Goal: Task Accomplishment & Management: Manage account settings

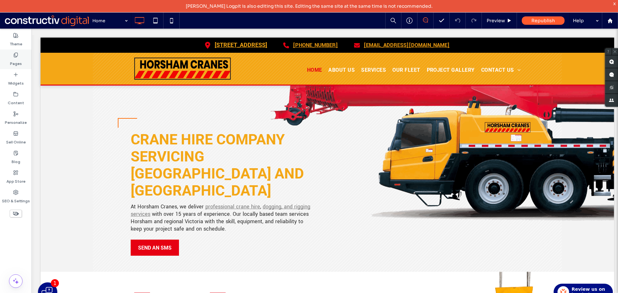
click at [17, 61] on label "Pages" at bounding box center [16, 62] width 12 height 9
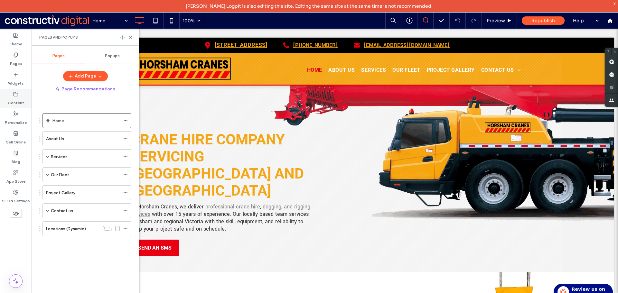
click at [18, 101] on label "Content" at bounding box center [16, 101] width 16 height 9
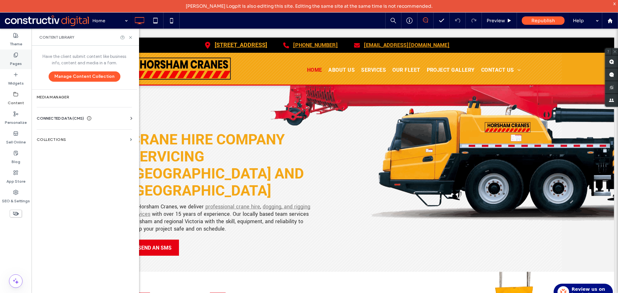
click at [16, 60] on label "Pages" at bounding box center [16, 62] width 12 height 9
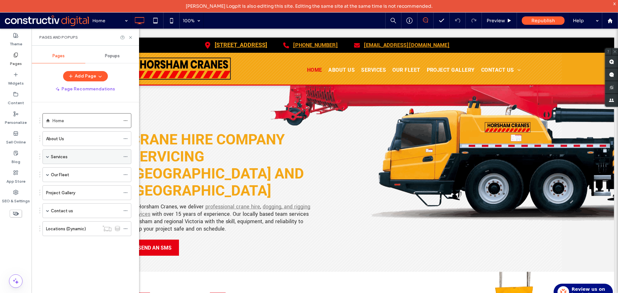
click at [71, 157] on div "Services" at bounding box center [85, 156] width 69 height 7
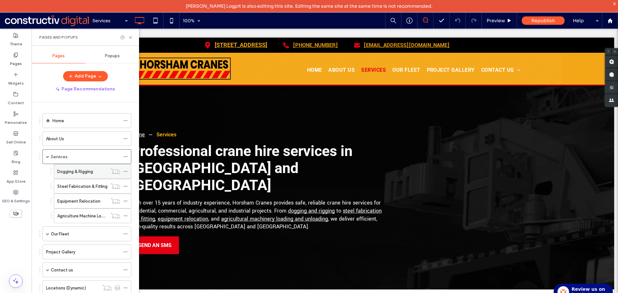
scroll to position [9, 0]
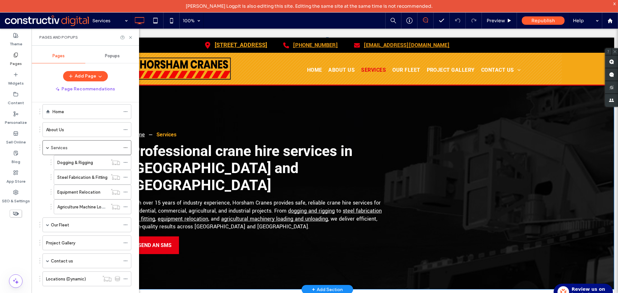
click at [456, 162] on div "Home Services Professional crane hire services in Horsham and Western Victoria …" at bounding box center [327, 187] width 393 height 139
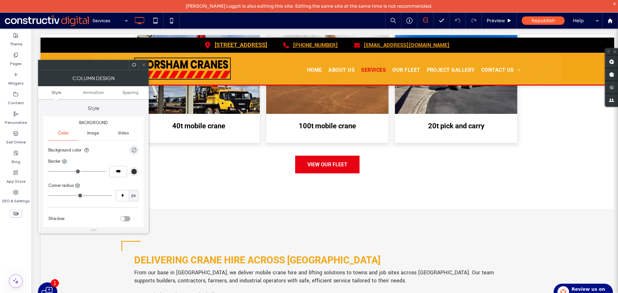
scroll to position [1866, 0]
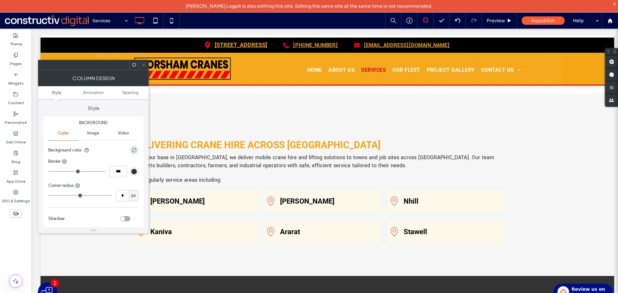
click at [197, 191] on div "Donald Click To Paste" at bounding box center [195, 201] width 123 height 21
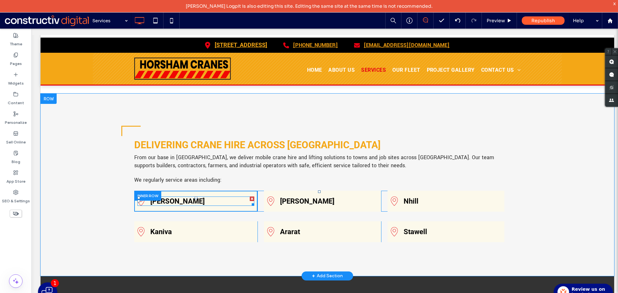
click at [171, 197] on h4 "Donald" at bounding box center [202, 201] width 104 height 8
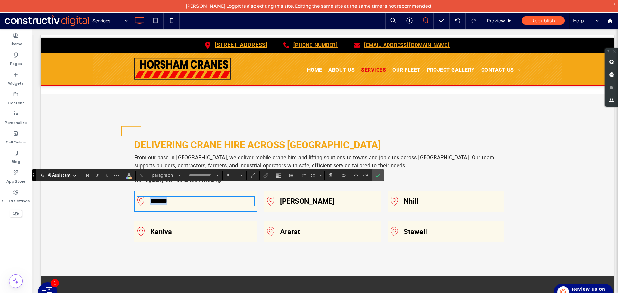
type input "******"
type input "**"
click at [264, 174] on icon "Link" at bounding box center [265, 175] width 5 height 5
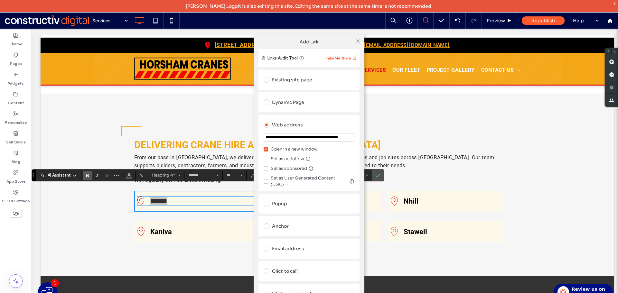
click at [265, 101] on span at bounding box center [267, 102] width 6 height 6
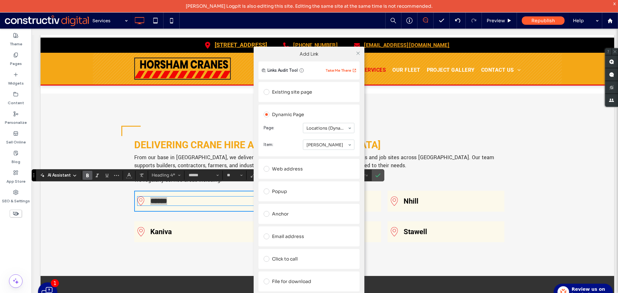
click at [442, 162] on div "**********" at bounding box center [309, 178] width 618 height 293
click at [444, 184] on div "**********" at bounding box center [309, 178] width 618 height 293
click at [358, 54] on icon at bounding box center [358, 53] width 5 height 5
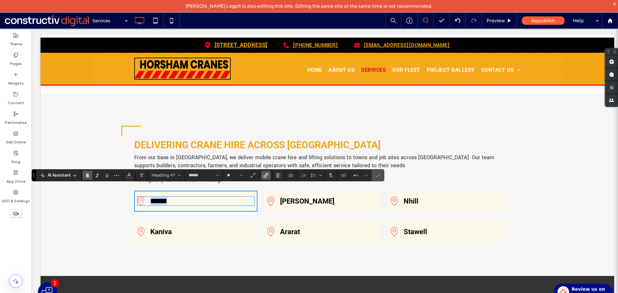
click at [157, 228] on link "Kaniva" at bounding box center [161, 232] width 22 height 8
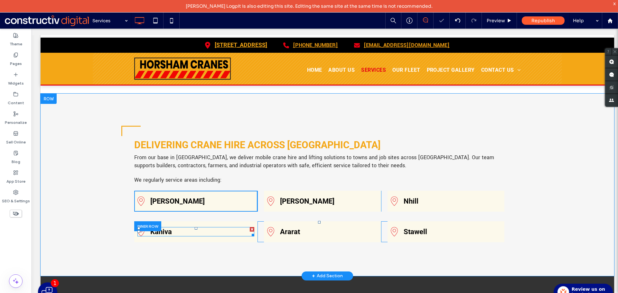
click at [157, 228] on link "Kaniva" at bounding box center [161, 232] width 22 height 8
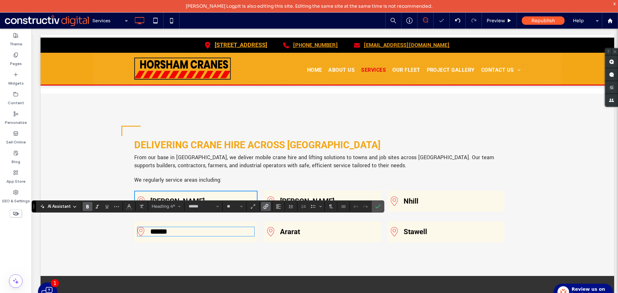
click at [267, 203] on span "Link" at bounding box center [265, 206] width 5 height 8
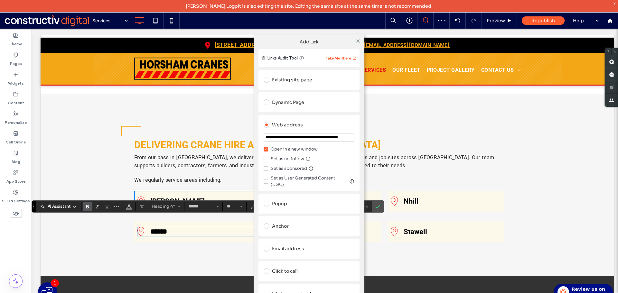
click at [185, 190] on div "**********" at bounding box center [309, 178] width 618 height 293
click at [185, 189] on div "**********" at bounding box center [309, 178] width 618 height 293
click at [160, 193] on div "**********" at bounding box center [309, 178] width 618 height 293
click at [158, 190] on div "**********" at bounding box center [309, 178] width 618 height 293
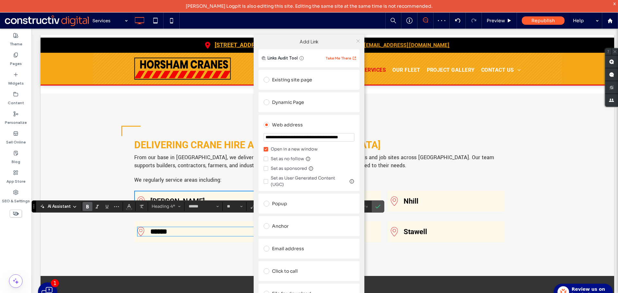
click at [358, 40] on use at bounding box center [357, 40] width 3 height 3
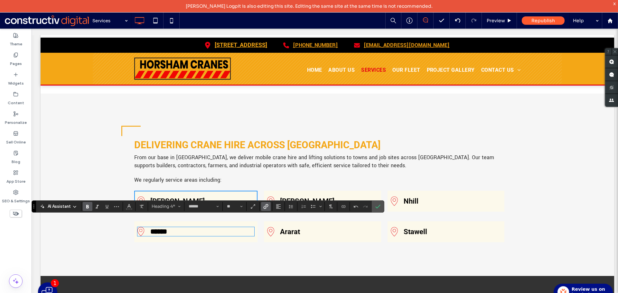
click at [158, 197] on link "Donald" at bounding box center [177, 201] width 54 height 8
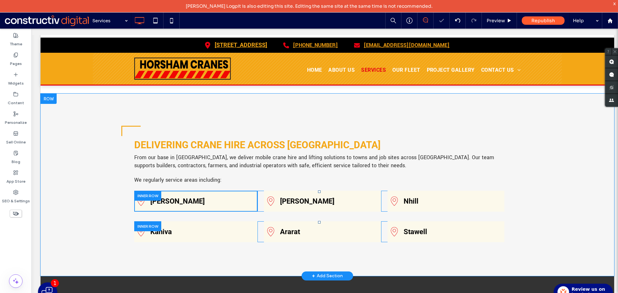
click at [158, 191] on div at bounding box center [147, 196] width 27 height 10
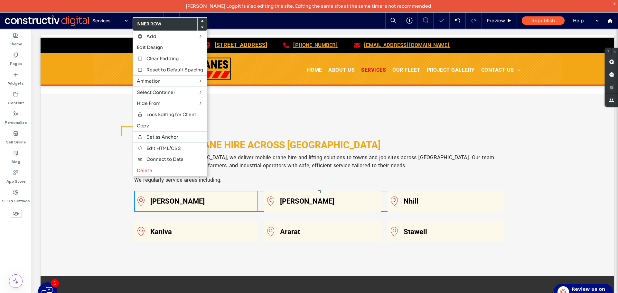
click at [161, 197] on link "Donald" at bounding box center [177, 201] width 54 height 8
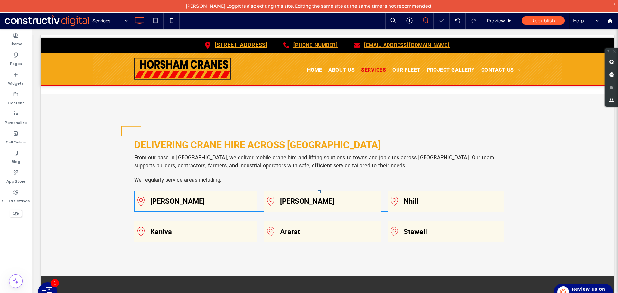
click at [162, 197] on link "Donald" at bounding box center [177, 201] width 54 height 8
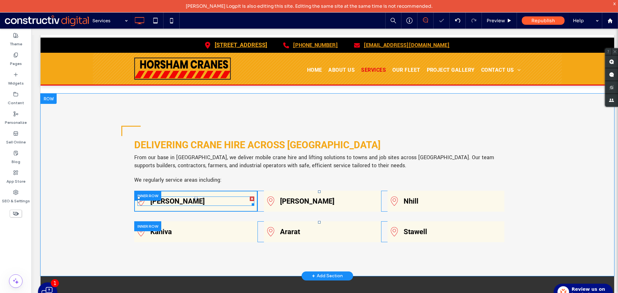
click at [162, 197] on link "Donald" at bounding box center [177, 201] width 54 height 8
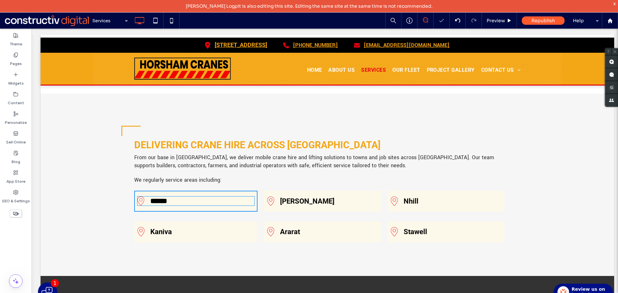
type input "******"
type input "**"
click at [162, 198] on link "******" at bounding box center [158, 201] width 17 height 7
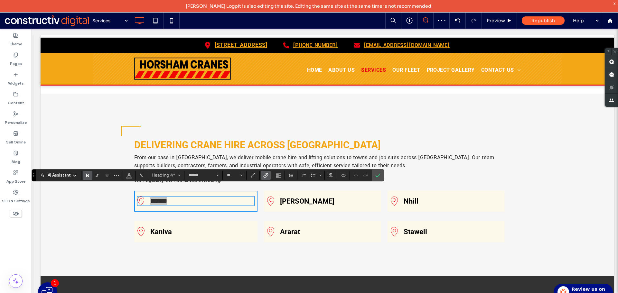
click at [269, 178] on label "Link" at bounding box center [266, 175] width 10 height 9
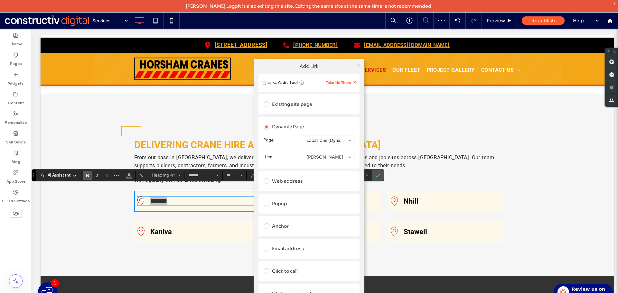
click at [464, 186] on div "Add Link Links Audit Tool Take Me There Existing site page Dynamic Page Page: L…" at bounding box center [309, 190] width 618 height 293
click at [360, 64] on icon at bounding box center [358, 65] width 5 height 5
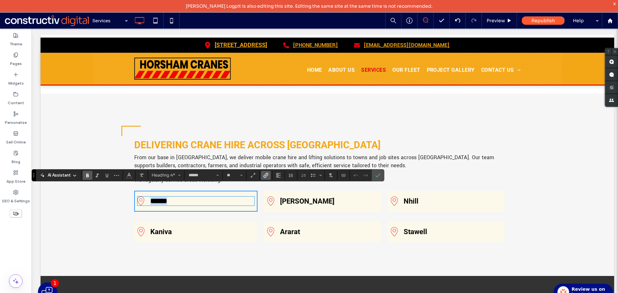
click at [151, 228] on link "Kaniva" at bounding box center [161, 232] width 22 height 8
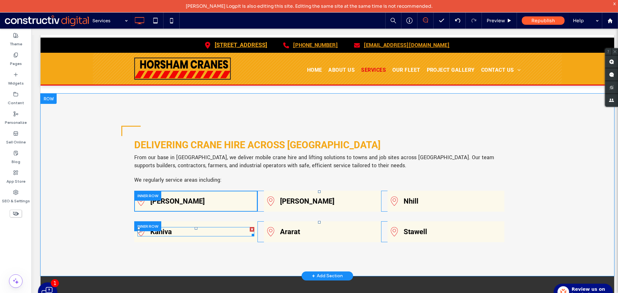
click at [151, 228] on link "Kaniva" at bounding box center [161, 232] width 22 height 8
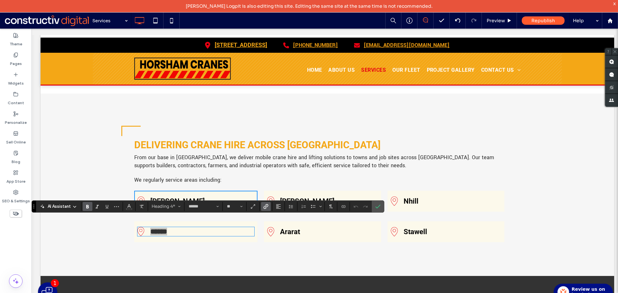
click at [267, 204] on use "Link" at bounding box center [266, 206] width 5 height 5
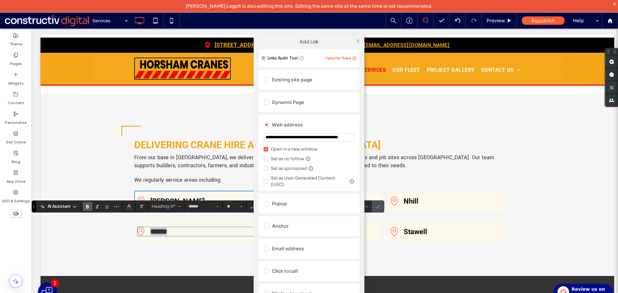
click at [295, 103] on div "Dynamic Page" at bounding box center [309, 102] width 91 height 10
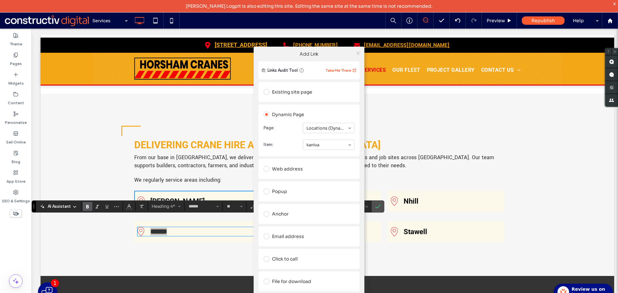
click at [359, 55] on icon at bounding box center [358, 53] width 5 height 5
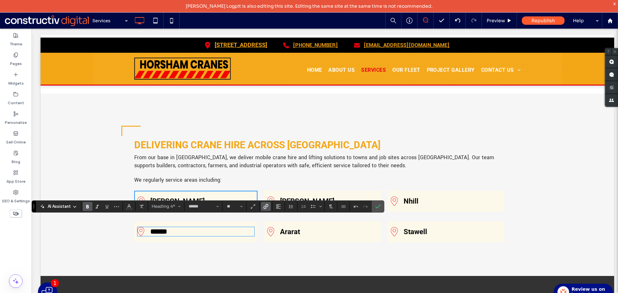
click at [308, 197] on h4 "Hamilton" at bounding box center [328, 201] width 97 height 8
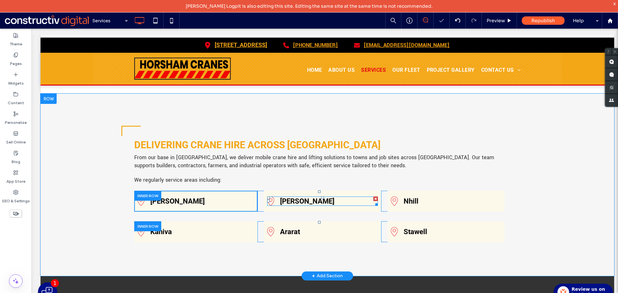
click at [308, 197] on h4 "Hamilton" at bounding box center [328, 201] width 97 height 8
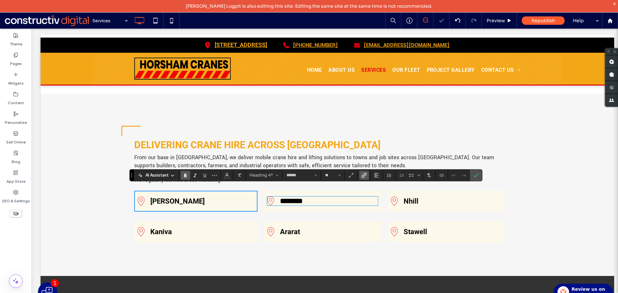
click at [361, 175] on icon "Link" at bounding box center [363, 175] width 5 height 5
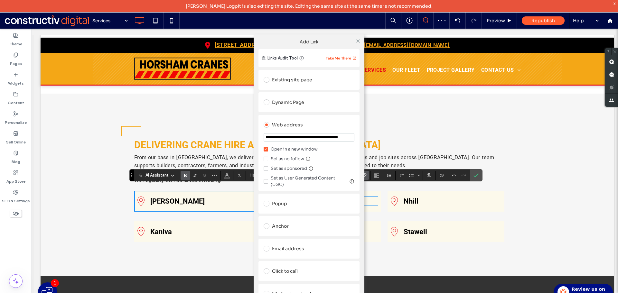
click at [289, 98] on div "Dynamic Page" at bounding box center [309, 102] width 91 height 10
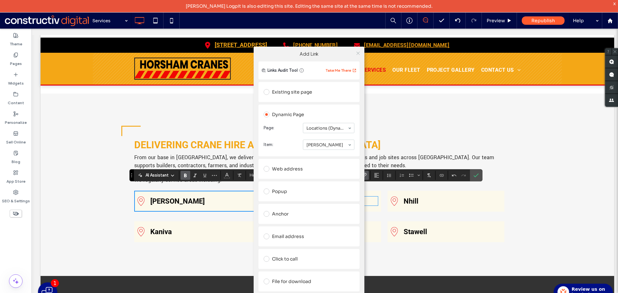
click at [357, 55] on icon at bounding box center [358, 53] width 5 height 5
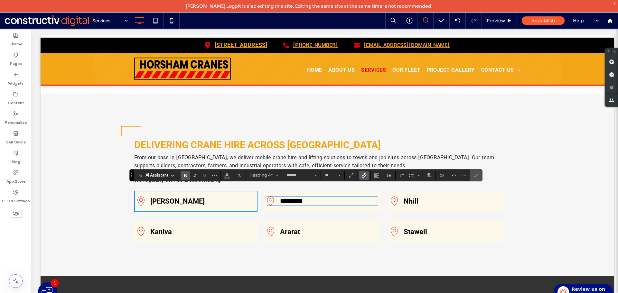
click at [299, 228] on h4 "Ararat" at bounding box center [328, 232] width 97 height 8
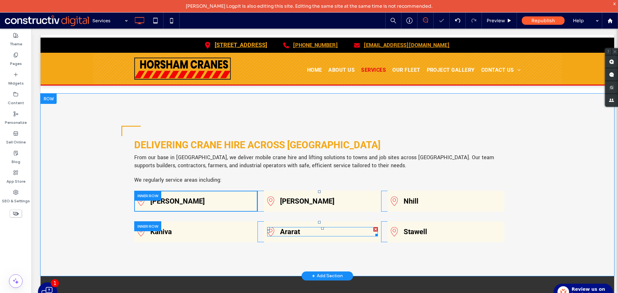
click at [296, 228] on link "Ararat" at bounding box center [290, 232] width 20 height 8
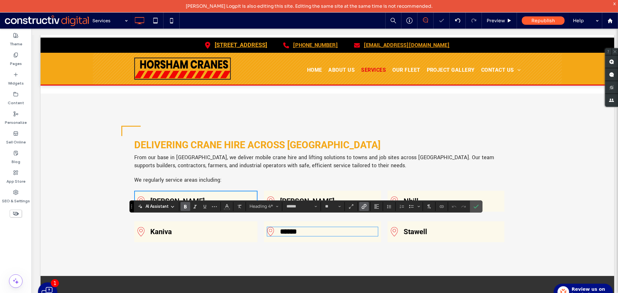
click at [360, 208] on label "Link" at bounding box center [364, 206] width 10 height 9
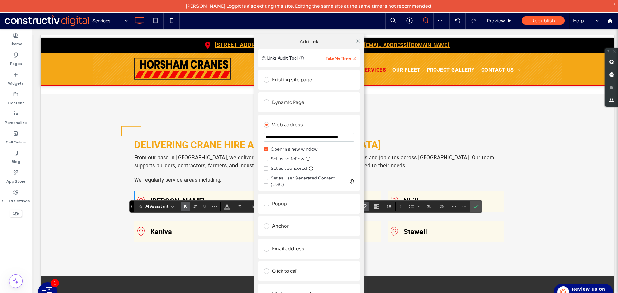
click at [283, 99] on div "Dynamic Page" at bounding box center [309, 102] width 91 height 10
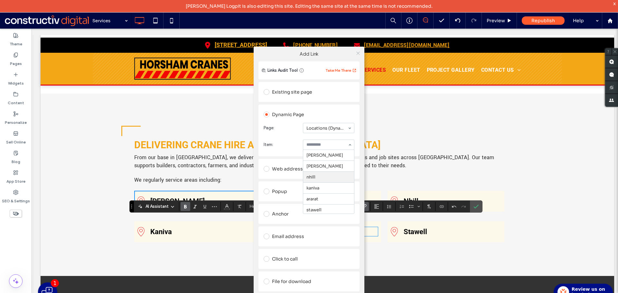
click at [360, 50] on span at bounding box center [358, 53] width 5 height 10
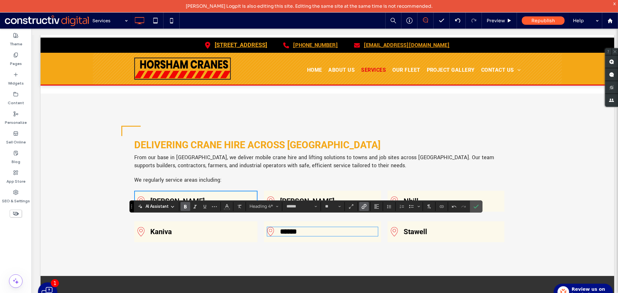
click at [316, 221] on div "****** Click To Paste" at bounding box center [322, 231] width 117 height 21
click at [315, 227] on div "******" at bounding box center [322, 231] width 110 height 9
click at [314, 228] on h4 "******" at bounding box center [328, 232] width 97 height 8
click at [316, 228] on h4 "******" at bounding box center [328, 232] width 97 height 8
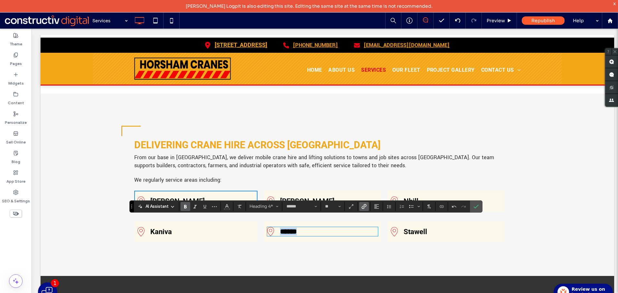
click at [316, 228] on h4 "******" at bounding box center [328, 232] width 97 height 8
click at [365, 205] on icon "Link" at bounding box center [363, 206] width 5 height 5
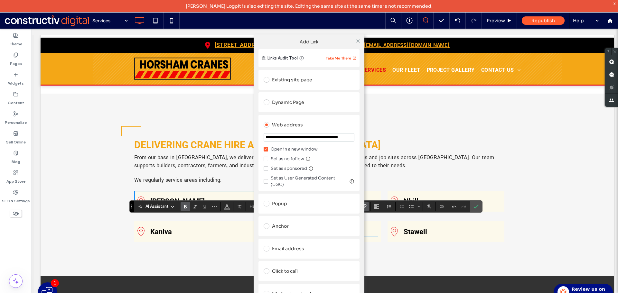
click at [284, 95] on div "Dynamic Page" at bounding box center [308, 102] width 101 height 20
click at [284, 102] on div "Dynamic Page" at bounding box center [309, 102] width 91 height 10
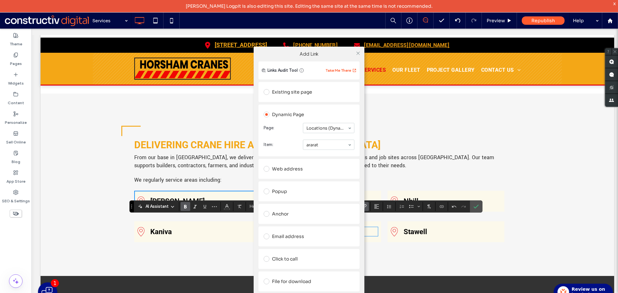
click at [386, 242] on div "**********" at bounding box center [309, 178] width 618 height 293
click at [357, 54] on icon at bounding box center [358, 53] width 5 height 5
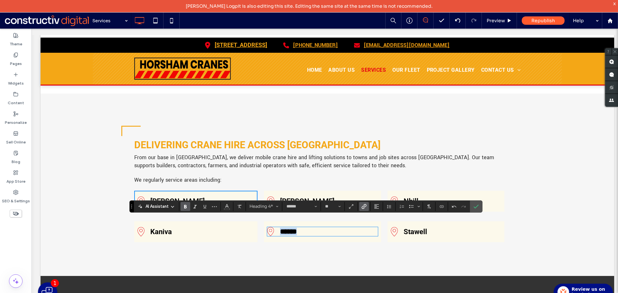
click at [403, 197] on link "Nhill" at bounding box center [410, 201] width 15 height 8
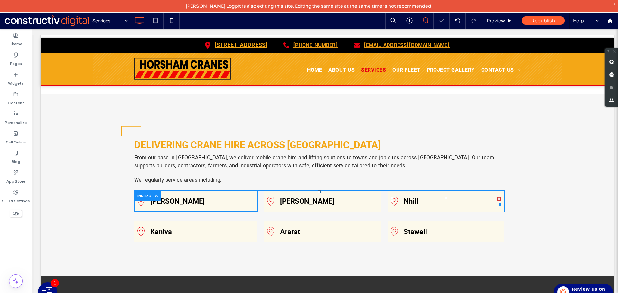
click at [403, 197] on link "Nhill" at bounding box center [410, 201] width 15 height 8
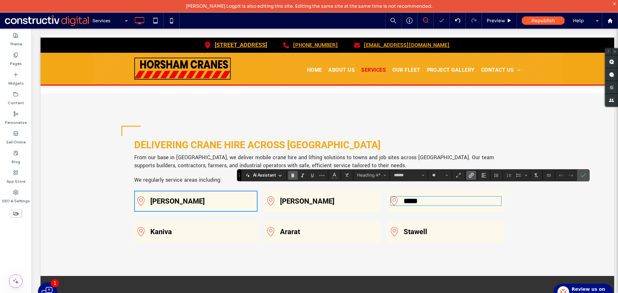
click at [405, 198] on link "*****" at bounding box center [410, 201] width 14 height 7
click at [471, 174] on use "Link" at bounding box center [470, 175] width 5 height 5
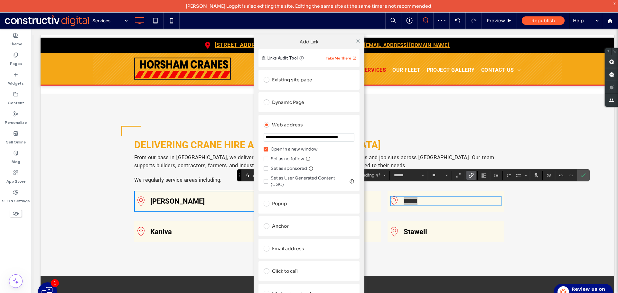
click at [296, 105] on div "Dynamic Page" at bounding box center [309, 102] width 91 height 10
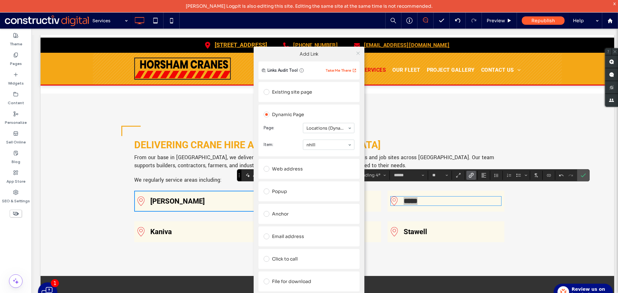
click at [357, 53] on icon at bounding box center [358, 53] width 5 height 5
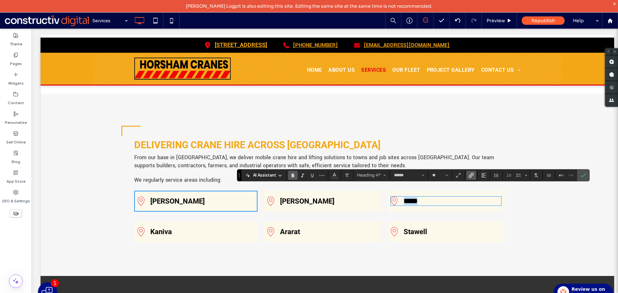
click at [411, 228] on link "Stawell" at bounding box center [414, 232] width 23 height 8
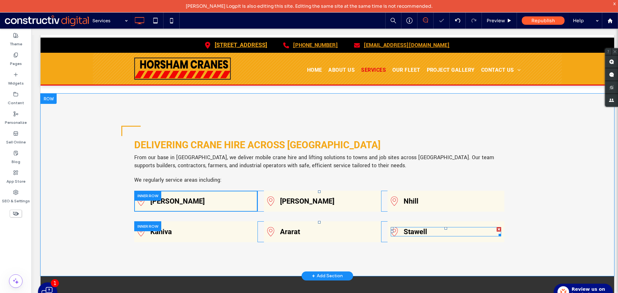
click at [411, 228] on link "Stawell" at bounding box center [414, 232] width 23 height 8
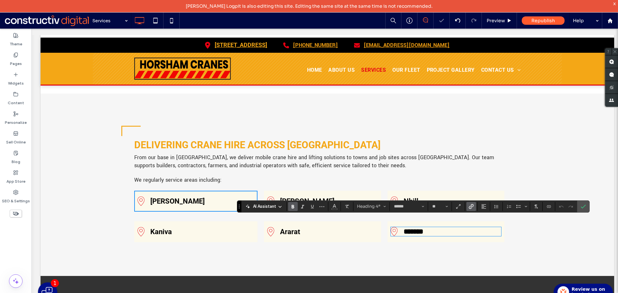
click at [470, 207] on use "Link" at bounding box center [470, 206] width 5 height 5
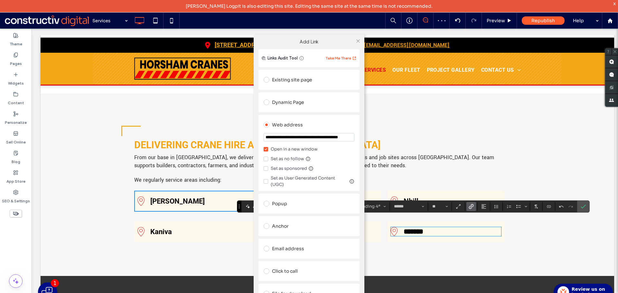
click at [283, 103] on div "Dynamic Page" at bounding box center [309, 102] width 91 height 10
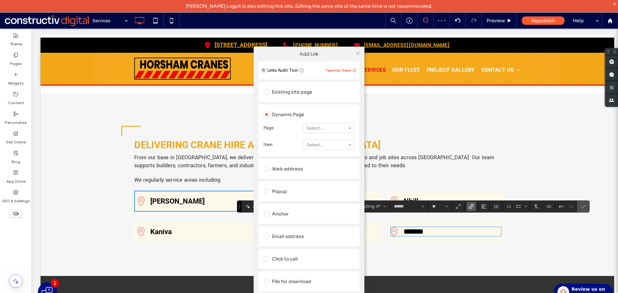
click at [312, 133] on section "Page: Select..." at bounding box center [309, 128] width 91 height 17
drag, startPoint x: 315, startPoint y: 208, endPoint x: 336, endPoint y: 216, distance: 21.9
click at [392, 237] on div "**********" at bounding box center [309, 178] width 618 height 293
click at [356, 53] on icon at bounding box center [358, 53] width 5 height 5
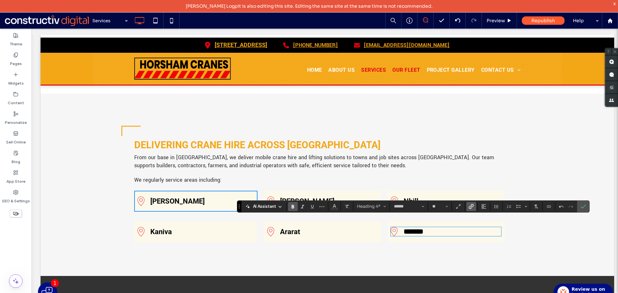
click at [409, 72] on span "Our Fleet" at bounding box center [406, 70] width 28 height 6
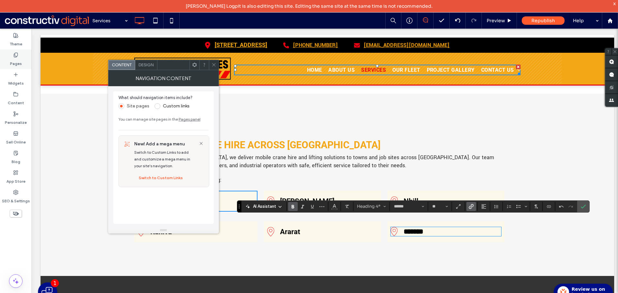
click at [17, 61] on label "Pages" at bounding box center [16, 62] width 12 height 9
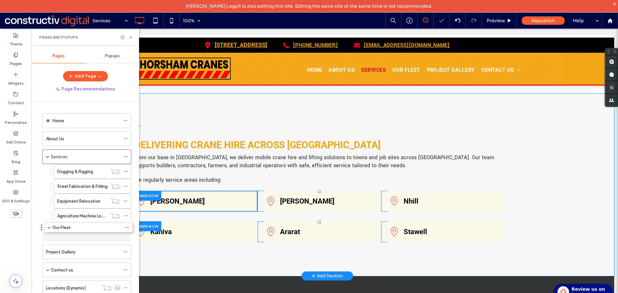
drag, startPoint x: 75, startPoint y: 231, endPoint x: 77, endPoint y: 227, distance: 4.9
click at [82, 173] on label "Dogging & Rigging" at bounding box center [75, 171] width 36 height 11
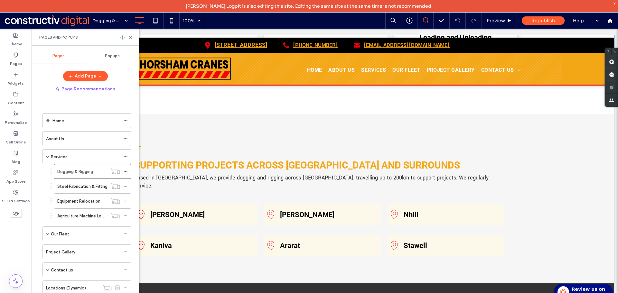
scroll to position [1255, 0]
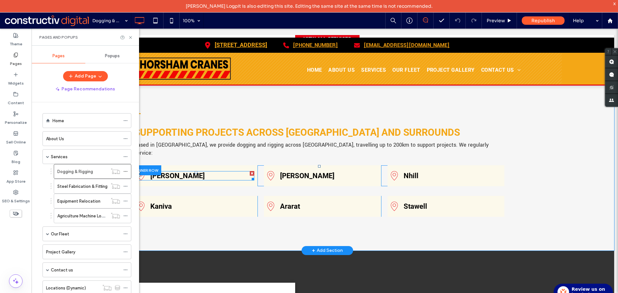
click at [169, 172] on link "Donald" at bounding box center [177, 176] width 54 height 8
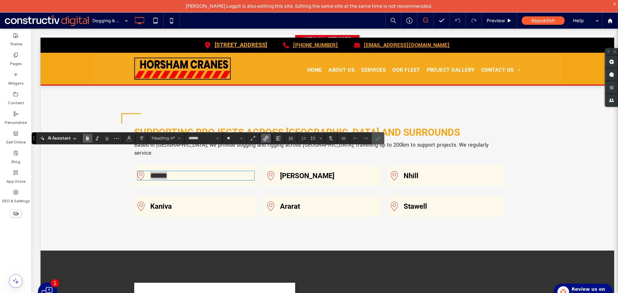
click at [265, 140] on icon "Link" at bounding box center [265, 138] width 5 height 5
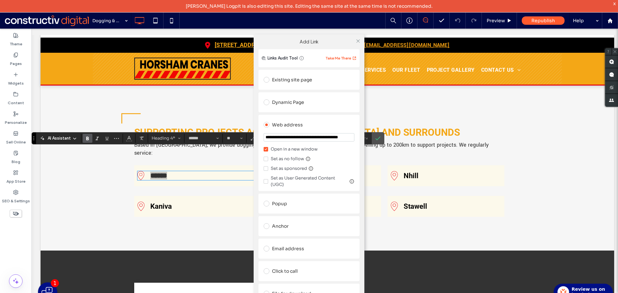
click at [285, 100] on div "Dynamic Page" at bounding box center [309, 102] width 91 height 10
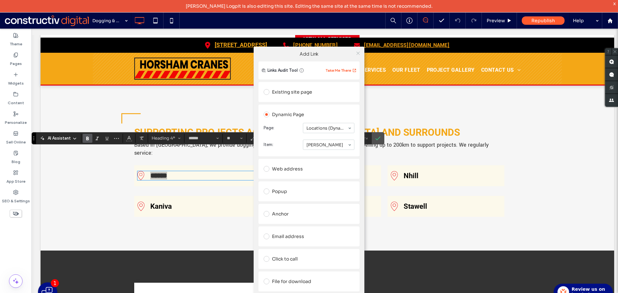
click at [358, 54] on icon at bounding box center [358, 53] width 5 height 5
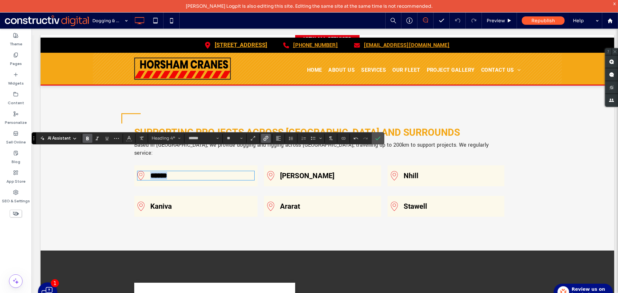
click at [158, 202] on link "Kaniva" at bounding box center [161, 206] width 22 height 8
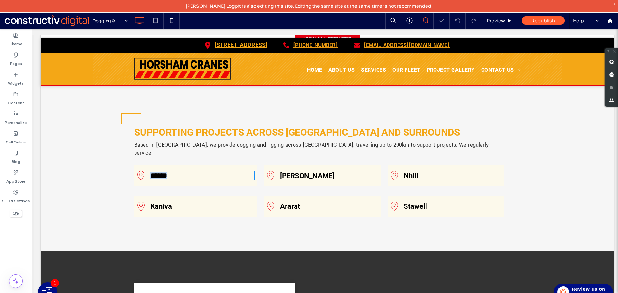
click at [158, 202] on link "Kaniva" at bounding box center [161, 206] width 22 height 8
click at [157, 203] on link "******" at bounding box center [158, 206] width 17 height 7
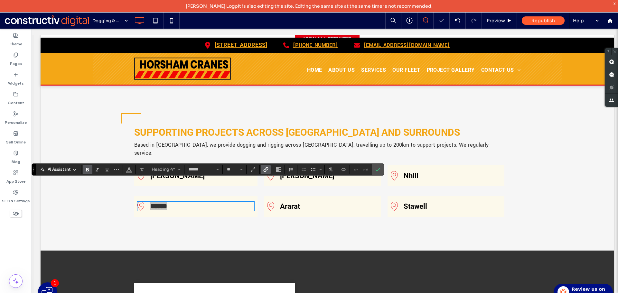
click at [265, 171] on use "Link" at bounding box center [266, 169] width 5 height 5
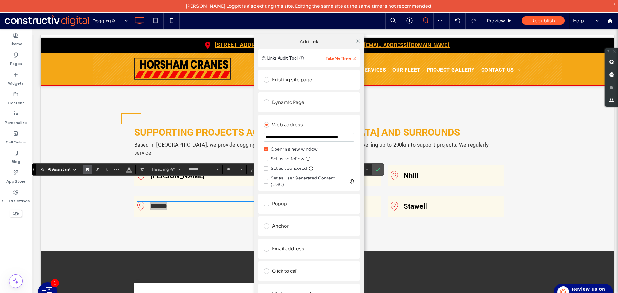
click at [283, 98] on div "Dynamic Page" at bounding box center [309, 102] width 91 height 10
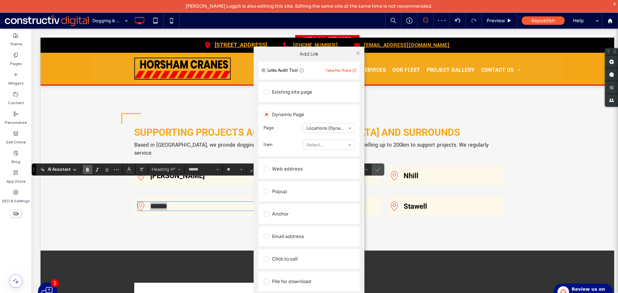
click at [319, 151] on section "Item: Select..." at bounding box center [309, 144] width 91 height 17
drag, startPoint x: 322, startPoint y: 187, endPoint x: 330, endPoint y: 190, distance: 8.4
click at [396, 218] on div "**********" at bounding box center [309, 178] width 618 height 293
click at [356, 47] on div "Add Link" at bounding box center [309, 54] width 111 height 15
click at [358, 54] on icon at bounding box center [358, 53] width 5 height 5
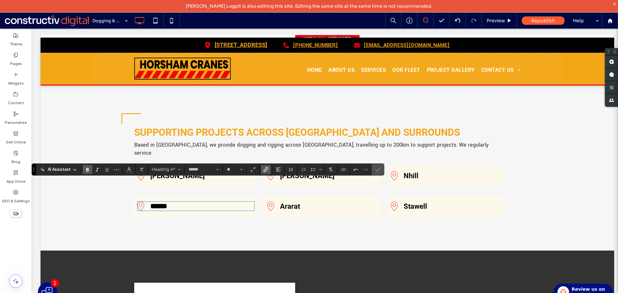
click at [313, 172] on h4 "Hamilton" at bounding box center [328, 176] width 97 height 8
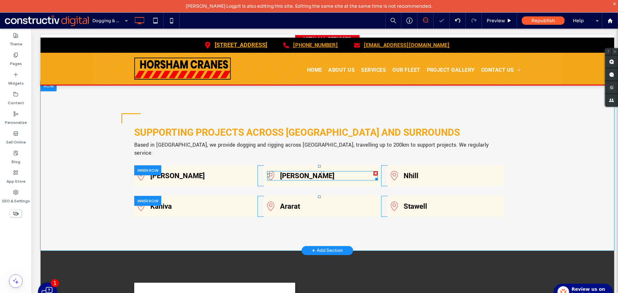
click at [313, 172] on h4 "Hamilton" at bounding box center [328, 176] width 97 height 8
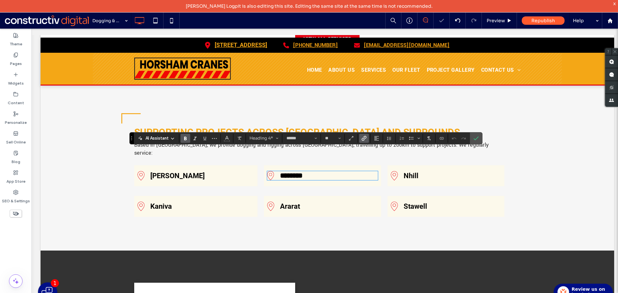
click at [366, 138] on use "Link" at bounding box center [363, 138] width 5 height 5
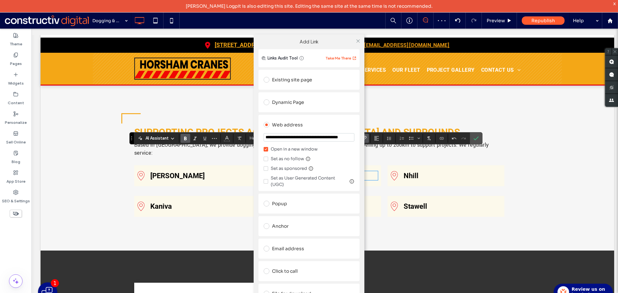
click at [292, 95] on div "Dynamic Page" at bounding box center [308, 102] width 101 height 20
click at [292, 101] on div "Dynamic Page" at bounding box center [309, 102] width 91 height 10
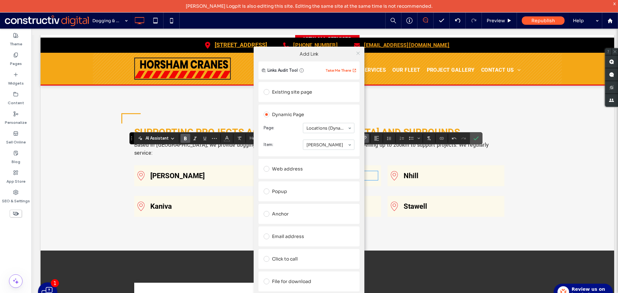
click at [357, 54] on icon at bounding box center [358, 53] width 5 height 5
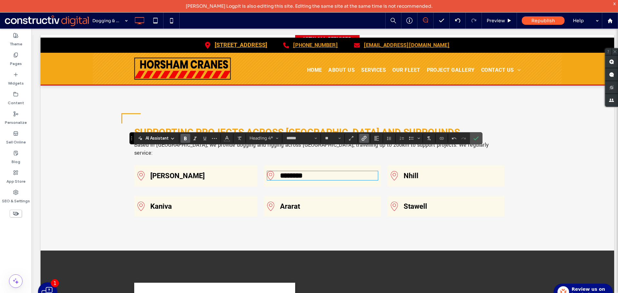
click at [290, 202] on link "Ararat" at bounding box center [290, 206] width 20 height 8
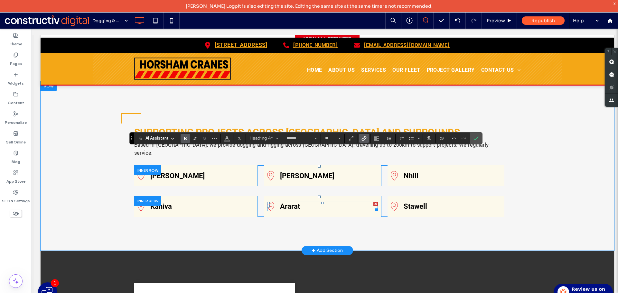
click at [290, 202] on link "Ararat" at bounding box center [290, 206] width 20 height 8
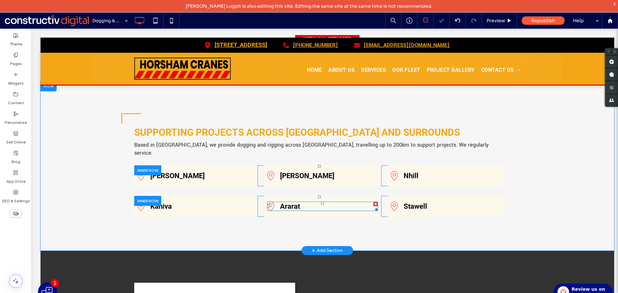
type input "******"
type input "**"
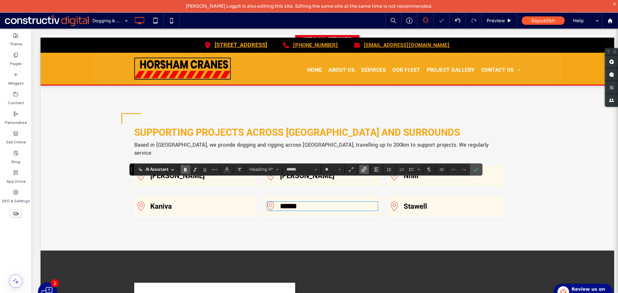
click at [365, 171] on icon "Link" at bounding box center [363, 169] width 5 height 5
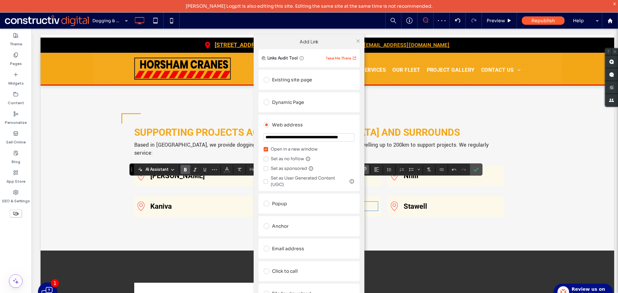
click at [285, 100] on div "Dynamic Page" at bounding box center [309, 102] width 91 height 10
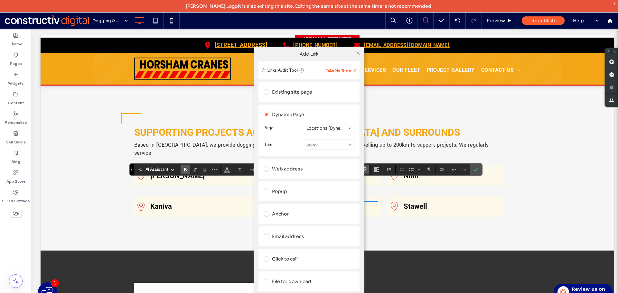
click at [385, 198] on div "**********" at bounding box center [309, 178] width 618 height 293
click at [358, 50] on span at bounding box center [358, 53] width 5 height 10
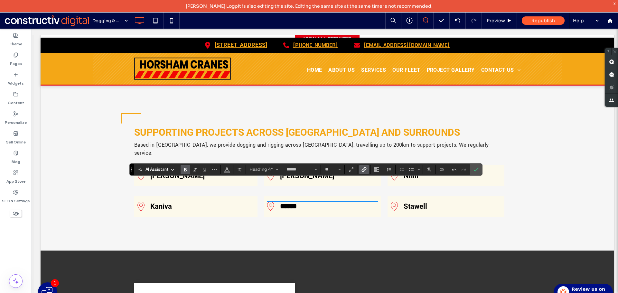
click at [408, 171] on div "Nhill" at bounding box center [446, 175] width 110 height 9
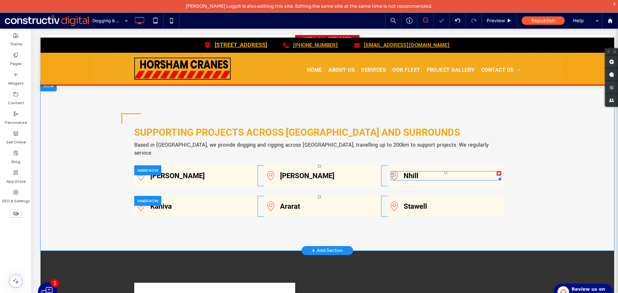
click at [409, 172] on link "Nhill" at bounding box center [410, 176] width 15 height 8
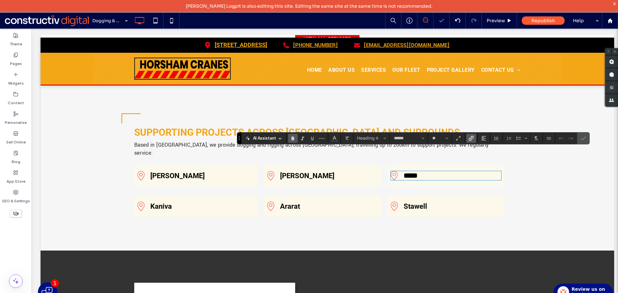
click at [409, 172] on link "*****" at bounding box center [410, 175] width 14 height 7
click at [470, 138] on icon "Link" at bounding box center [470, 138] width 5 height 5
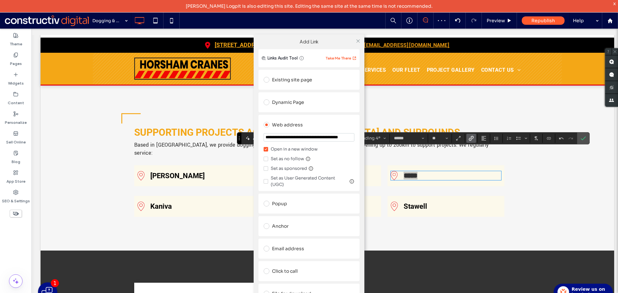
click at [305, 101] on div "Dynamic Page" at bounding box center [309, 102] width 91 height 10
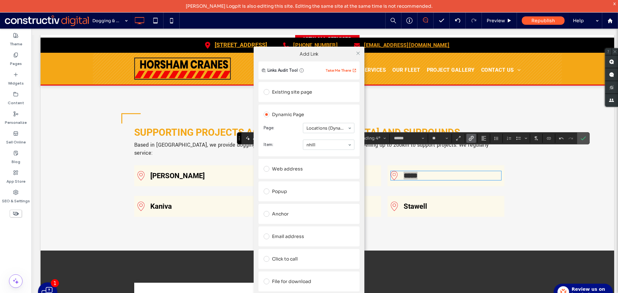
click at [430, 188] on div "**********" at bounding box center [309, 178] width 618 height 293
click at [355, 55] on div at bounding box center [358, 53] width 10 height 10
click at [360, 53] on icon at bounding box center [358, 53] width 5 height 5
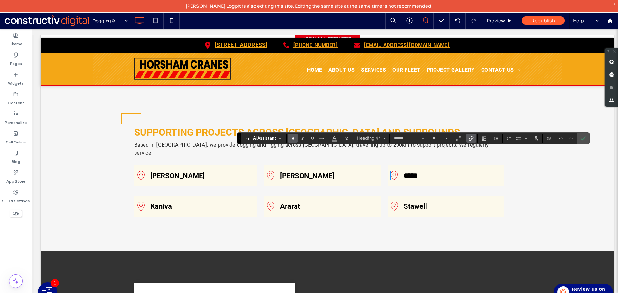
click at [419, 196] on div "Stawell Click To Paste" at bounding box center [445, 206] width 117 height 21
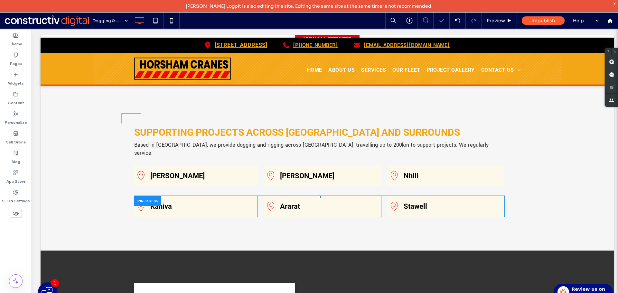
click at [419, 196] on div "Stawell Click To Paste" at bounding box center [445, 206] width 117 height 21
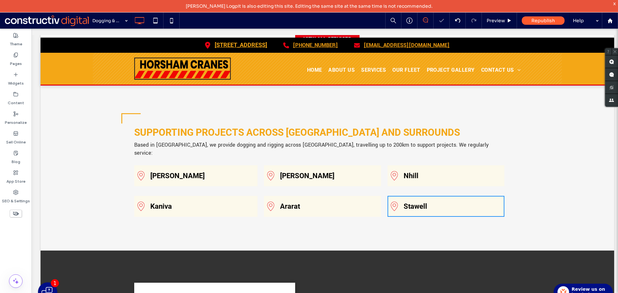
click at [418, 202] on div "Stawell" at bounding box center [446, 206] width 110 height 9
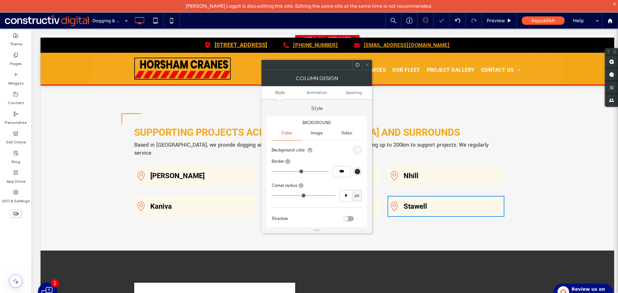
click at [417, 202] on link "Stawell" at bounding box center [414, 206] width 23 height 8
click at [368, 68] on span at bounding box center [367, 65] width 5 height 10
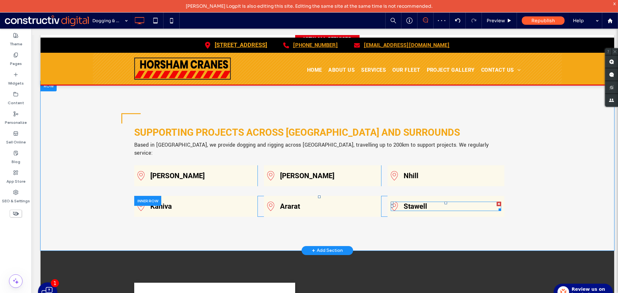
click at [416, 202] on link "Stawell" at bounding box center [414, 206] width 23 height 8
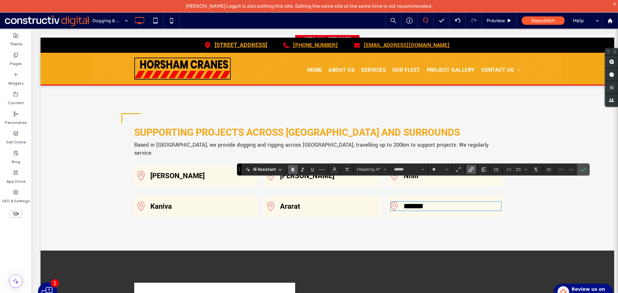
click at [470, 170] on use "Link" at bounding box center [470, 169] width 5 height 5
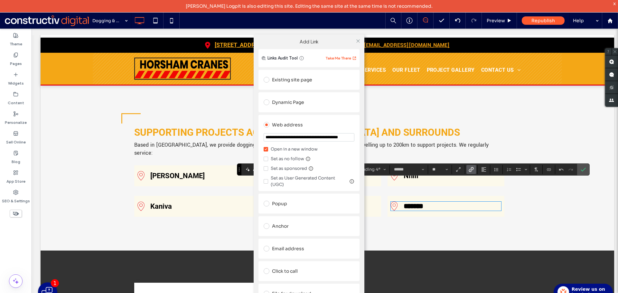
click at [318, 84] on div "Existing site page" at bounding box center [309, 80] width 91 height 10
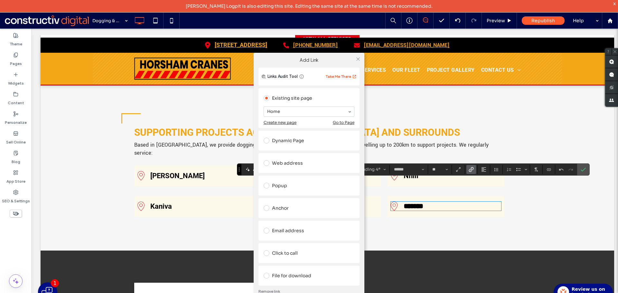
click at [305, 138] on div "Dynamic Page" at bounding box center [309, 140] width 91 height 10
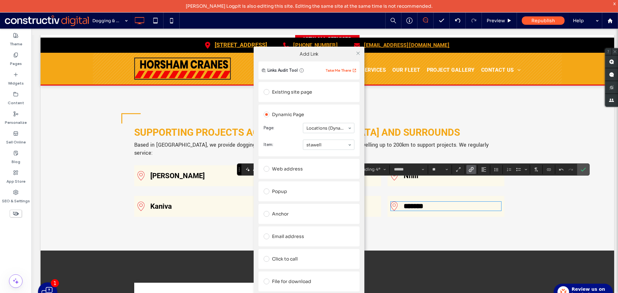
click at [396, 200] on div "**********" at bounding box center [309, 178] width 618 height 293
click at [358, 49] on span at bounding box center [358, 53] width 5 height 10
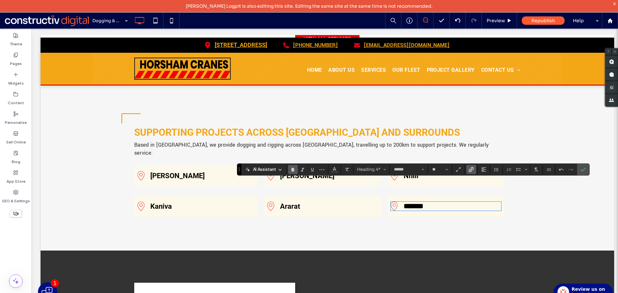
click at [370, 198] on div "Supporting projects across Horsham and surrounds Based in Horsham, we provide d…" at bounding box center [327, 164] width 386 height 115
click at [293, 202] on link "Ararat" at bounding box center [290, 206] width 20 height 8
click at [293, 203] on link "******" at bounding box center [288, 206] width 17 height 7
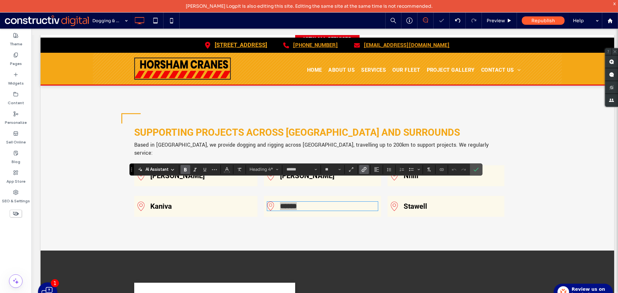
click at [364, 170] on icon "Link" at bounding box center [363, 169] width 5 height 5
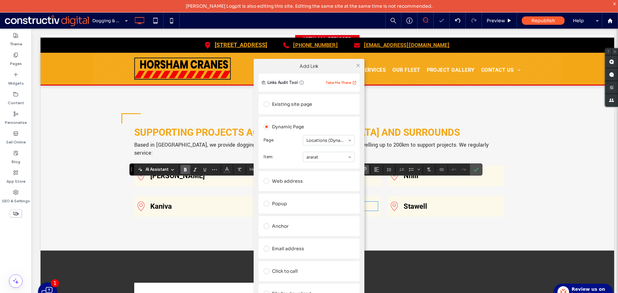
click at [389, 198] on div "Add Link Links Audit Tool Take Me There Existing site page Dynamic Page Page: L…" at bounding box center [309, 190] width 618 height 293
click at [357, 67] on icon at bounding box center [358, 65] width 5 height 5
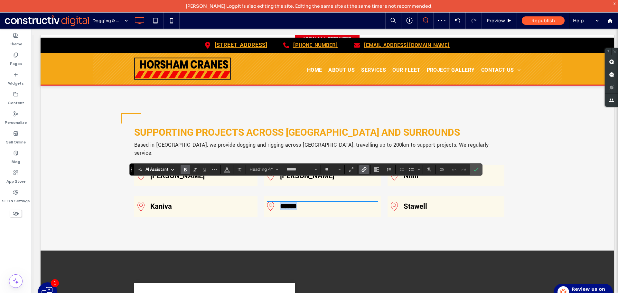
click at [406, 172] on link "Nhill" at bounding box center [410, 176] width 15 height 8
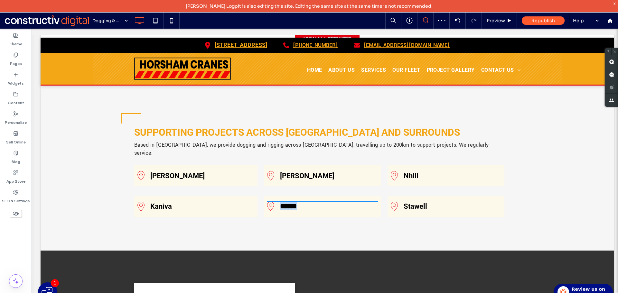
click at [406, 172] on link "Nhill" at bounding box center [410, 176] width 15 height 8
click at [406, 172] on link "*****" at bounding box center [410, 175] width 14 height 7
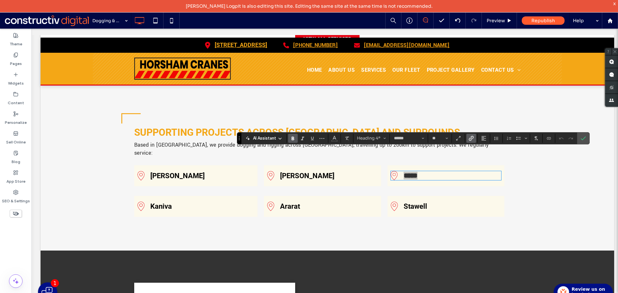
click at [473, 137] on use "Link" at bounding box center [470, 138] width 5 height 5
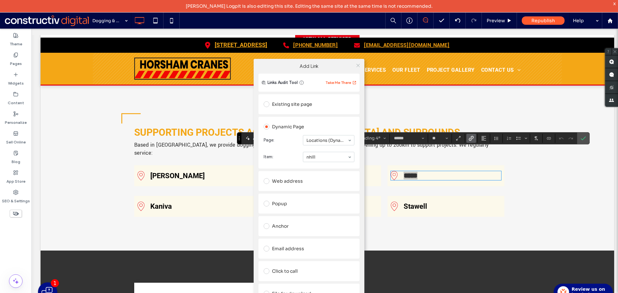
click at [357, 67] on icon at bounding box center [358, 65] width 5 height 5
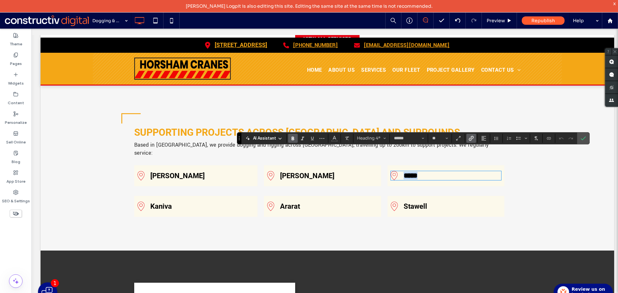
click at [293, 172] on link "Hamilton" at bounding box center [307, 176] width 54 height 8
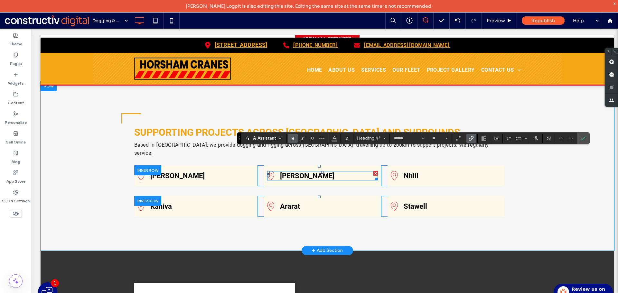
click at [293, 172] on link "Hamilton" at bounding box center [307, 176] width 54 height 8
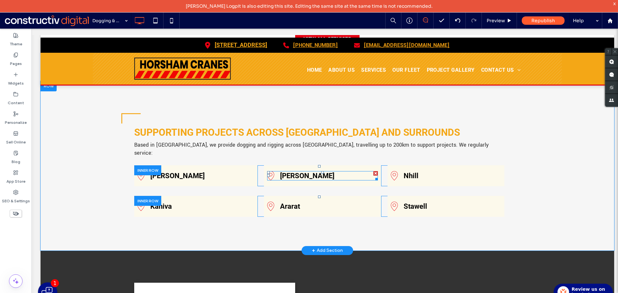
type input "******"
type input "**"
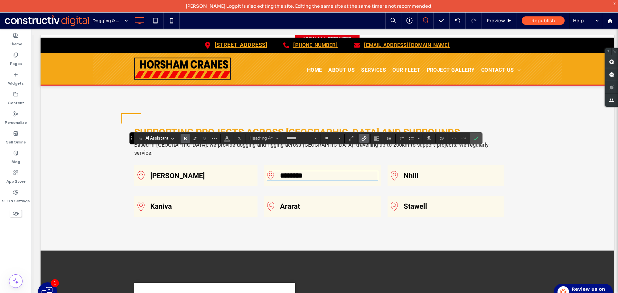
click at [360, 140] on label "Link" at bounding box center [364, 138] width 10 height 9
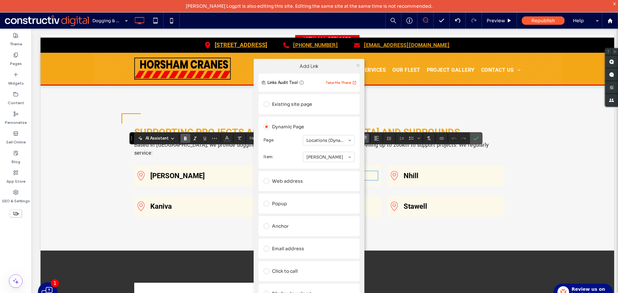
click at [358, 63] on icon at bounding box center [358, 65] width 5 height 5
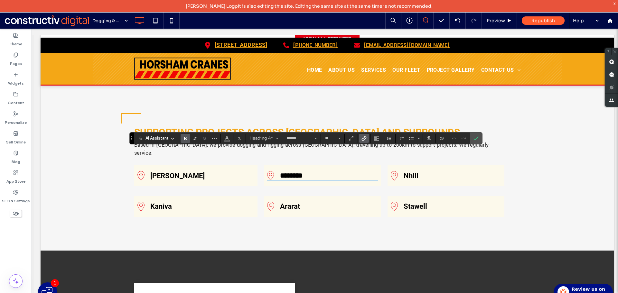
click at [170, 172] on link "Donald" at bounding box center [177, 176] width 54 height 8
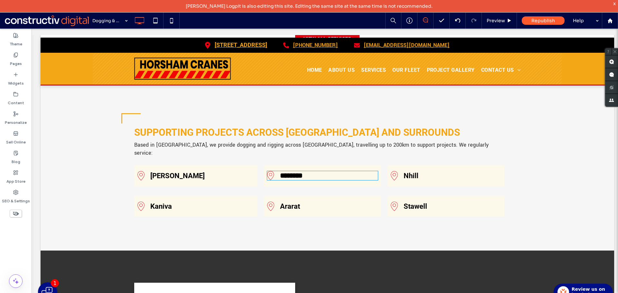
click at [170, 172] on link "Donald" at bounding box center [177, 176] width 54 height 8
click at [167, 172] on link "******" at bounding box center [158, 175] width 17 height 7
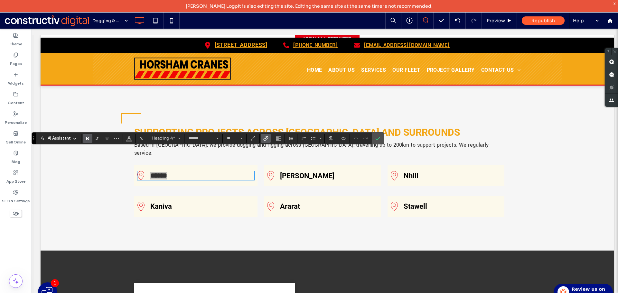
click at [264, 139] on use "Link" at bounding box center [266, 138] width 5 height 5
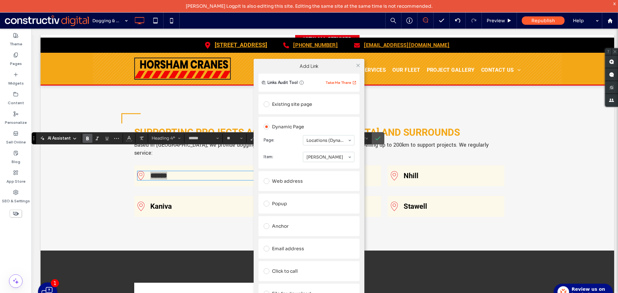
click at [428, 152] on div "Add Link Links Audit Tool Take Me There Existing site page Dynamic Page Page: L…" at bounding box center [309, 190] width 618 height 293
click at [358, 67] on icon at bounding box center [358, 65] width 5 height 5
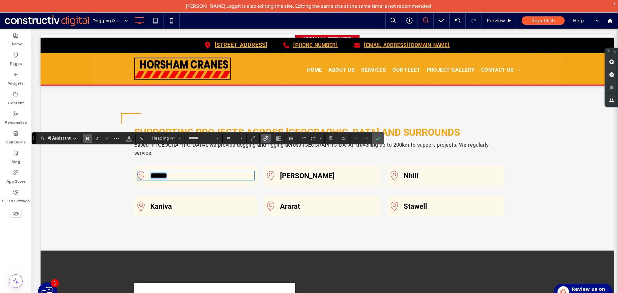
click at [159, 202] on link "Kaniva" at bounding box center [161, 206] width 22 height 8
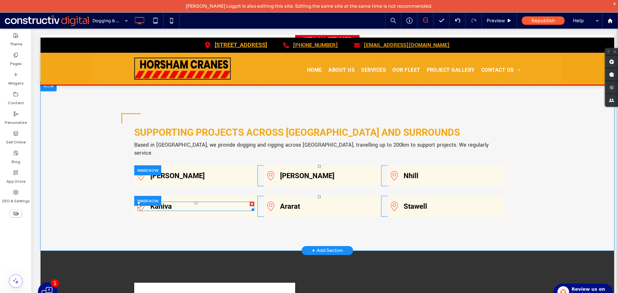
click at [159, 202] on link "Kaniva" at bounding box center [161, 206] width 22 height 8
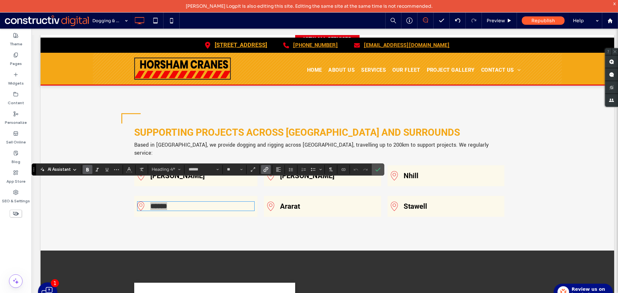
click at [263, 170] on icon "Link" at bounding box center [265, 169] width 5 height 5
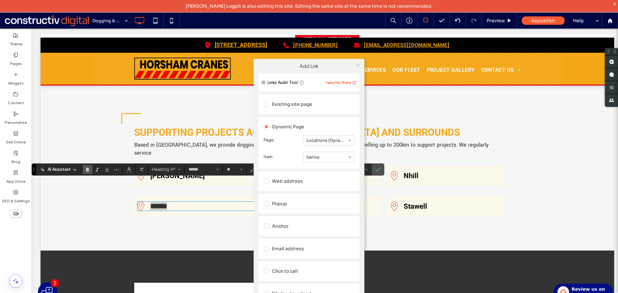
click at [356, 63] on icon at bounding box center [358, 65] width 5 height 5
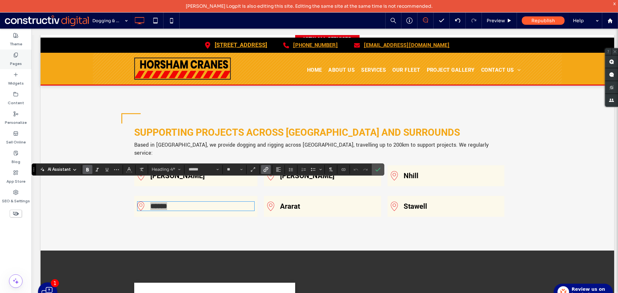
click at [16, 58] on label "Pages" at bounding box center [16, 62] width 12 height 9
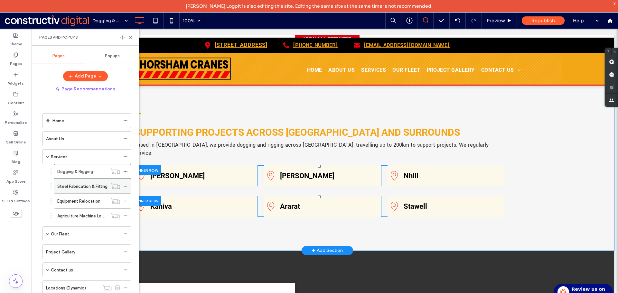
click at [70, 187] on label "Steel Fabrication & Fitting" at bounding box center [82, 186] width 50 height 11
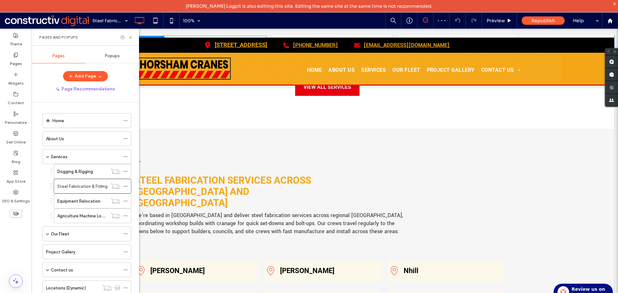
scroll to position [1416, 0]
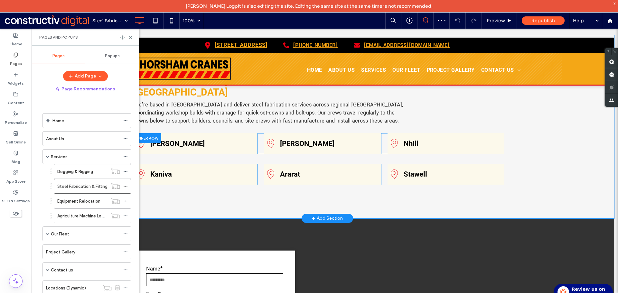
click at [169, 140] on link "Donald" at bounding box center [177, 144] width 54 height 8
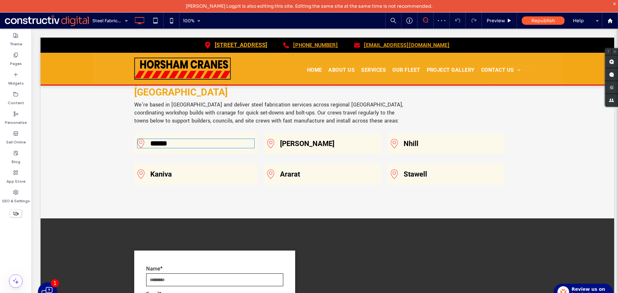
click at [167, 140] on link "******" at bounding box center [158, 143] width 17 height 7
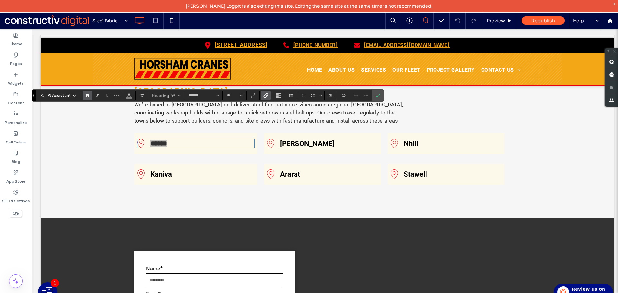
click at [266, 93] on icon "Link" at bounding box center [265, 95] width 5 height 5
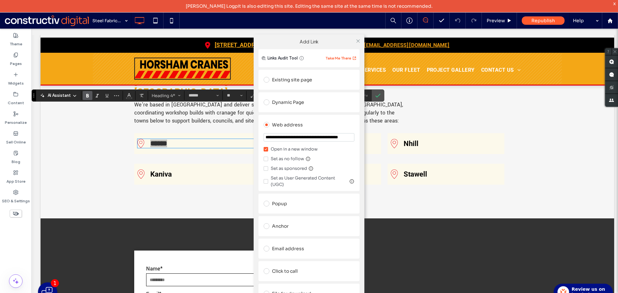
click at [292, 101] on div "Dynamic Page" at bounding box center [309, 102] width 91 height 10
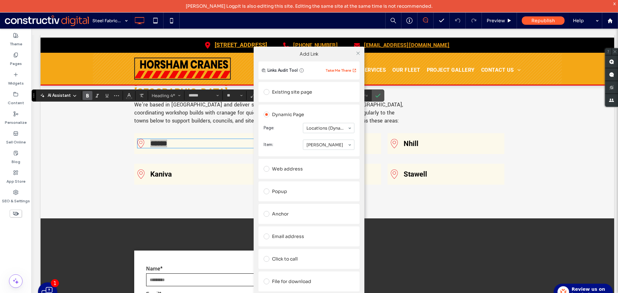
click at [170, 141] on div "**********" at bounding box center [309, 178] width 618 height 293
click at [169, 141] on div "**********" at bounding box center [309, 178] width 618 height 293
click at [359, 52] on use at bounding box center [357, 52] width 3 height 3
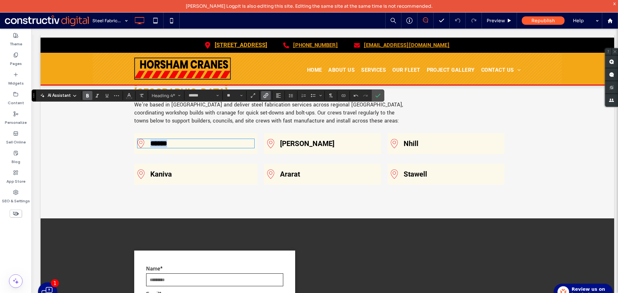
click at [164, 170] on link "Kaniva" at bounding box center [161, 174] width 22 height 8
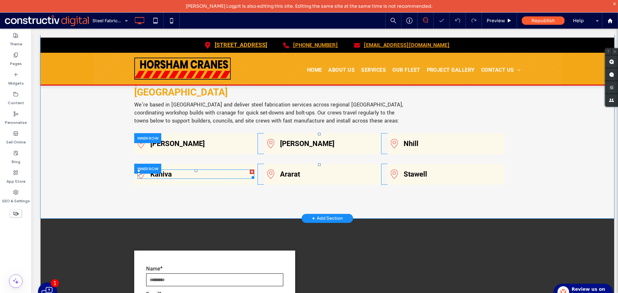
click at [164, 170] on link "Kaniva" at bounding box center [161, 174] width 22 height 8
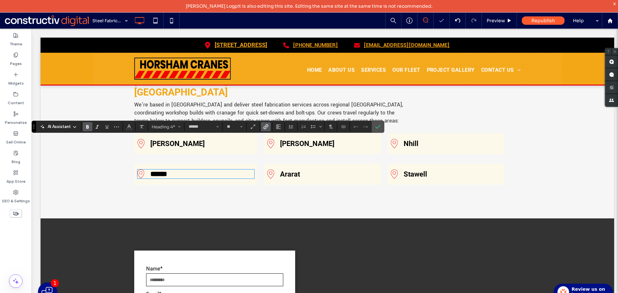
click at [266, 126] on icon "Link" at bounding box center [265, 126] width 5 height 5
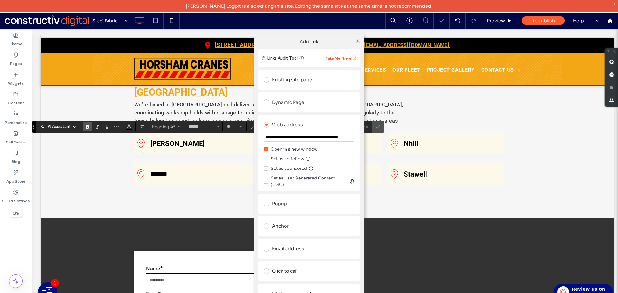
click at [283, 105] on div "Dynamic Page" at bounding box center [309, 102] width 91 height 10
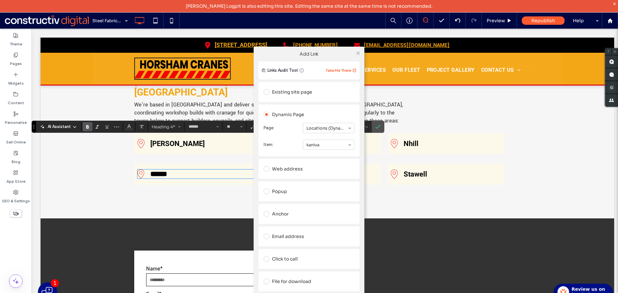
drag, startPoint x: 358, startPoint y: 54, endPoint x: 349, endPoint y: 85, distance: 32.0
click at [358, 54] on icon at bounding box center [358, 53] width 5 height 5
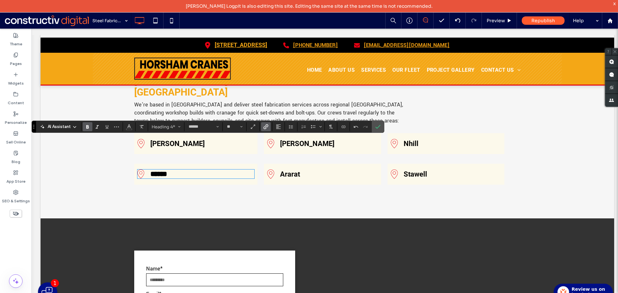
click at [297, 140] on link "Hamilton" at bounding box center [307, 144] width 54 height 8
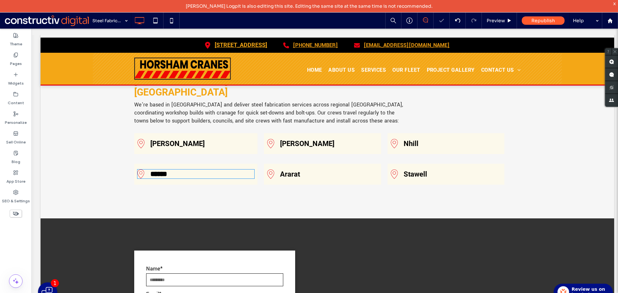
click at [297, 140] on link "Hamilton" at bounding box center [307, 144] width 54 height 8
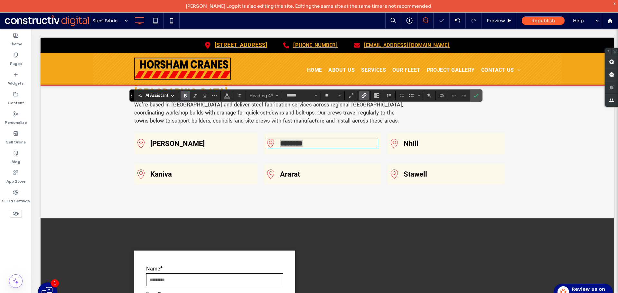
click at [365, 97] on icon "Link" at bounding box center [363, 95] width 5 height 5
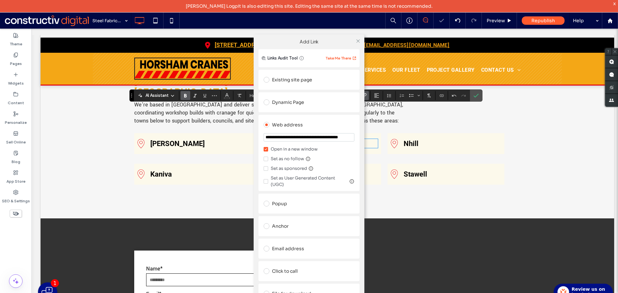
click at [291, 99] on div "Dynamic Page" at bounding box center [309, 102] width 91 height 10
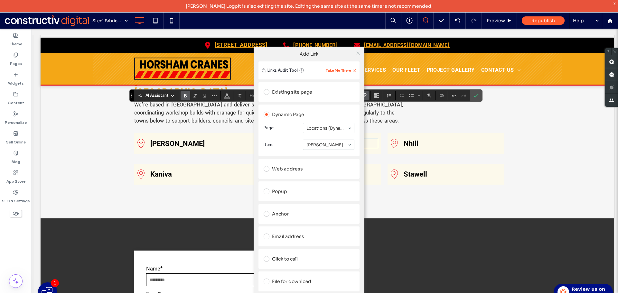
click at [360, 52] on icon at bounding box center [358, 53] width 5 height 5
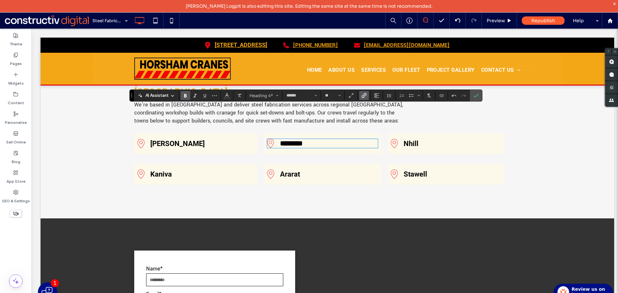
click at [306, 170] on h4 "Ararat" at bounding box center [328, 174] width 97 height 8
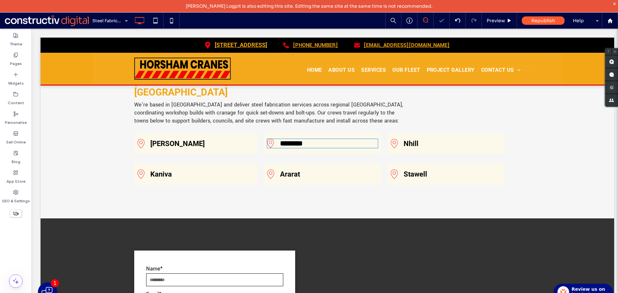
click at [306, 170] on h4 "Ararat" at bounding box center [328, 174] width 97 height 8
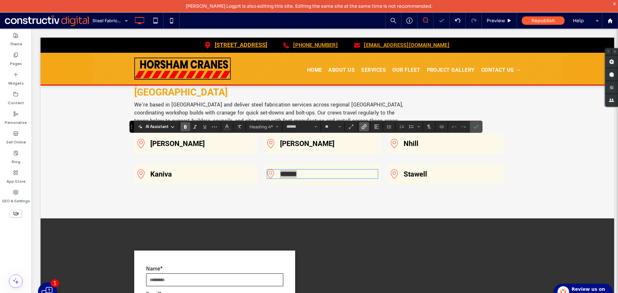
click at [367, 123] on label "Link" at bounding box center [364, 126] width 10 height 9
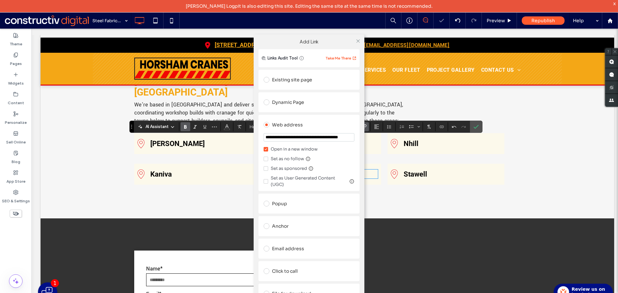
click at [278, 100] on div "Dynamic Page" at bounding box center [309, 102] width 91 height 10
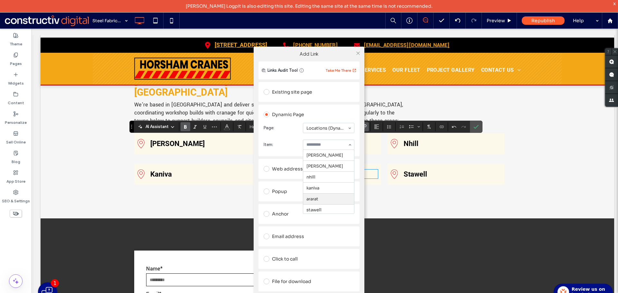
drag, startPoint x: 315, startPoint y: 198, endPoint x: 322, endPoint y: 191, distance: 10.0
click at [397, 173] on div "**********" at bounding box center [309, 178] width 618 height 293
click at [360, 52] on icon at bounding box center [358, 53] width 5 height 5
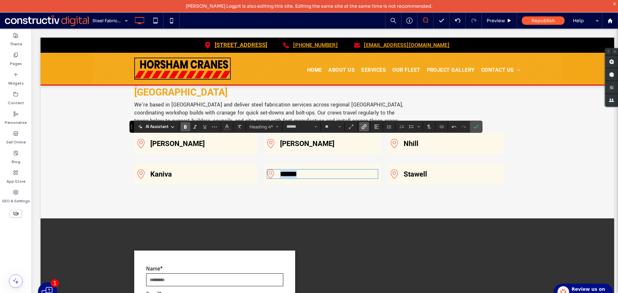
click at [404, 140] on link "Nhill" at bounding box center [410, 144] width 15 height 8
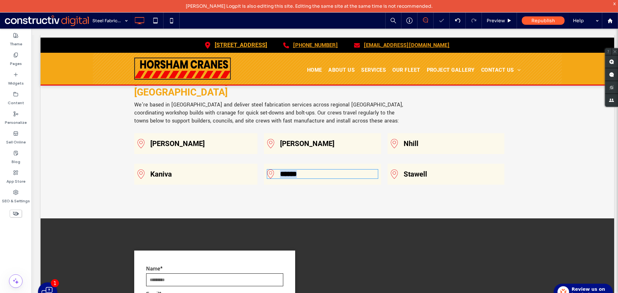
click at [404, 140] on link "Nhill" at bounding box center [410, 144] width 15 height 8
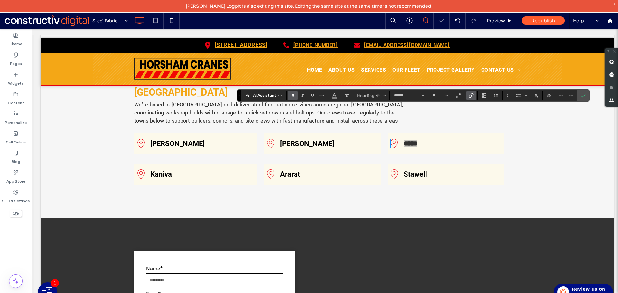
click at [470, 95] on icon "Link" at bounding box center [470, 95] width 5 height 5
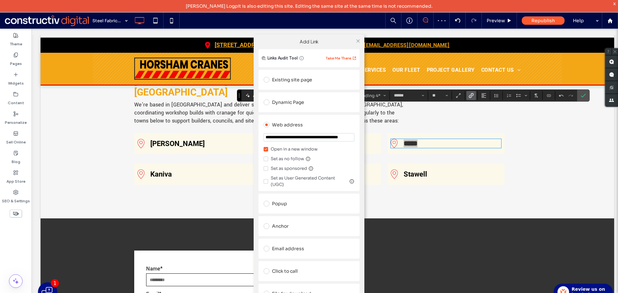
click at [276, 100] on div "Dynamic Page" at bounding box center [309, 102] width 91 height 10
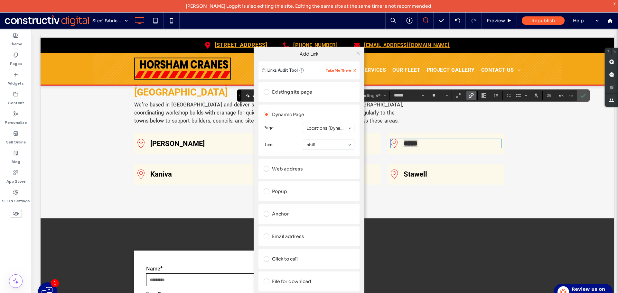
click at [359, 52] on icon at bounding box center [358, 53] width 5 height 5
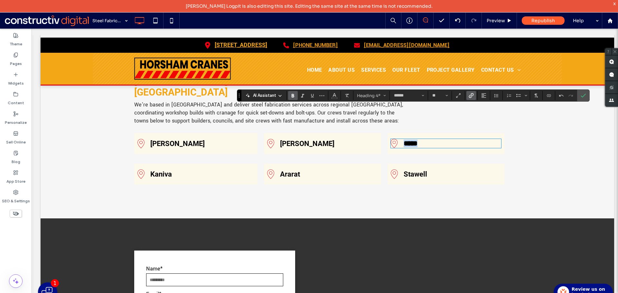
click at [415, 170] on link "Stawell" at bounding box center [414, 174] width 23 height 8
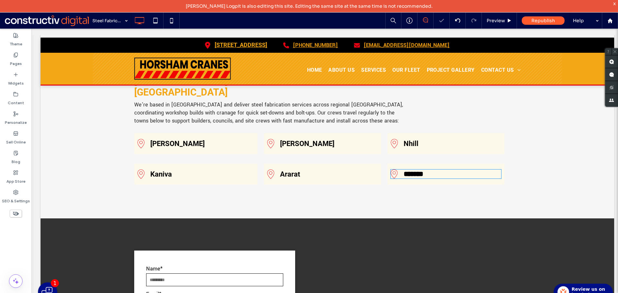
type input "******"
type input "**"
click at [415, 171] on link "*******" at bounding box center [413, 174] width 20 height 7
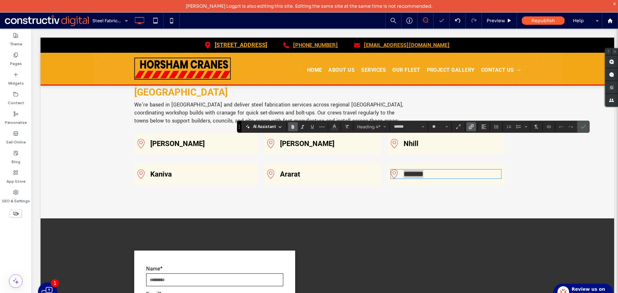
click at [471, 128] on use "Link" at bounding box center [470, 127] width 5 height 5
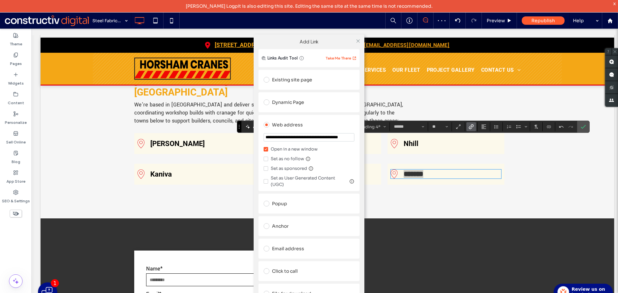
click at [299, 100] on div "Dynamic Page" at bounding box center [309, 102] width 91 height 10
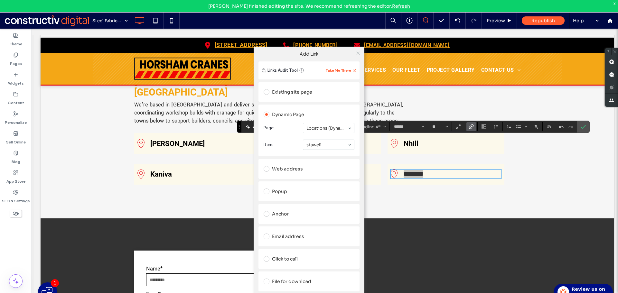
click at [356, 52] on icon at bounding box center [358, 53] width 5 height 5
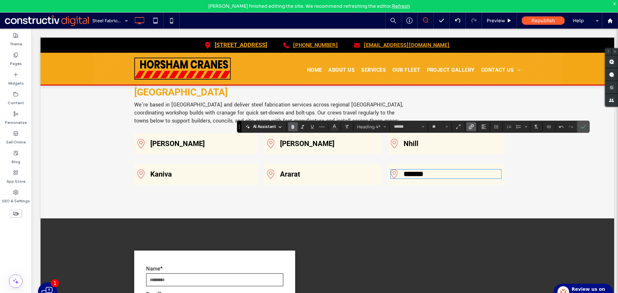
click at [384, 166] on div "Steel fabrication services across Horsham and Western Victoria We’re based in H…" at bounding box center [327, 118] width 573 height 200
click at [15, 59] on label "Pages" at bounding box center [16, 62] width 12 height 9
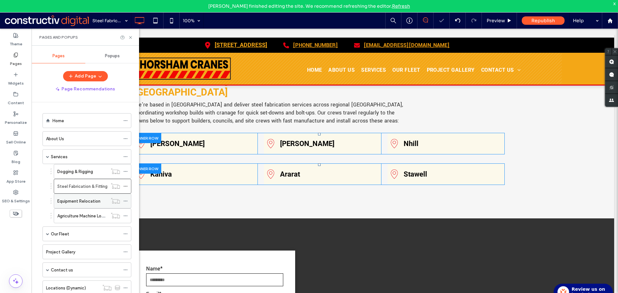
click at [80, 200] on label "Equipment Relocation" at bounding box center [78, 201] width 43 height 11
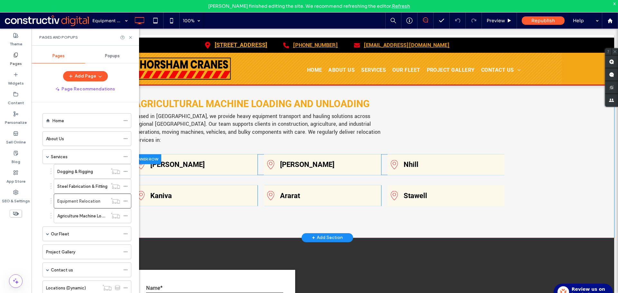
scroll to position [1384, 0]
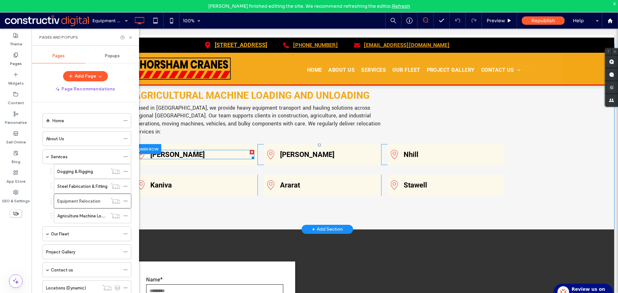
click at [164, 151] on link "Donald" at bounding box center [177, 155] width 54 height 8
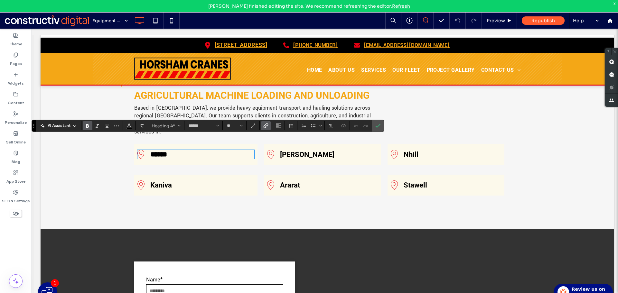
click at [269, 125] on label "Link" at bounding box center [266, 125] width 10 height 9
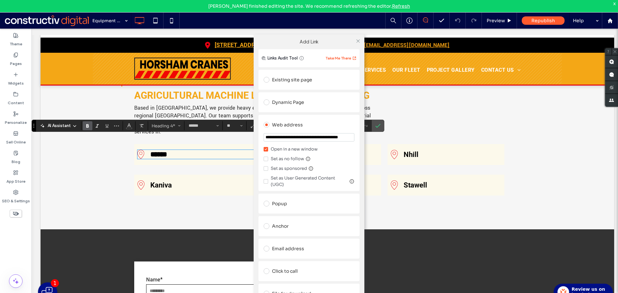
click at [287, 107] on div "Dynamic Page" at bounding box center [309, 102] width 91 height 10
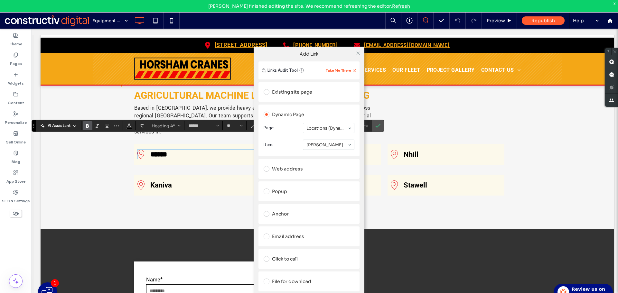
click at [156, 172] on div "**********" at bounding box center [309, 178] width 618 height 293
click at [359, 53] on icon at bounding box center [358, 53] width 5 height 5
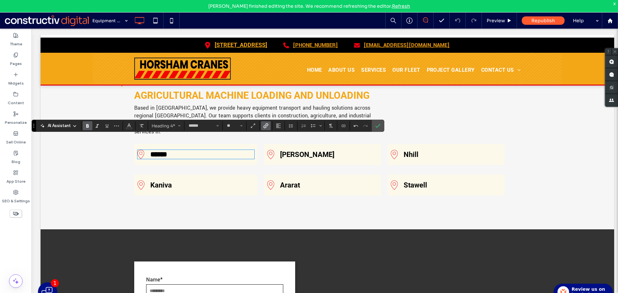
click at [161, 181] on link "Kaniva" at bounding box center [161, 185] width 22 height 8
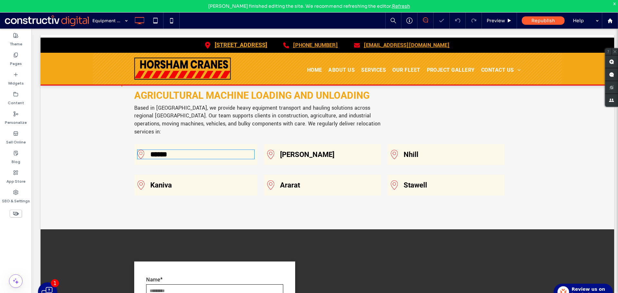
click at [161, 181] on link "Kaniva" at bounding box center [161, 185] width 22 height 8
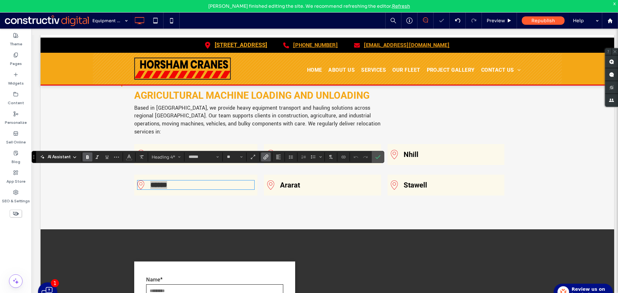
click at [266, 159] on use "Link" at bounding box center [266, 157] width 5 height 5
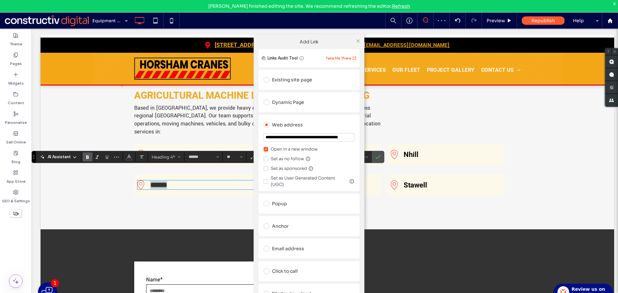
click at [286, 104] on div "Dynamic Page" at bounding box center [309, 102] width 91 height 10
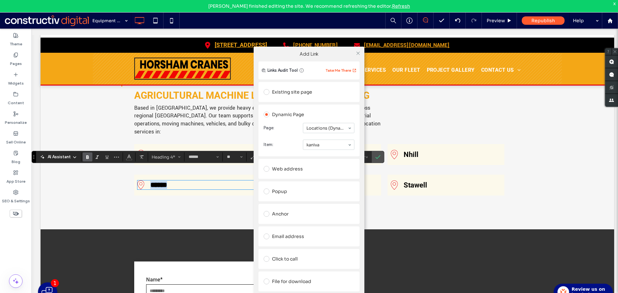
drag, startPoint x: 320, startPoint y: 188, endPoint x: 359, endPoint y: 185, distance: 39.0
drag, startPoint x: 358, startPoint y: 51, endPoint x: 340, endPoint y: 90, distance: 42.9
click at [358, 51] on icon at bounding box center [358, 53] width 5 height 5
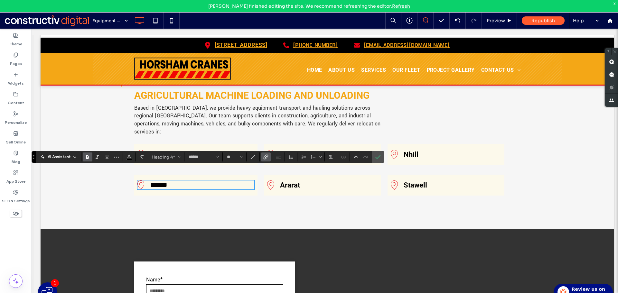
click at [299, 179] on div "Ararat Click To Paste" at bounding box center [322, 185] width 117 height 21
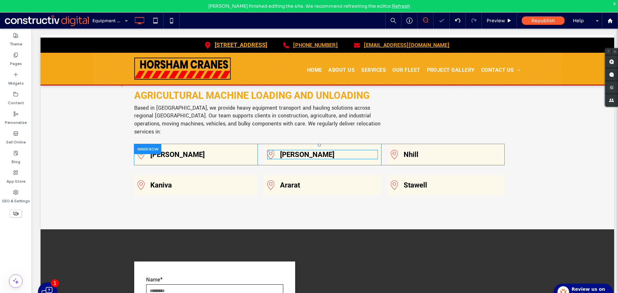
click at [296, 150] on div "Hamilton" at bounding box center [322, 154] width 110 height 9
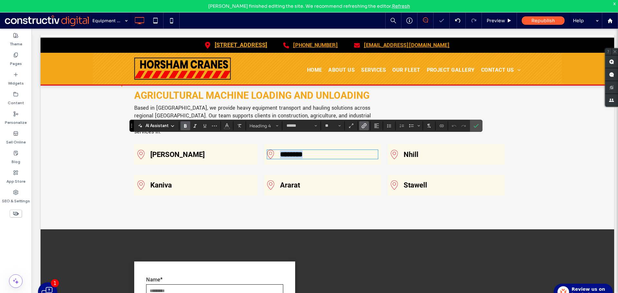
click at [296, 150] on div "********" at bounding box center [322, 154] width 110 height 9
click at [365, 125] on icon "Link" at bounding box center [363, 125] width 5 height 5
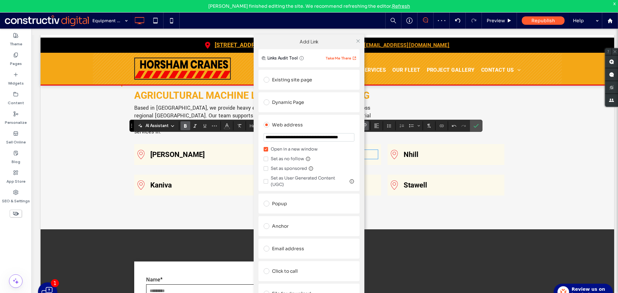
click at [276, 103] on div "Dynamic Page" at bounding box center [309, 102] width 91 height 10
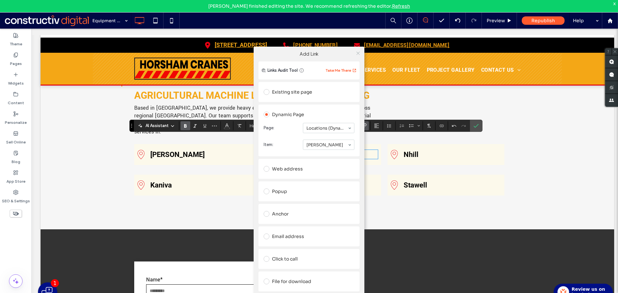
click at [357, 52] on icon at bounding box center [358, 53] width 5 height 5
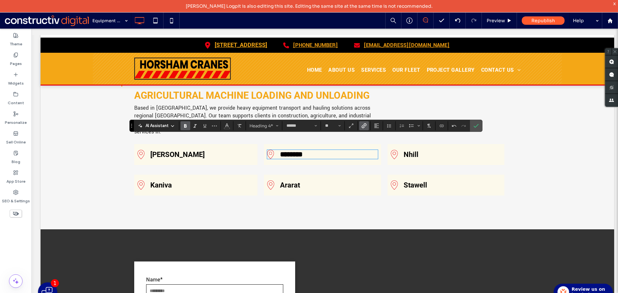
click at [305, 181] on h4 "Ararat" at bounding box center [328, 185] width 97 height 8
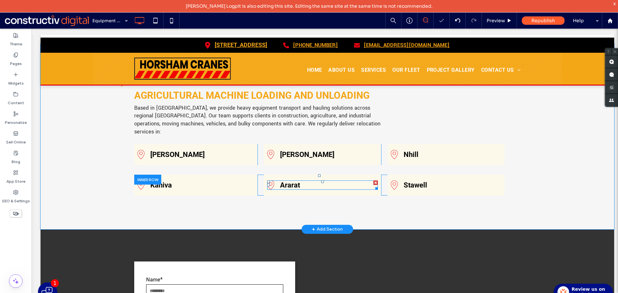
click at [305, 181] on h4 "Ararat" at bounding box center [328, 185] width 97 height 8
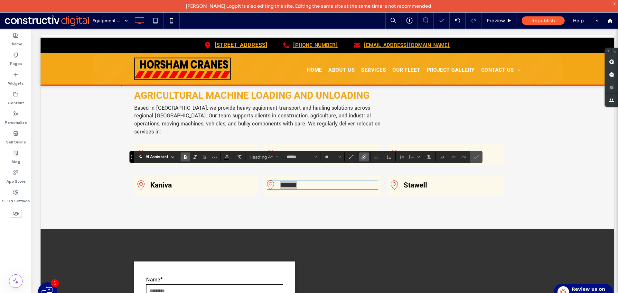
click at [366, 159] on icon "Link" at bounding box center [363, 156] width 5 height 5
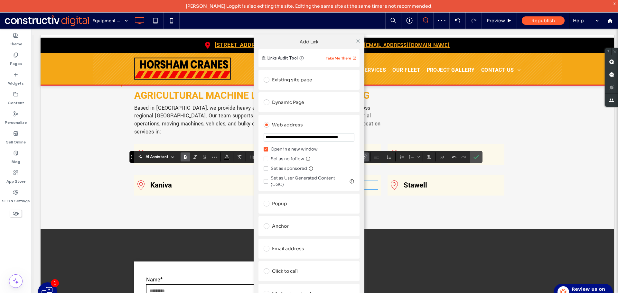
click at [295, 103] on div "Dynamic Page" at bounding box center [309, 102] width 91 height 10
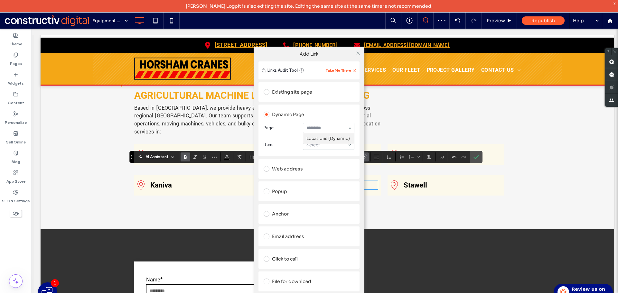
click at [321, 133] on div "Locations (Dynamic)" at bounding box center [328, 128] width 51 height 10
click at [360, 53] on icon at bounding box center [358, 53] width 5 height 5
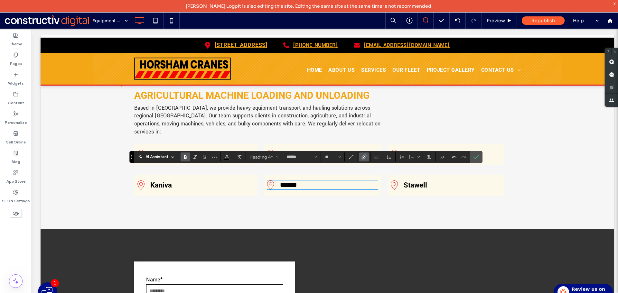
click at [409, 144] on div "Nhill Click To Paste" at bounding box center [445, 154] width 117 height 21
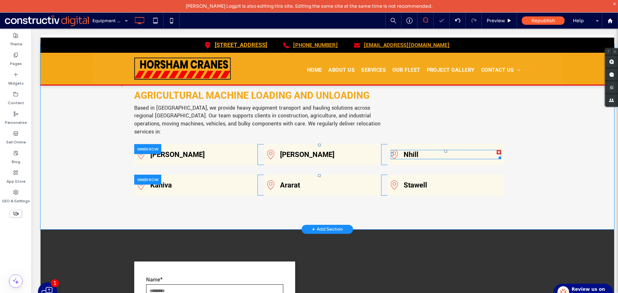
click at [410, 151] on link "Nhill" at bounding box center [410, 155] width 15 height 8
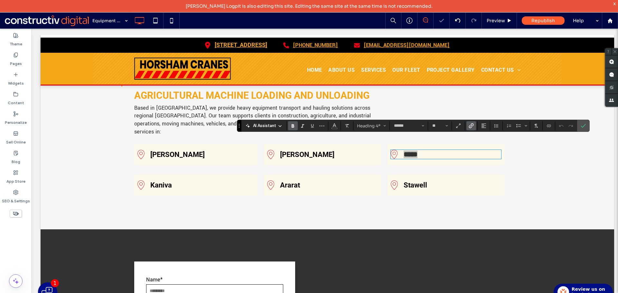
click at [472, 125] on icon "Link" at bounding box center [470, 125] width 5 height 5
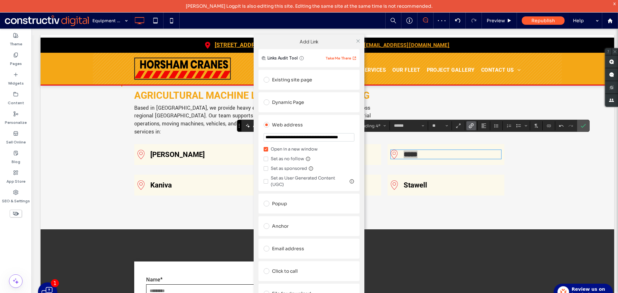
click at [290, 102] on div "Dynamic Page" at bounding box center [309, 102] width 91 height 10
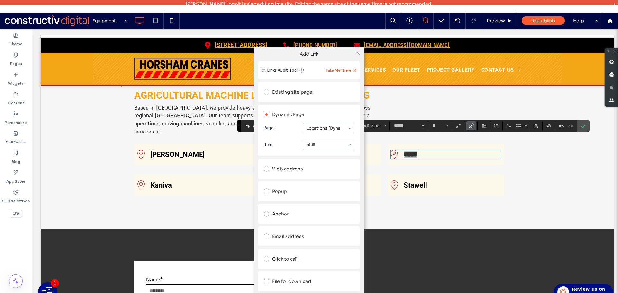
click at [357, 56] on span at bounding box center [358, 53] width 5 height 10
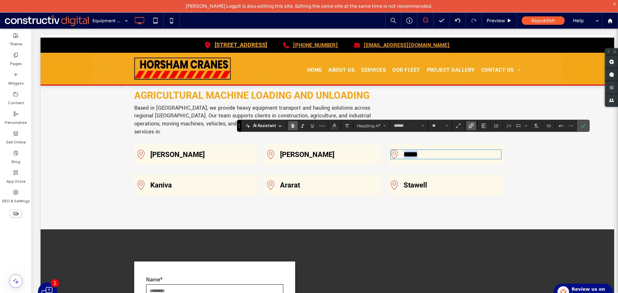
click at [406, 181] on link "Stawell" at bounding box center [414, 185] width 23 height 8
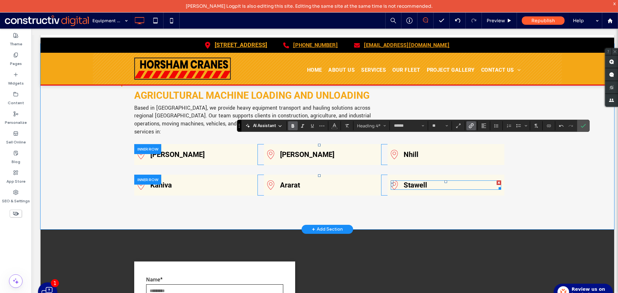
click at [406, 181] on link "Stawell" at bounding box center [414, 185] width 23 height 8
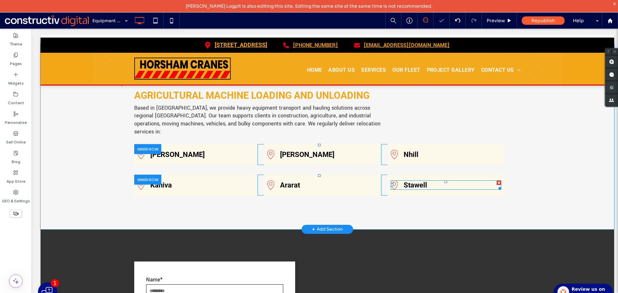
type input "******"
type input "**"
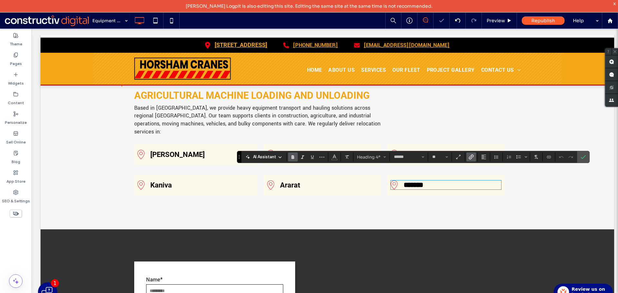
click at [469, 154] on icon "Link" at bounding box center [470, 156] width 5 height 5
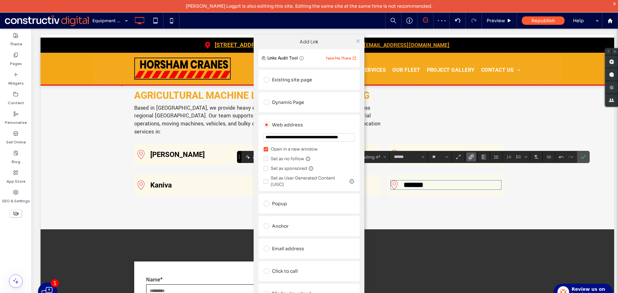
click at [302, 105] on div "Dynamic Page" at bounding box center [309, 102] width 91 height 10
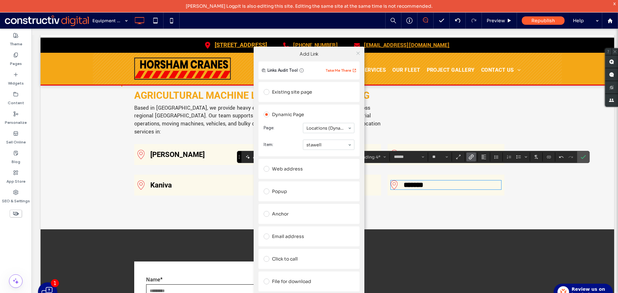
click at [356, 53] on icon at bounding box center [358, 53] width 5 height 5
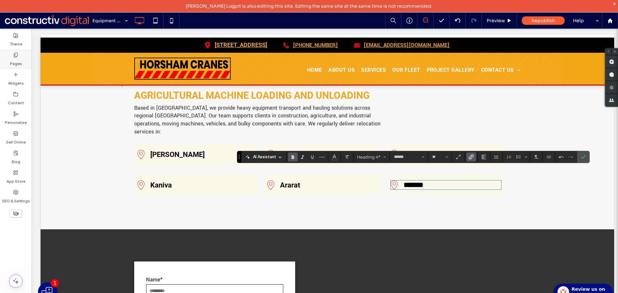
click at [17, 56] on icon at bounding box center [15, 54] width 5 height 5
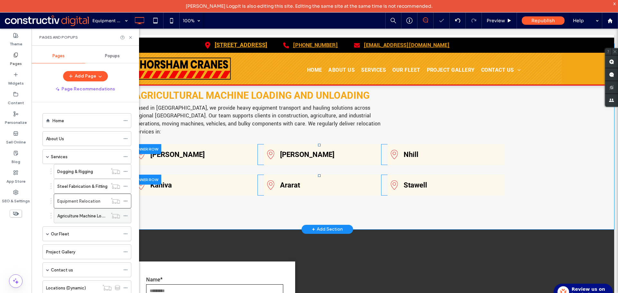
click at [73, 215] on label "Agriculture Machine Loading & Unloading" at bounding box center [96, 215] width 79 height 11
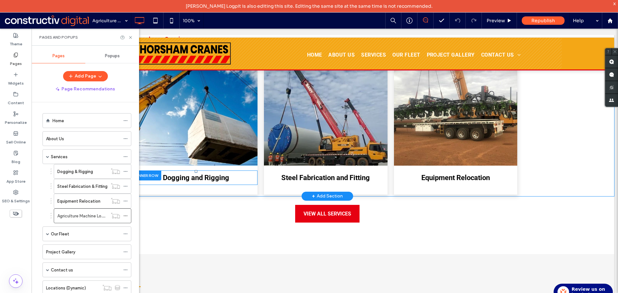
scroll to position [1351, 0]
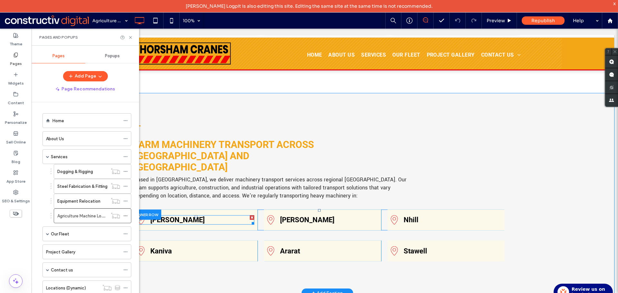
click at [185, 216] on h4 "Donald" at bounding box center [202, 220] width 104 height 8
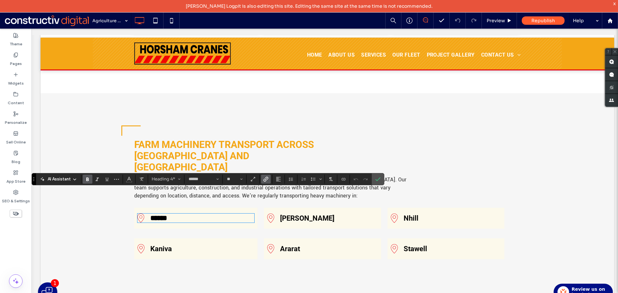
click at [266, 180] on icon "Link" at bounding box center [265, 179] width 5 height 5
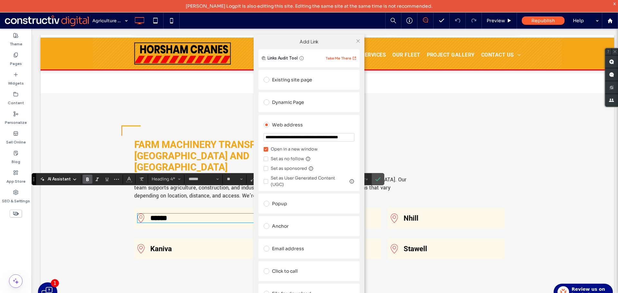
click at [289, 102] on div "Dynamic Page" at bounding box center [309, 102] width 91 height 10
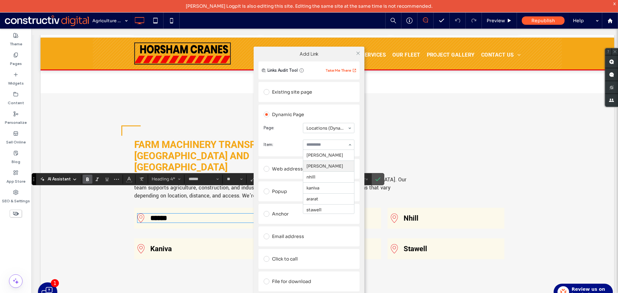
drag, startPoint x: 314, startPoint y: 159, endPoint x: 317, endPoint y: 162, distance: 3.9
click at [360, 52] on icon at bounding box center [358, 53] width 5 height 5
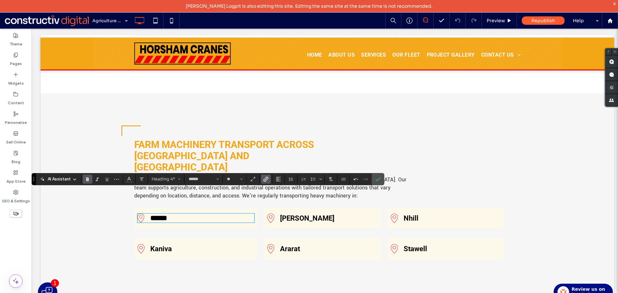
click at [169, 245] on link "Kaniva" at bounding box center [161, 249] width 22 height 8
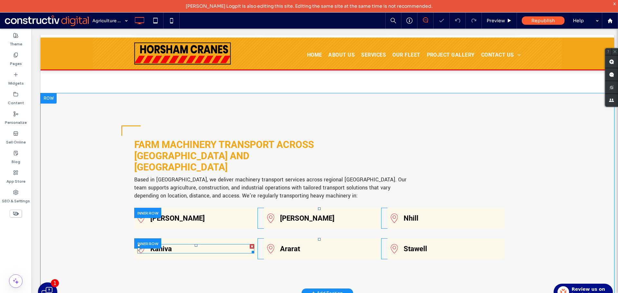
click at [169, 245] on link "Kaniva" at bounding box center [161, 249] width 22 height 8
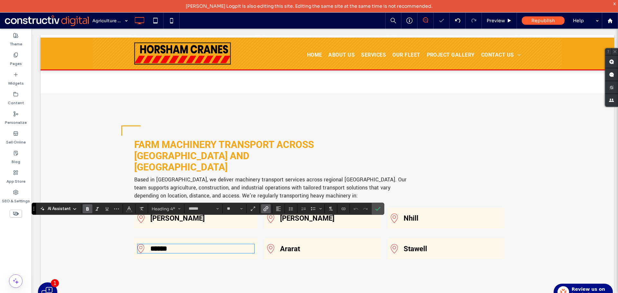
click at [264, 208] on icon "Link" at bounding box center [265, 208] width 5 height 5
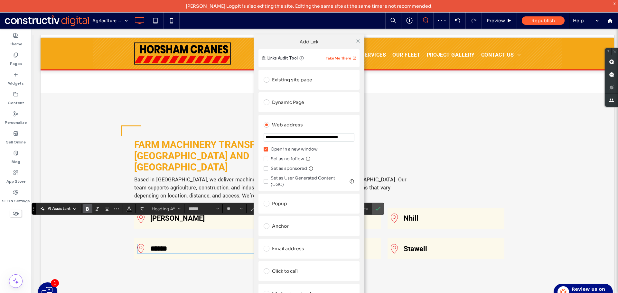
click at [279, 100] on div "Dynamic Page" at bounding box center [309, 102] width 91 height 10
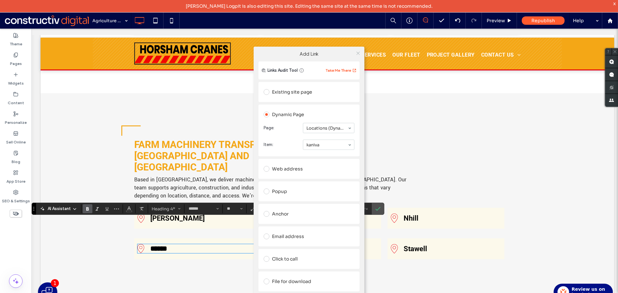
click at [356, 53] on icon at bounding box center [358, 53] width 5 height 5
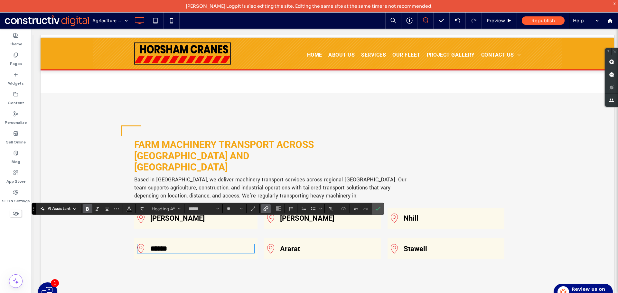
click at [292, 214] on link "Hamilton" at bounding box center [307, 218] width 54 height 8
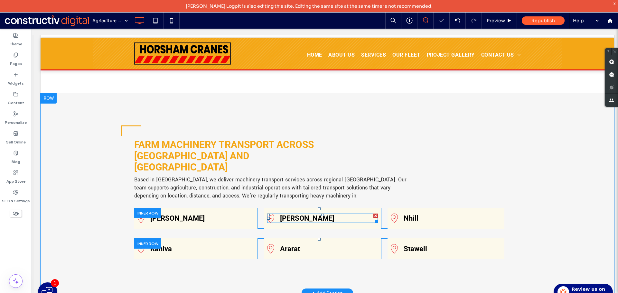
click at [292, 214] on link "Hamilton" at bounding box center [307, 218] width 54 height 8
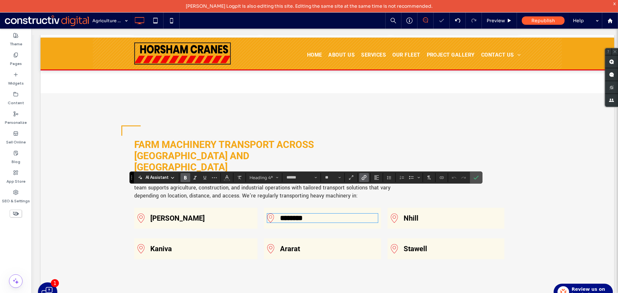
click at [361, 176] on icon "Link" at bounding box center [363, 177] width 5 height 5
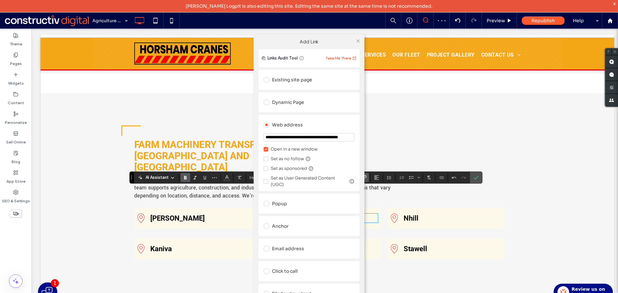
click at [300, 101] on div "Dynamic Page" at bounding box center [309, 102] width 91 height 10
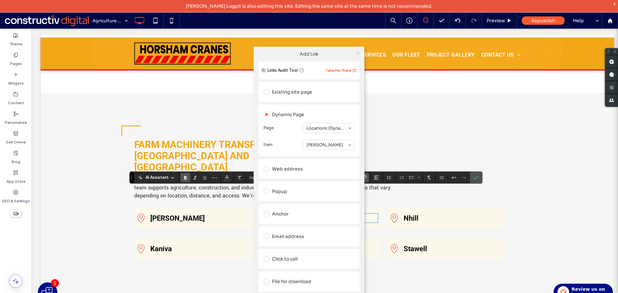
click at [356, 52] on icon at bounding box center [358, 53] width 5 height 5
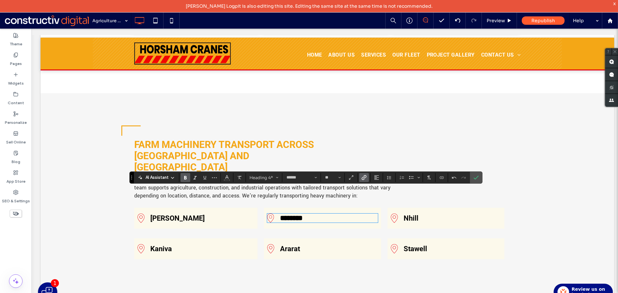
click at [297, 244] on div "Ararat" at bounding box center [322, 248] width 110 height 9
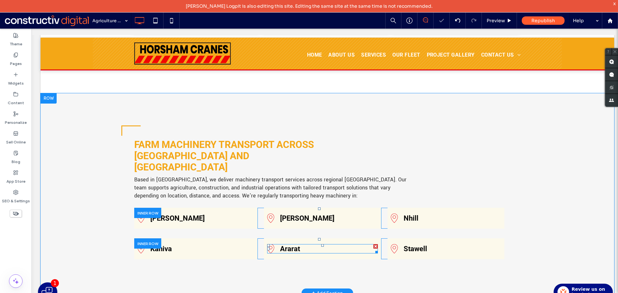
click at [297, 244] on div "Ararat" at bounding box center [322, 248] width 110 height 9
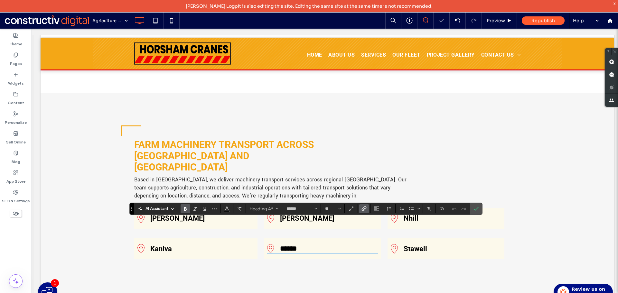
click at [362, 209] on use "Link" at bounding box center [363, 209] width 5 height 5
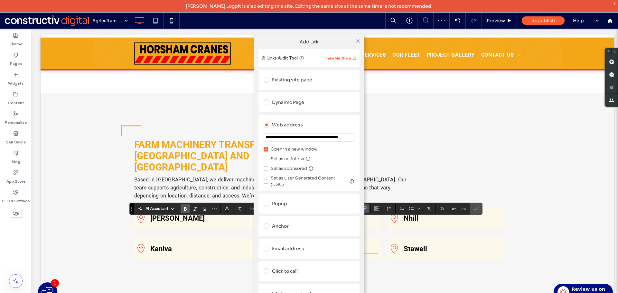
click at [279, 104] on div "Dynamic Page" at bounding box center [309, 102] width 91 height 10
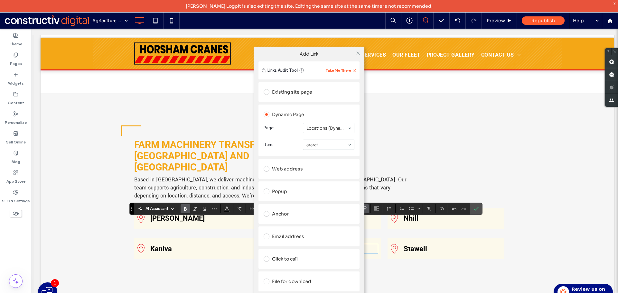
drag, startPoint x: 325, startPoint y: 196, endPoint x: 354, endPoint y: 162, distance: 45.4
click at [356, 53] on icon at bounding box center [358, 53] width 5 height 5
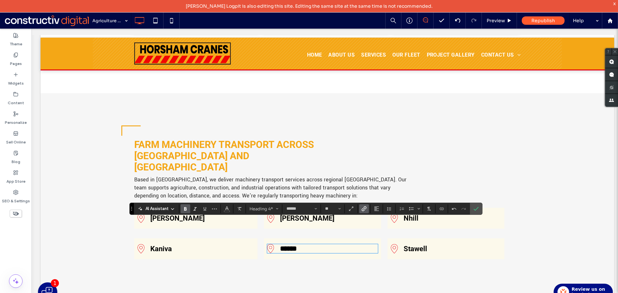
click at [409, 214] on link "Nhill" at bounding box center [410, 218] width 15 height 8
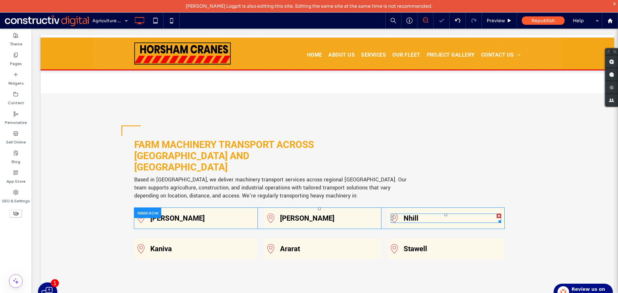
click at [408, 214] on link "Nhill" at bounding box center [410, 218] width 15 height 8
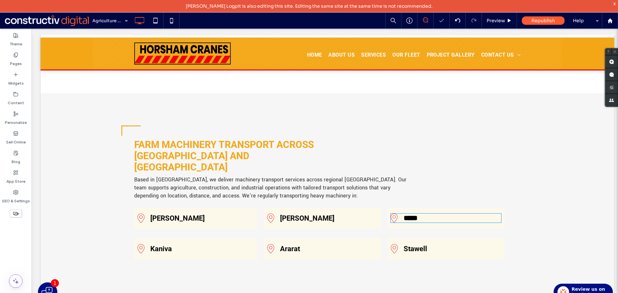
click at [408, 215] on link "*****" at bounding box center [410, 218] width 14 height 7
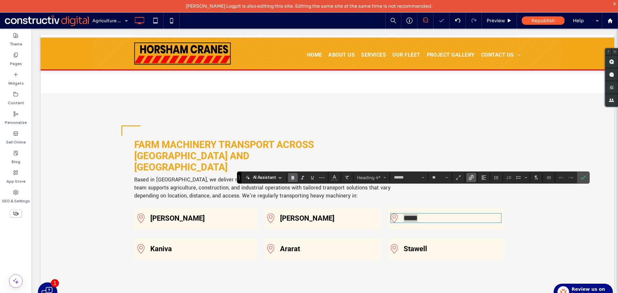
click at [469, 175] on icon "Link" at bounding box center [470, 177] width 5 height 5
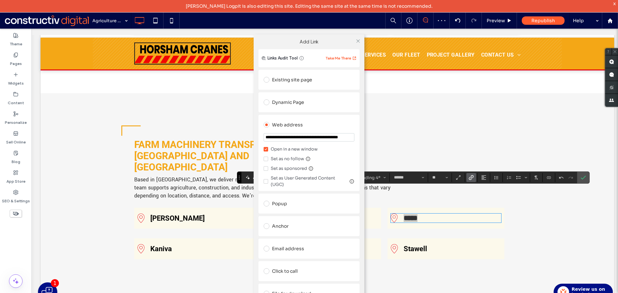
click at [286, 106] on div "Dynamic Page" at bounding box center [309, 102] width 91 height 10
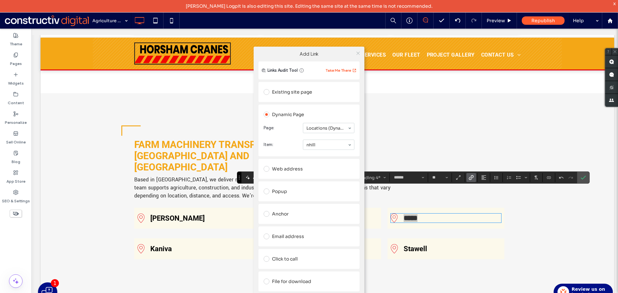
click at [357, 53] on icon at bounding box center [358, 53] width 5 height 5
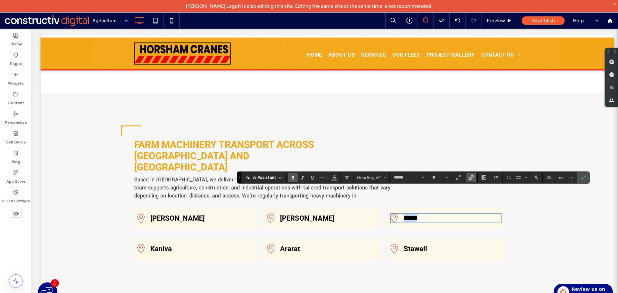
click at [408, 245] on link "Stawell" at bounding box center [414, 249] width 23 height 8
click at [408, 245] on link "*******" at bounding box center [413, 248] width 20 height 7
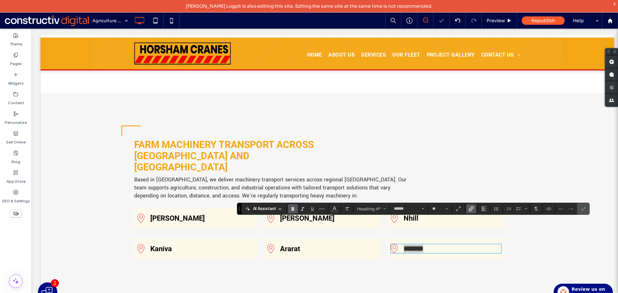
click at [473, 210] on icon "Link" at bounding box center [470, 208] width 5 height 5
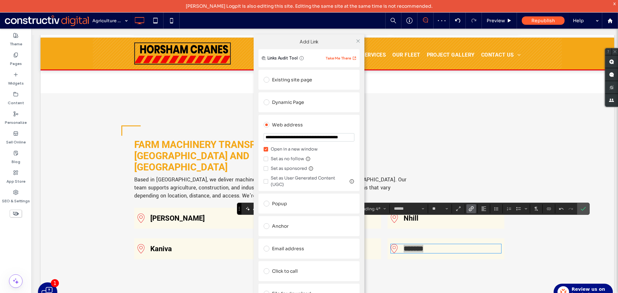
click at [282, 107] on div "Dynamic Page" at bounding box center [309, 103] width 91 height 14
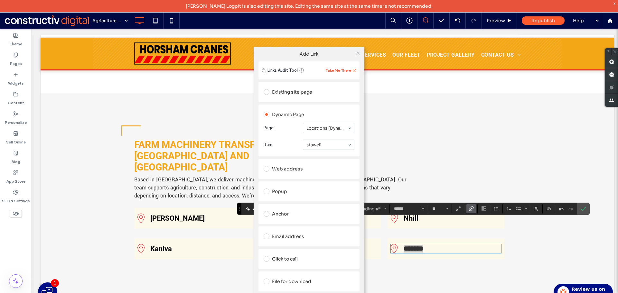
click at [358, 53] on use at bounding box center [357, 52] width 3 height 3
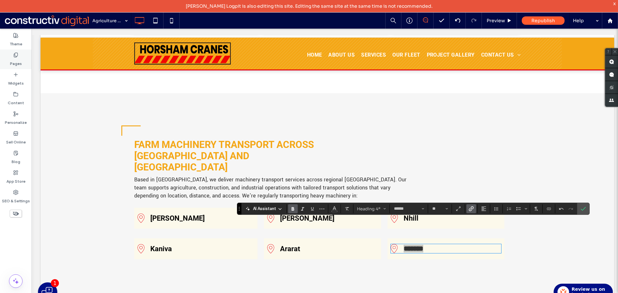
click at [20, 59] on label "Pages" at bounding box center [16, 62] width 12 height 9
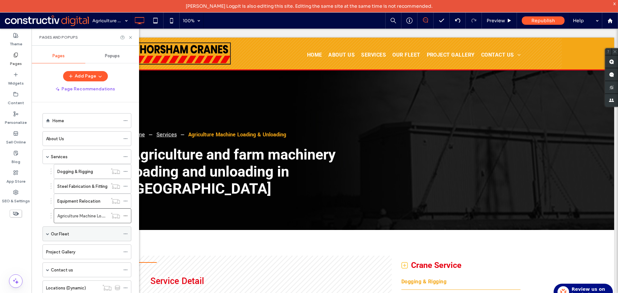
scroll to position [9, 0]
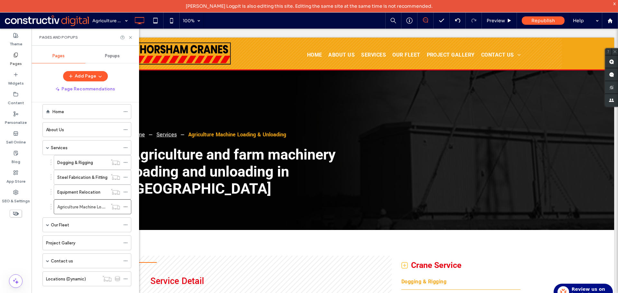
click at [63, 226] on label "Our Fleet" at bounding box center [60, 224] width 18 height 11
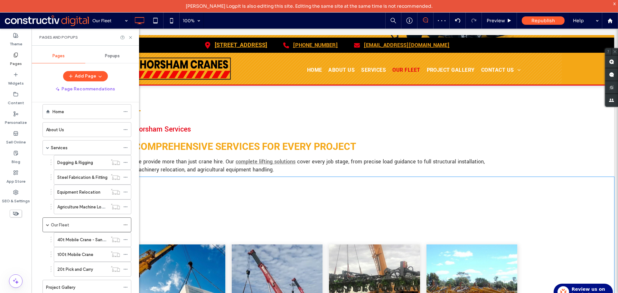
scroll to position [1191, 0]
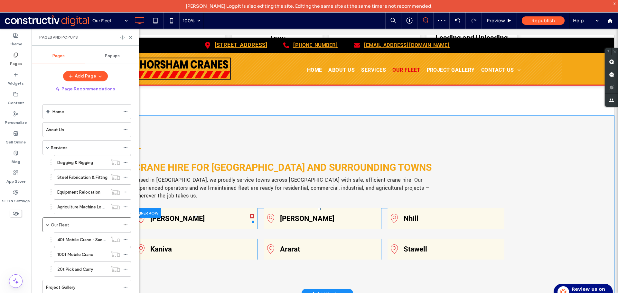
click at [165, 215] on link "Donald" at bounding box center [177, 219] width 54 height 8
click at [165, 215] on link "******" at bounding box center [158, 218] width 17 height 7
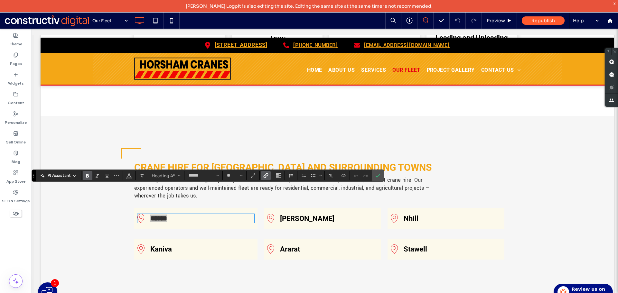
click at [269, 177] on label "Link" at bounding box center [266, 175] width 10 height 9
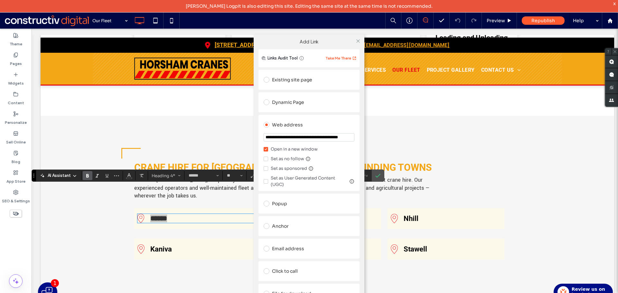
click at [296, 100] on div "Dynamic Page" at bounding box center [309, 102] width 91 height 10
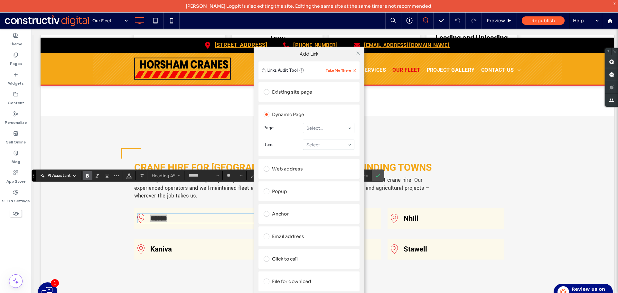
click at [317, 134] on section "Page: Select..." at bounding box center [309, 128] width 91 height 17
click at [171, 227] on div "**********" at bounding box center [309, 178] width 618 height 293
click at [168, 225] on div "**********" at bounding box center [309, 178] width 618 height 293
click at [166, 224] on div "**********" at bounding box center [309, 178] width 618 height 293
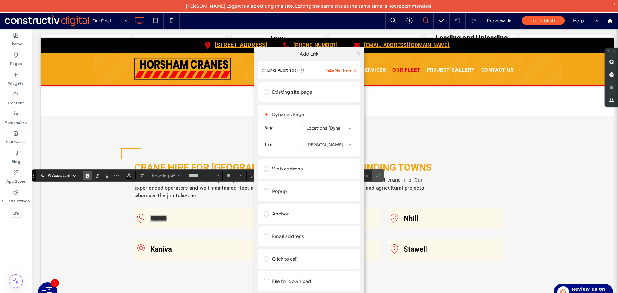
click at [357, 50] on span at bounding box center [358, 53] width 5 height 10
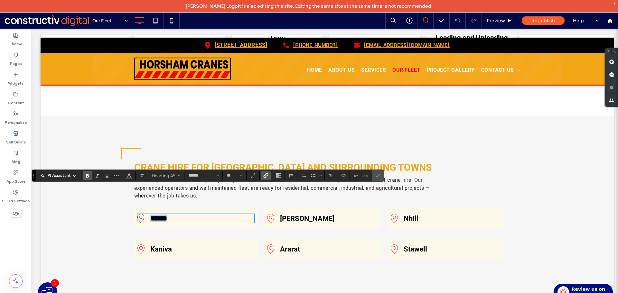
click at [161, 245] on link "Kaniva" at bounding box center [161, 249] width 22 height 8
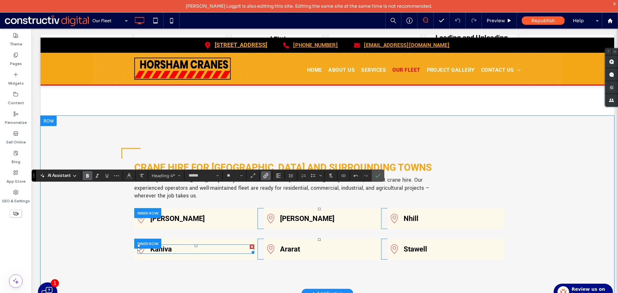
click at [160, 245] on link "Kaniva" at bounding box center [161, 249] width 22 height 8
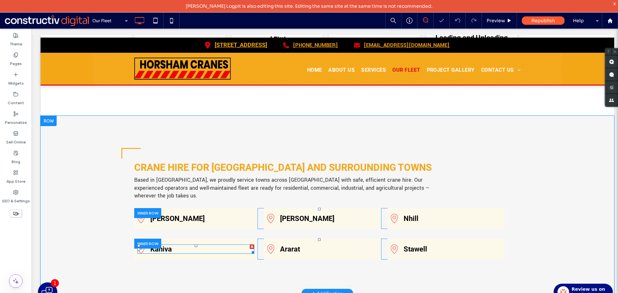
type input "******"
type input "**"
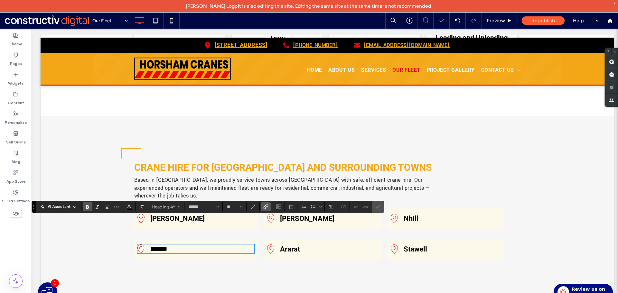
click at [266, 206] on icon "Link" at bounding box center [265, 206] width 5 height 5
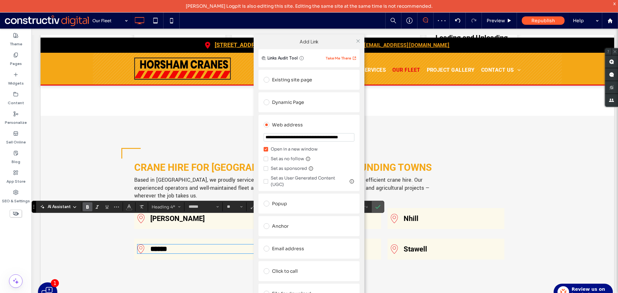
click at [294, 106] on div "Dynamic Page" at bounding box center [309, 102] width 91 height 10
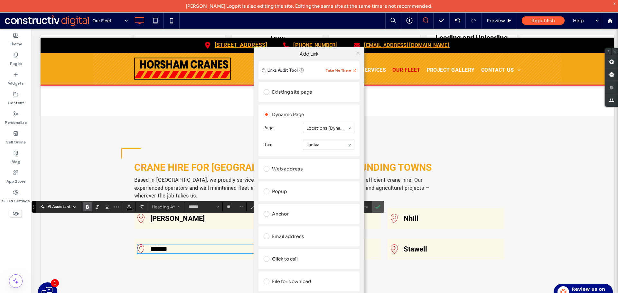
click at [357, 52] on use at bounding box center [357, 52] width 3 height 3
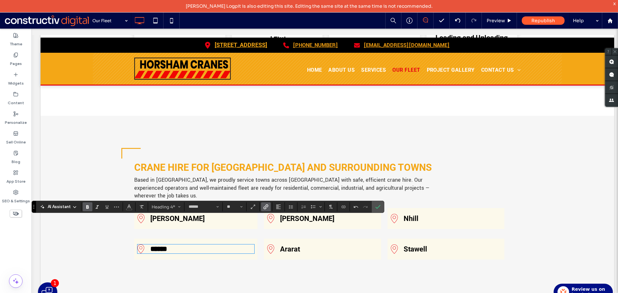
click at [275, 214] on div "Hamilton" at bounding box center [322, 218] width 110 height 9
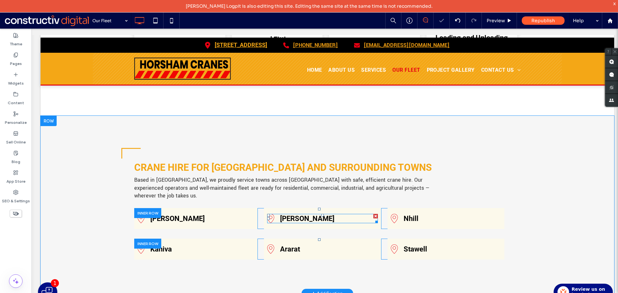
click at [276, 214] on div "Hamilton" at bounding box center [322, 218] width 110 height 9
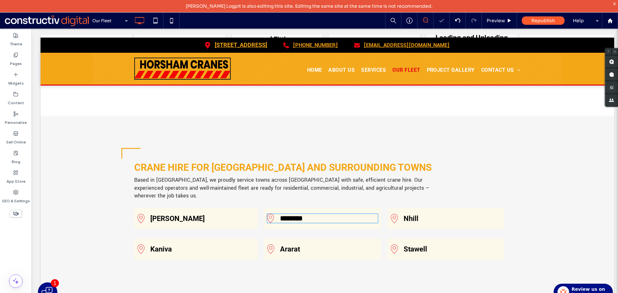
click at [276, 214] on div "********" at bounding box center [322, 218] width 110 height 9
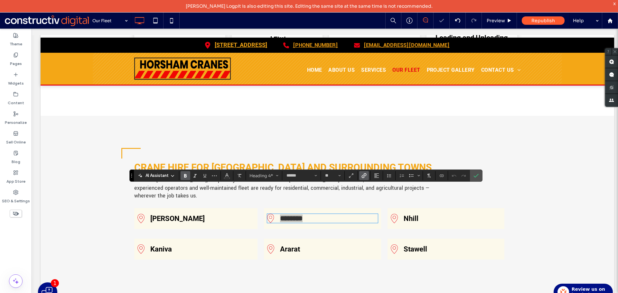
click at [367, 175] on label "Link" at bounding box center [364, 175] width 10 height 9
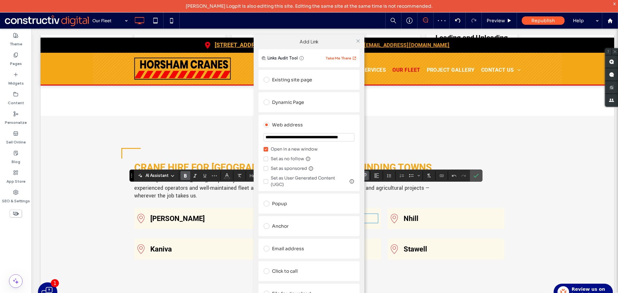
click at [294, 104] on div "Dynamic Page" at bounding box center [309, 102] width 91 height 10
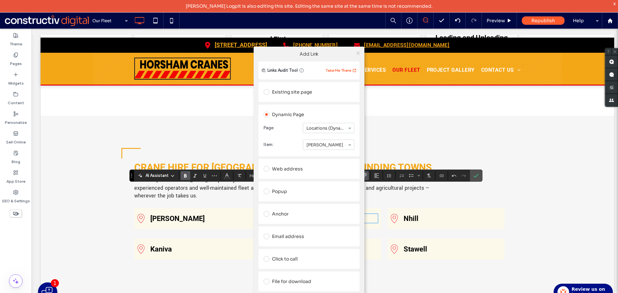
click at [356, 55] on icon at bounding box center [358, 53] width 5 height 5
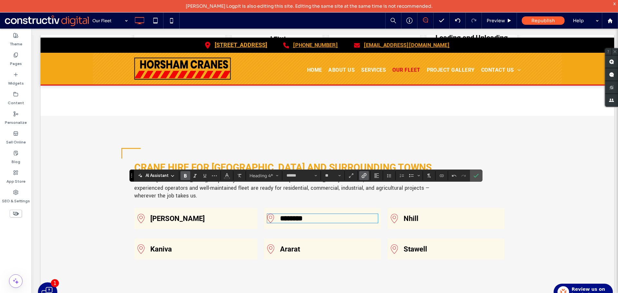
click at [304, 245] on div "Ararat" at bounding box center [322, 249] width 110 height 9
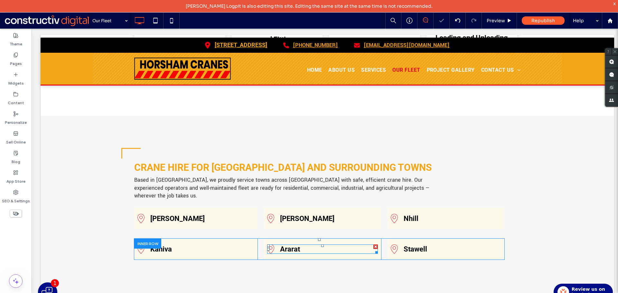
click at [293, 245] on link "Ararat" at bounding box center [290, 249] width 20 height 8
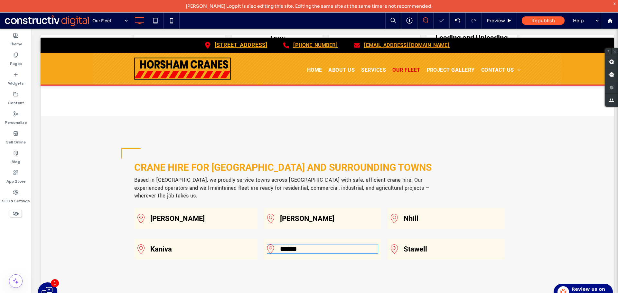
click at [293, 246] on link "******" at bounding box center [288, 249] width 17 height 7
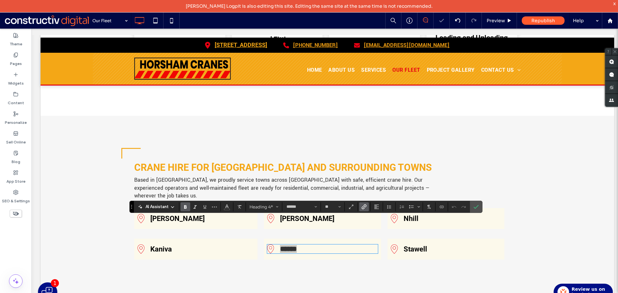
click at [364, 208] on icon "Link" at bounding box center [363, 206] width 5 height 5
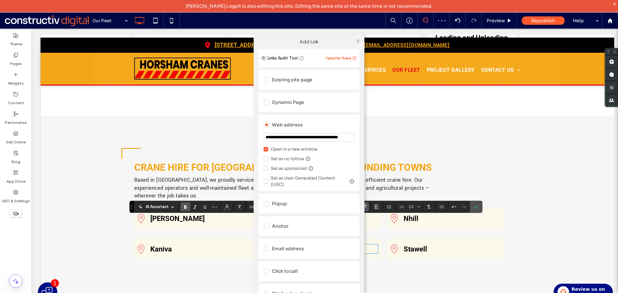
click at [294, 102] on div "Dynamic Page" at bounding box center [309, 102] width 91 height 10
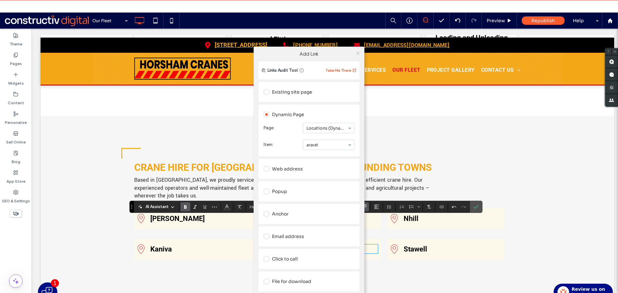
click at [358, 52] on icon at bounding box center [358, 53] width 5 height 5
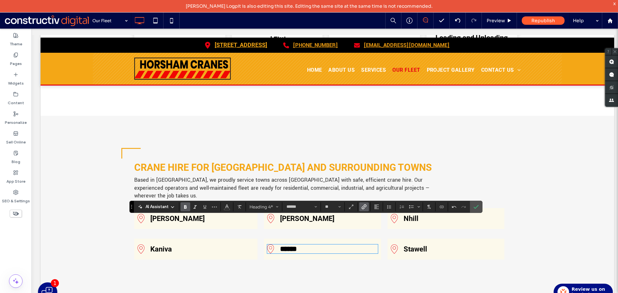
click at [411, 208] on div "Nhill Click To Paste" at bounding box center [445, 218] width 117 height 21
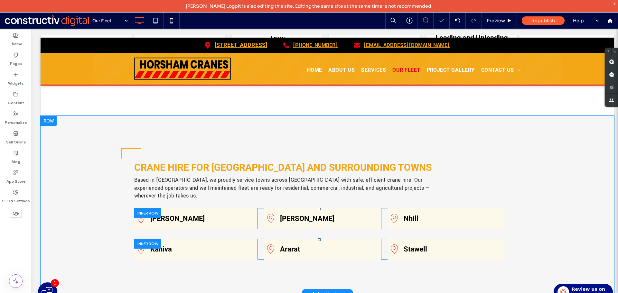
click at [411, 215] on link "Nhill" at bounding box center [410, 219] width 15 height 8
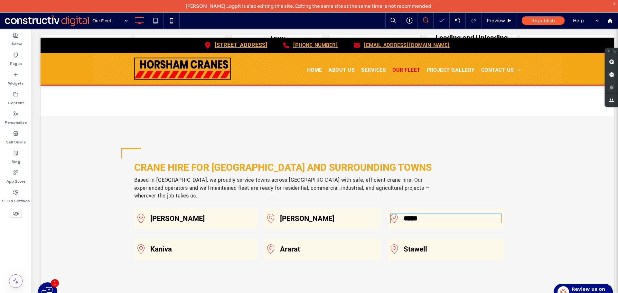
type input "******"
type input "**"
click at [412, 215] on link "*****" at bounding box center [410, 218] width 14 height 7
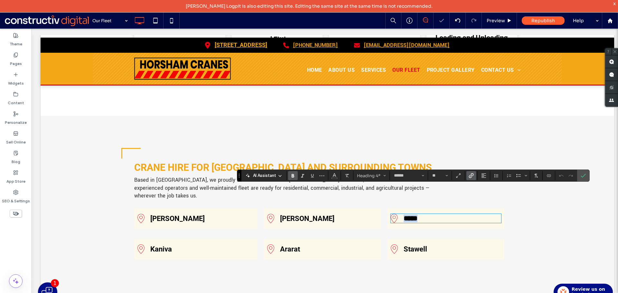
click at [412, 215] on link "*****" at bounding box center [410, 218] width 14 height 7
click at [474, 174] on label "Link" at bounding box center [471, 175] width 10 height 9
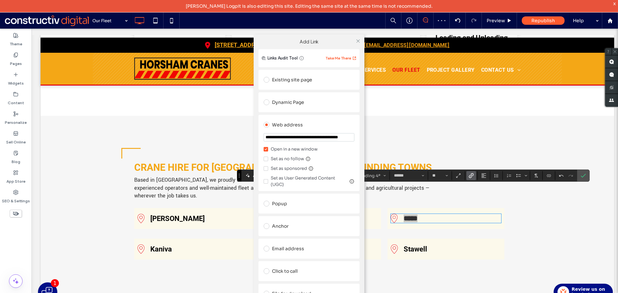
click at [306, 106] on div "Dynamic Page" at bounding box center [309, 102] width 91 height 10
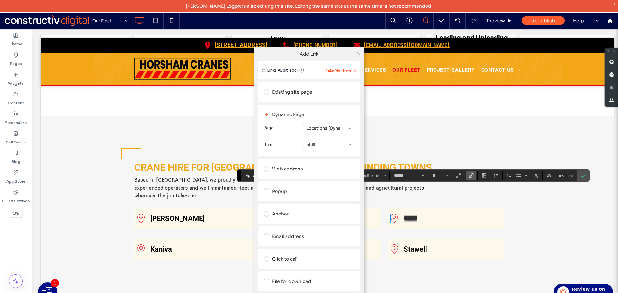
click at [360, 52] on icon at bounding box center [358, 53] width 5 height 5
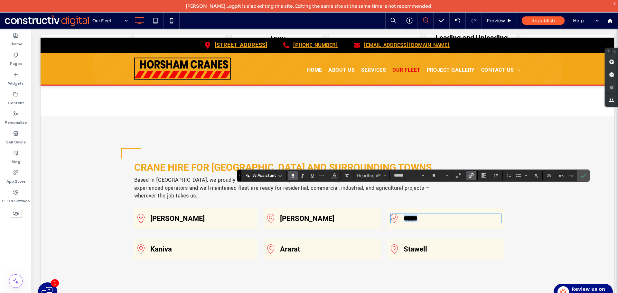
click at [410, 245] on link "Stawell" at bounding box center [414, 249] width 23 height 8
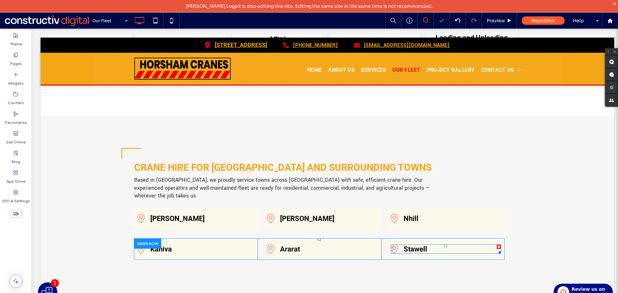
click at [410, 245] on link "Stawell" at bounding box center [414, 249] width 23 height 8
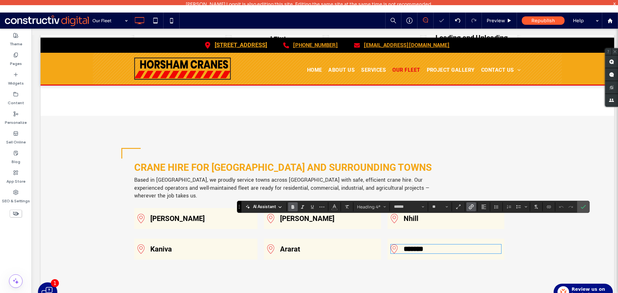
click at [469, 206] on icon "Link" at bounding box center [470, 206] width 5 height 5
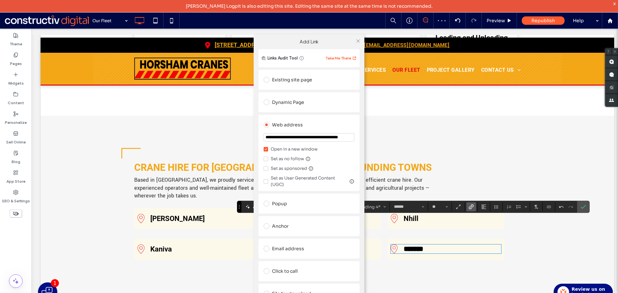
drag, startPoint x: 282, startPoint y: 101, endPoint x: 298, endPoint y: 105, distance: 15.9
click at [283, 101] on div "Dynamic Page" at bounding box center [309, 102] width 91 height 10
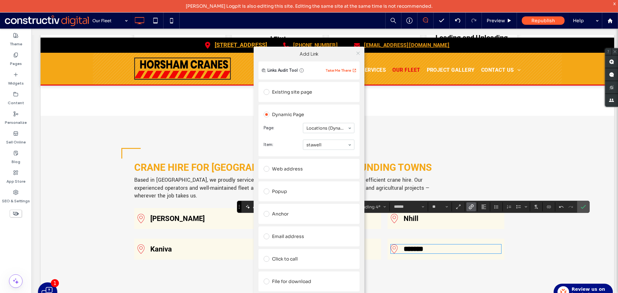
click at [359, 52] on icon at bounding box center [358, 53] width 5 height 5
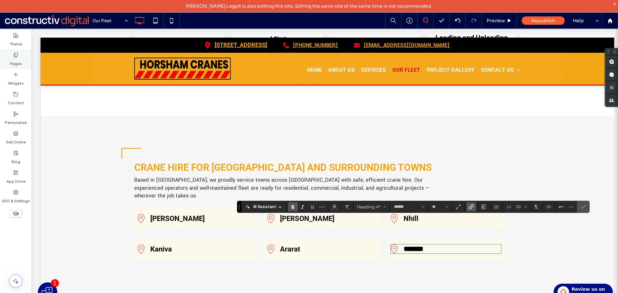
click at [19, 62] on label "Pages" at bounding box center [16, 62] width 12 height 9
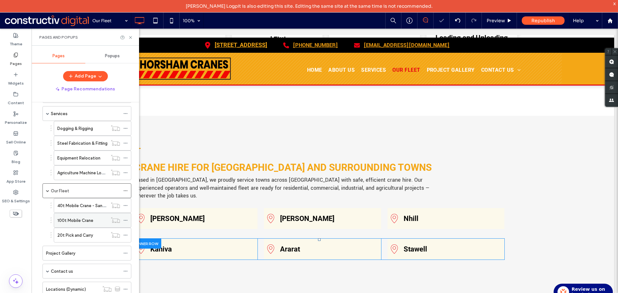
scroll to position [53, 0]
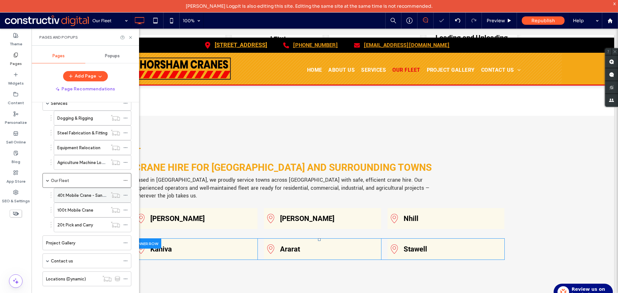
click at [75, 198] on label "40t Mobile Crane - Sany STC400t" at bounding box center [90, 195] width 67 height 11
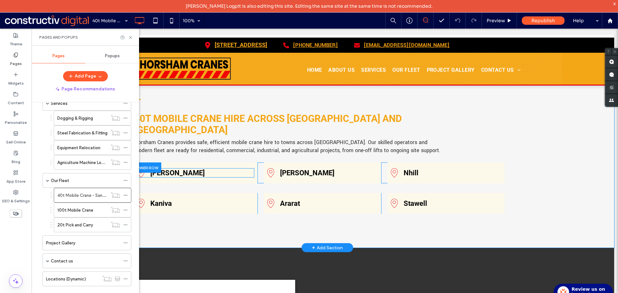
scroll to position [1094, 0]
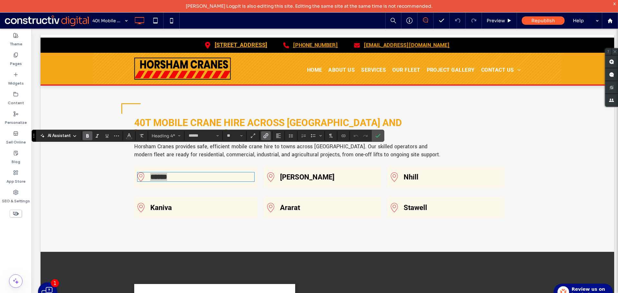
click at [266, 133] on span "Link" at bounding box center [265, 136] width 5 height 8
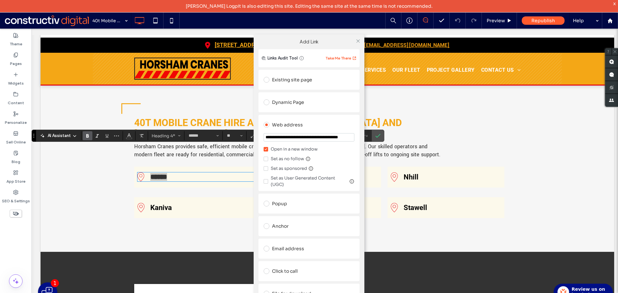
click at [299, 106] on div "Dynamic Page" at bounding box center [309, 102] width 91 height 10
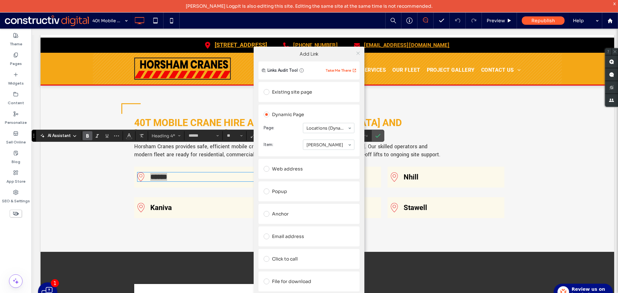
click at [357, 54] on icon at bounding box center [358, 53] width 5 height 5
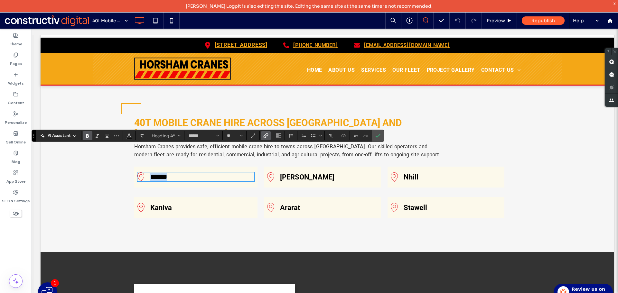
click at [153, 204] on link "Kaniva" at bounding box center [161, 208] width 22 height 8
click at [153, 197] on div at bounding box center [147, 202] width 27 height 10
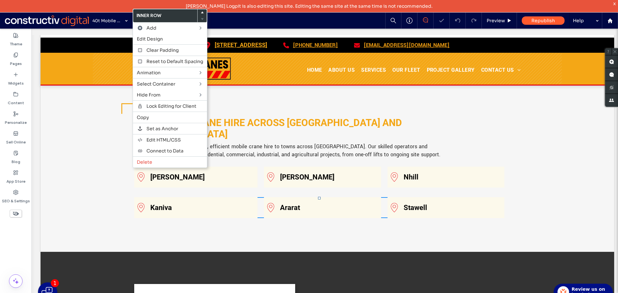
click at [153, 204] on link "Kaniva" at bounding box center [161, 208] width 22 height 8
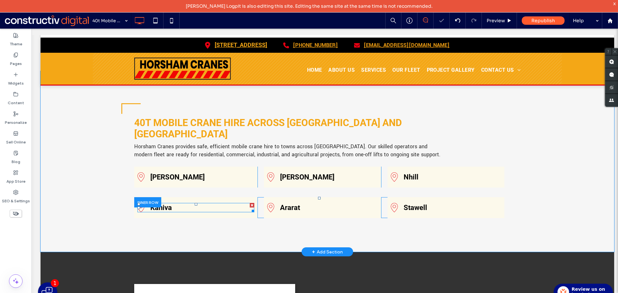
click at [174, 204] on h4 "Kaniva" at bounding box center [202, 208] width 104 height 8
click at [174, 204] on h4 "******" at bounding box center [202, 208] width 104 height 8
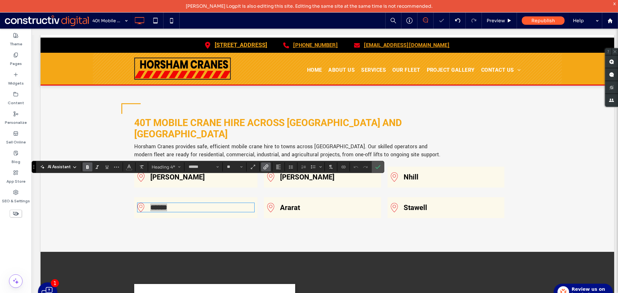
click at [270, 166] on label "Link" at bounding box center [266, 166] width 10 height 9
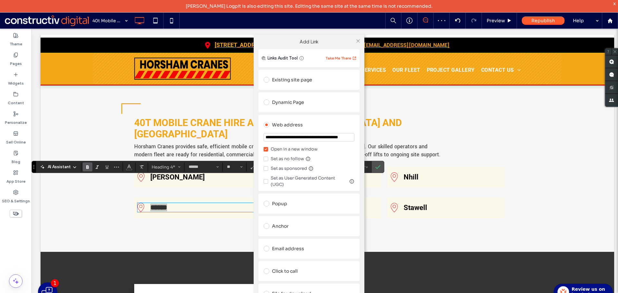
click at [284, 105] on div "Dynamic Page" at bounding box center [309, 102] width 91 height 10
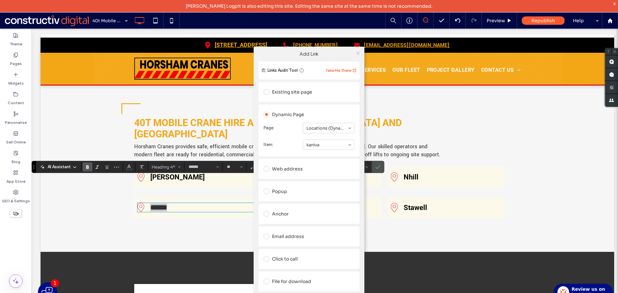
click at [359, 52] on use at bounding box center [357, 52] width 3 height 3
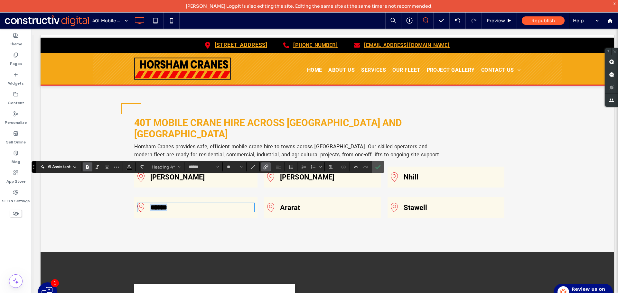
click at [294, 173] on link "Hamilton" at bounding box center [307, 177] width 54 height 8
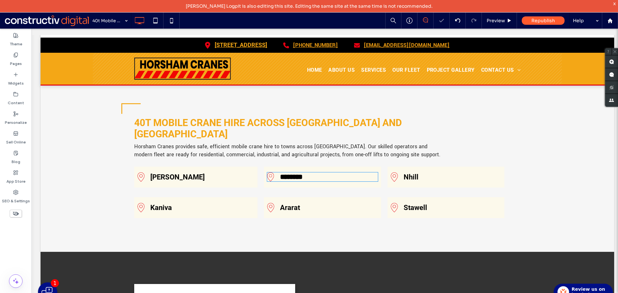
type input "******"
type input "**"
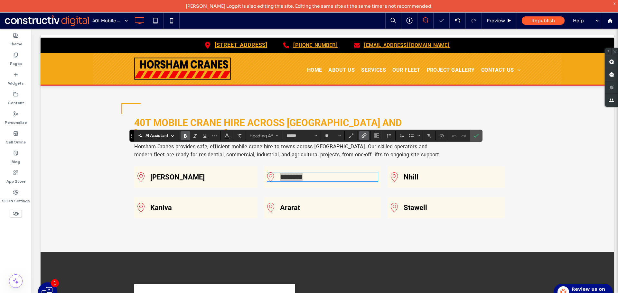
click at [364, 136] on use "Link" at bounding box center [363, 136] width 5 height 5
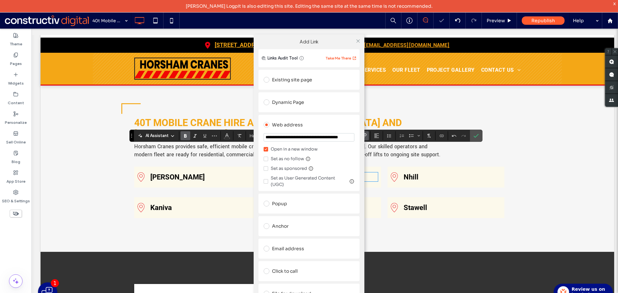
click at [287, 107] on div "Dynamic Page" at bounding box center [309, 102] width 91 height 10
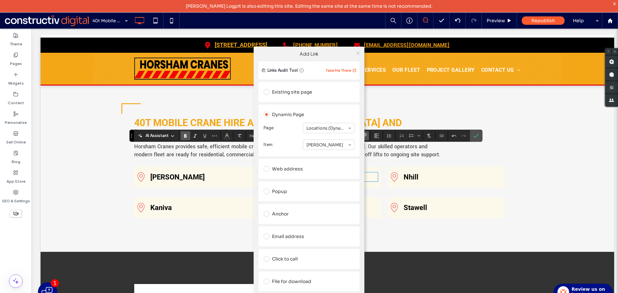
click at [357, 52] on use at bounding box center [357, 52] width 3 height 3
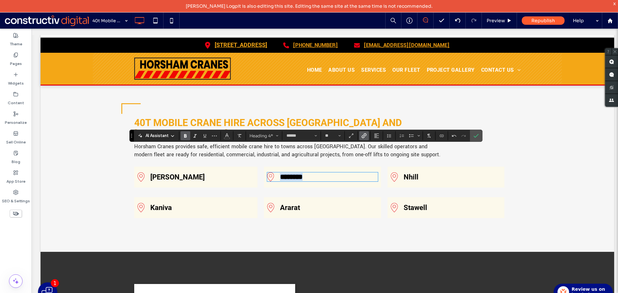
click at [292, 204] on link "Ararat" at bounding box center [290, 208] width 20 height 8
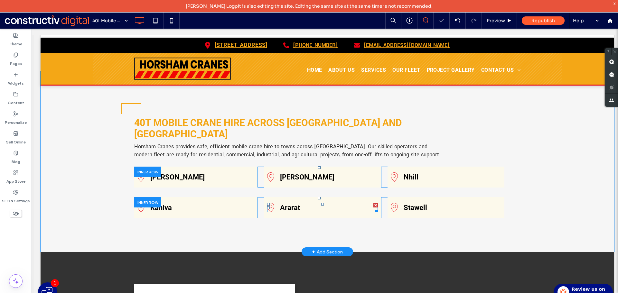
click at [292, 204] on link "Ararat" at bounding box center [290, 208] width 20 height 8
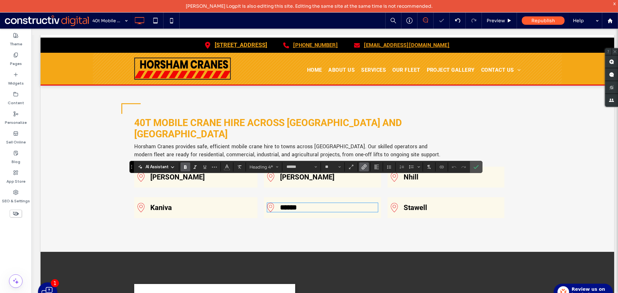
click at [362, 163] on span "Link" at bounding box center [362, 166] width 3 height 9
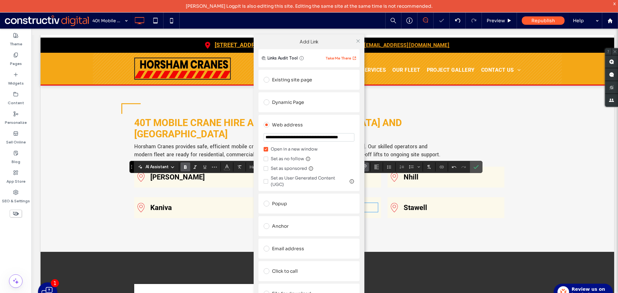
click at [293, 99] on div "Dynamic Page" at bounding box center [309, 102] width 91 height 10
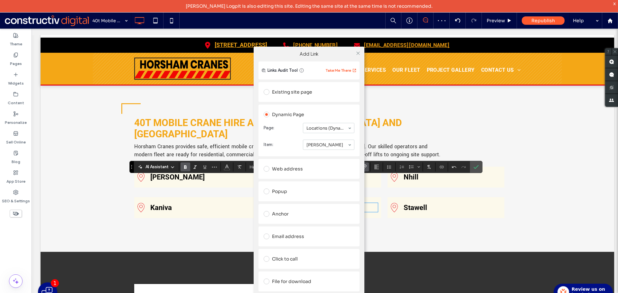
drag, startPoint x: 317, startPoint y: 168, endPoint x: 319, endPoint y: 151, distance: 17.1
click at [357, 53] on icon at bounding box center [358, 53] width 5 height 5
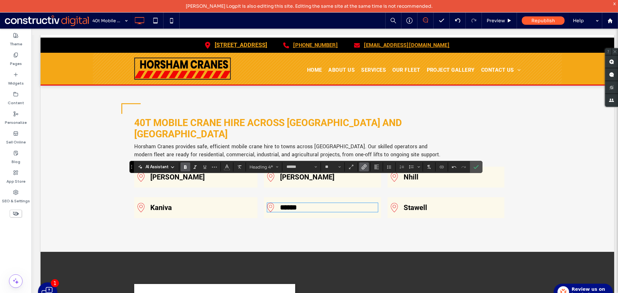
click at [412, 173] on link "Nhill" at bounding box center [410, 177] width 15 height 8
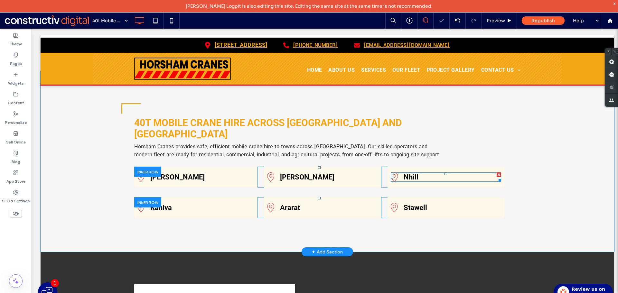
click at [412, 173] on link "Nhill" at bounding box center [410, 177] width 15 height 8
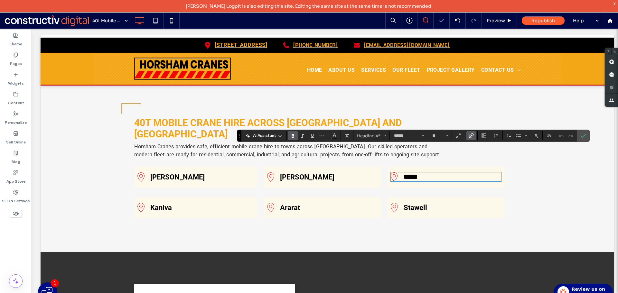
click at [475, 135] on label "Link" at bounding box center [471, 135] width 10 height 9
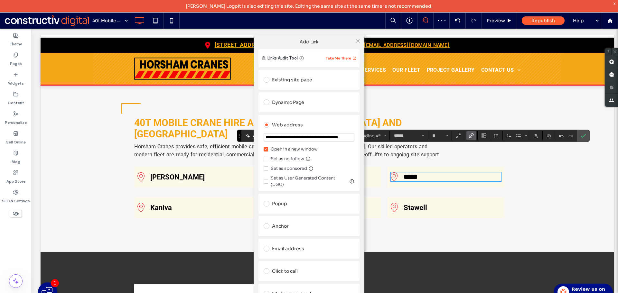
click at [304, 106] on div "Dynamic Page" at bounding box center [309, 102] width 91 height 10
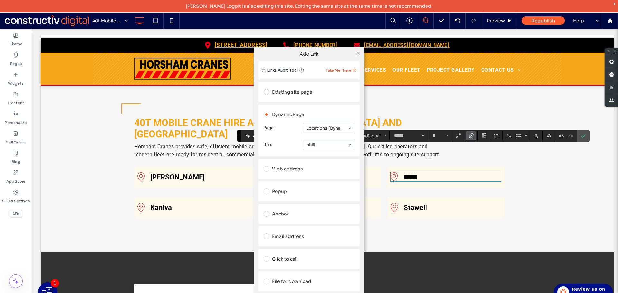
click at [359, 53] on icon at bounding box center [358, 53] width 5 height 5
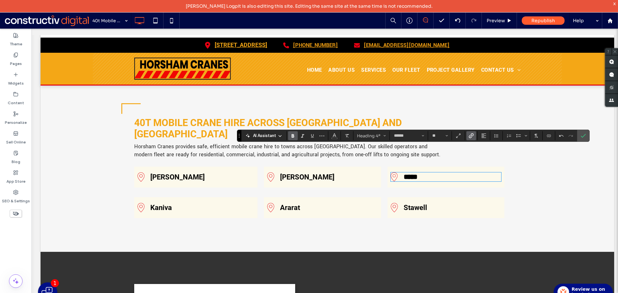
click at [404, 204] on link "Stawell" at bounding box center [414, 208] width 23 height 8
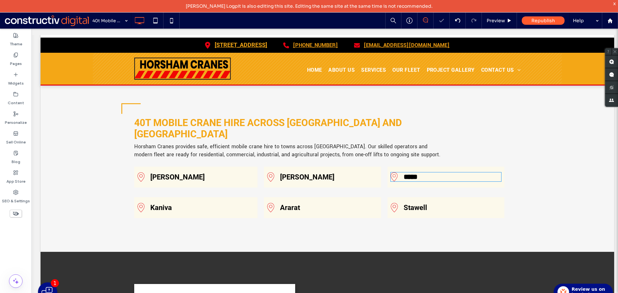
click at [404, 204] on link "Stawell" at bounding box center [414, 208] width 23 height 8
click at [404, 204] on link "*******" at bounding box center [413, 207] width 20 height 7
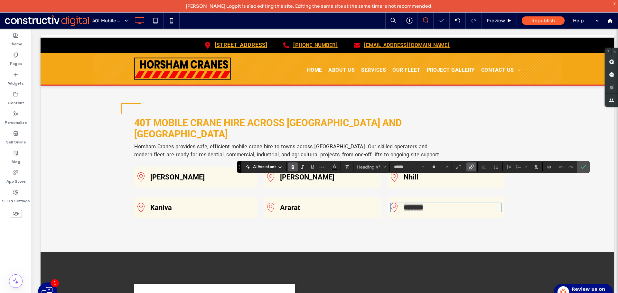
click at [472, 165] on icon "Link" at bounding box center [470, 166] width 5 height 5
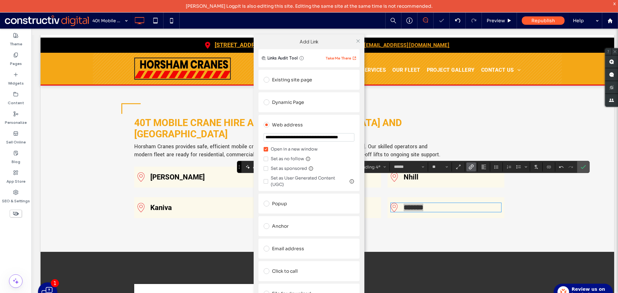
click at [299, 106] on div "Dynamic Page" at bounding box center [309, 102] width 91 height 10
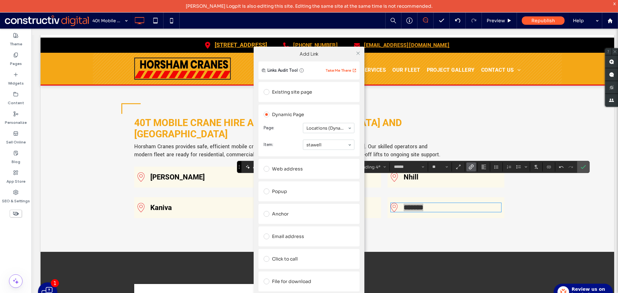
click at [391, 194] on div "**********" at bounding box center [309, 178] width 618 height 293
click at [357, 52] on use at bounding box center [357, 52] width 3 height 3
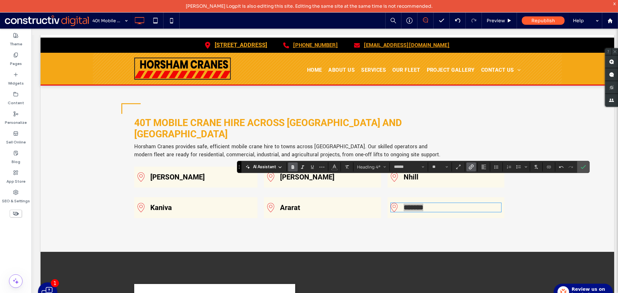
click at [465, 163] on section at bounding box center [471, 166] width 13 height 9
click at [468, 167] on div "Nhill Click To Paste" at bounding box center [445, 177] width 117 height 21
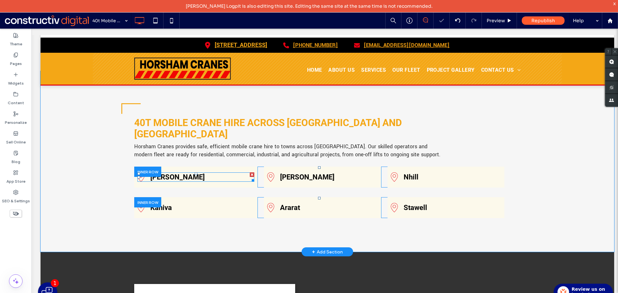
click at [167, 173] on link "Donald" at bounding box center [177, 177] width 54 height 8
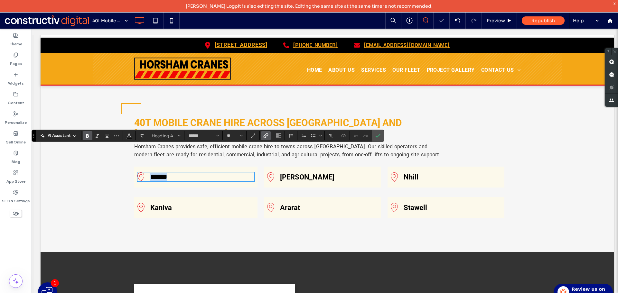
click at [167, 173] on link "******" at bounding box center [158, 176] width 17 height 7
click at [261, 138] on label "Link" at bounding box center [266, 135] width 10 height 9
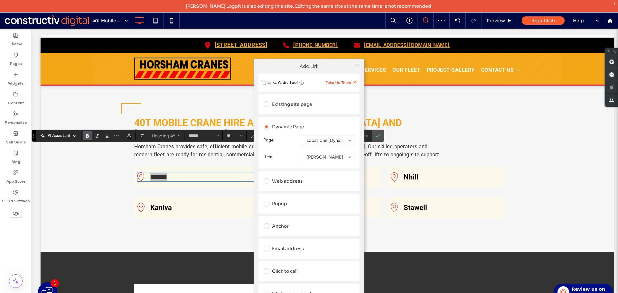
click at [187, 204] on div "Add Link Links Audit Tool Take Me There Existing site page Dynamic Page Page: L…" at bounding box center [309, 190] width 618 height 293
click at [162, 182] on div "Add Link Links Audit Tool Take Me There Existing site page Dynamic Page Page: L…" at bounding box center [309, 190] width 618 height 293
click at [355, 66] on div at bounding box center [358, 65] width 10 height 10
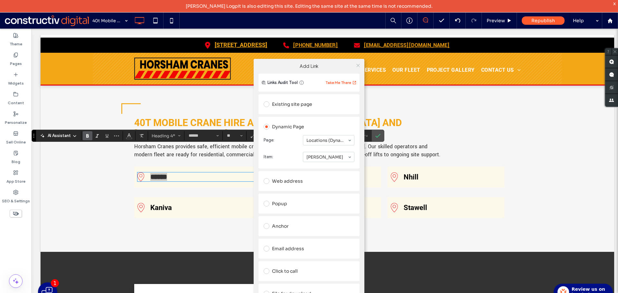
click at [356, 66] on icon at bounding box center [358, 65] width 5 height 5
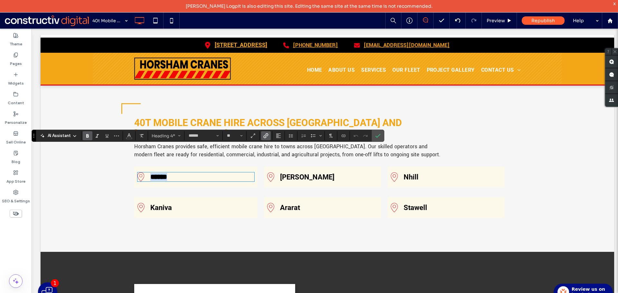
click at [158, 204] on link "Kaniva" at bounding box center [161, 208] width 22 height 8
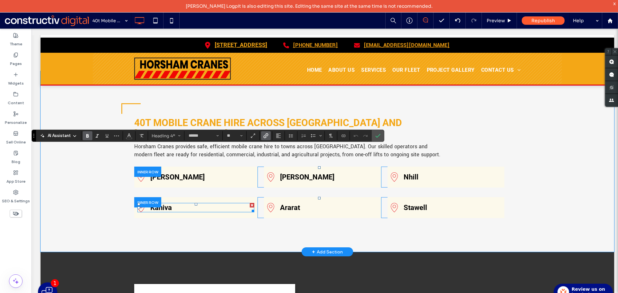
click at [158, 204] on link "Kaniva" at bounding box center [161, 208] width 22 height 8
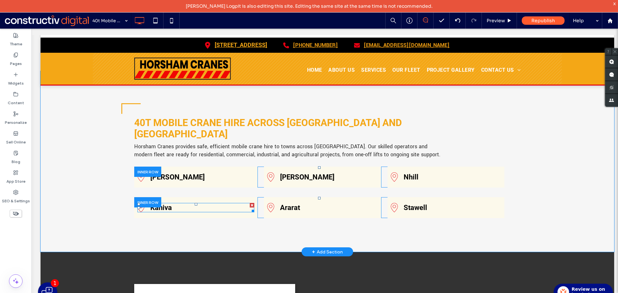
type input "******"
type input "**"
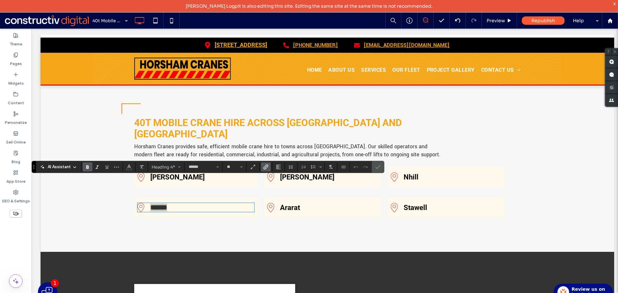
click at [266, 166] on use "Link" at bounding box center [266, 167] width 5 height 5
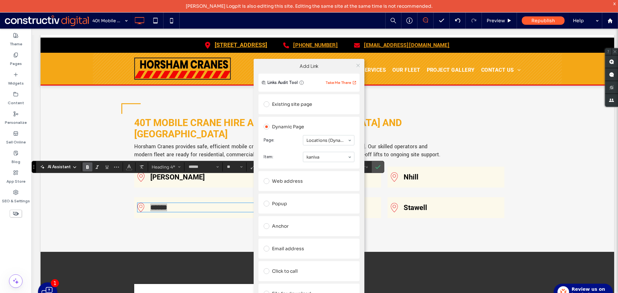
click at [356, 65] on icon at bounding box center [358, 65] width 5 height 5
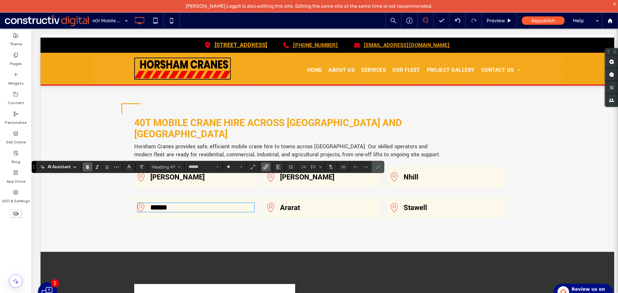
click at [292, 172] on div "Hamilton" at bounding box center [322, 176] width 110 height 9
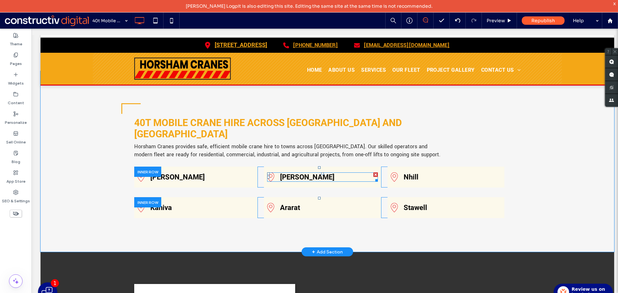
click at [292, 173] on link "Hamilton" at bounding box center [307, 177] width 54 height 8
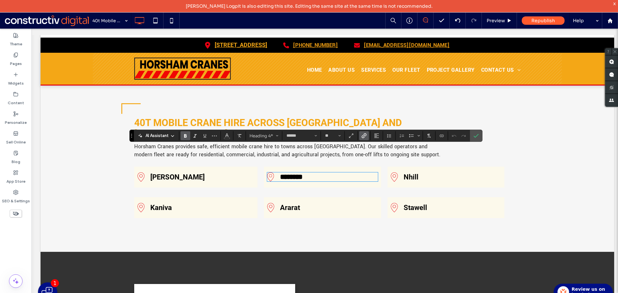
click at [366, 137] on icon "Link" at bounding box center [363, 135] width 5 height 5
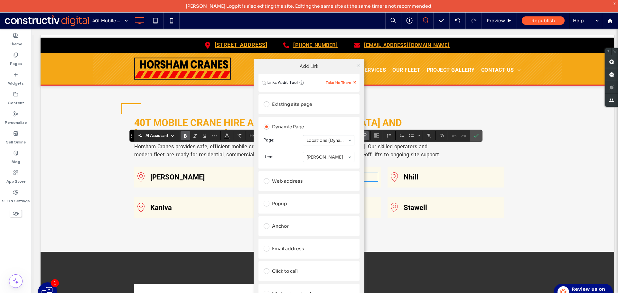
click at [209, 220] on div "Add Link Links Audit Tool Take Me There Existing site page Dynamic Page Page: L…" at bounding box center [309, 190] width 618 height 293
click at [357, 65] on icon at bounding box center [358, 65] width 5 height 5
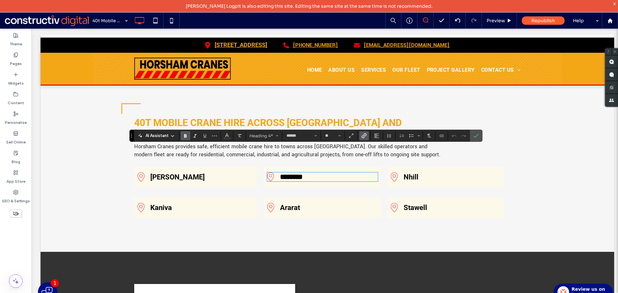
click at [286, 204] on link "Ararat" at bounding box center [290, 208] width 20 height 8
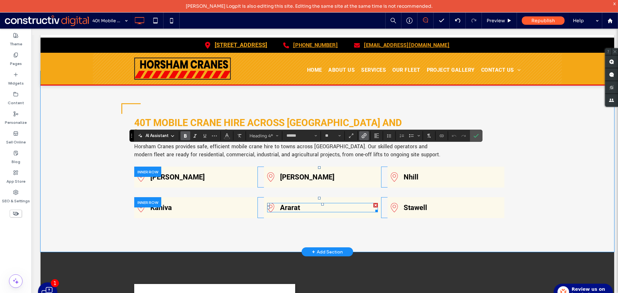
click at [286, 204] on link "Ararat" at bounding box center [290, 208] width 20 height 8
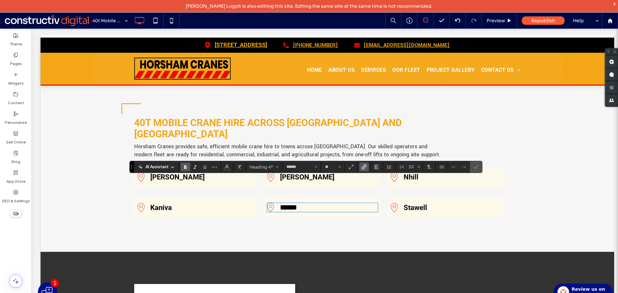
click at [368, 167] on label "Link" at bounding box center [364, 166] width 10 height 9
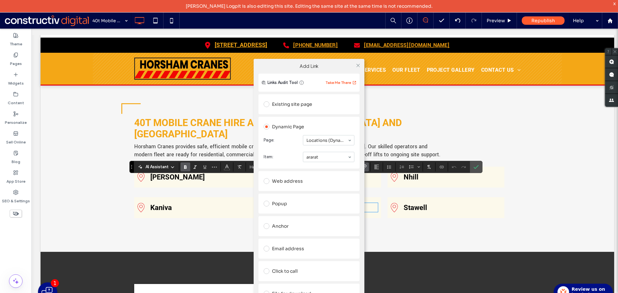
click at [361, 64] on div at bounding box center [358, 65] width 10 height 10
click at [359, 64] on icon at bounding box center [358, 65] width 5 height 5
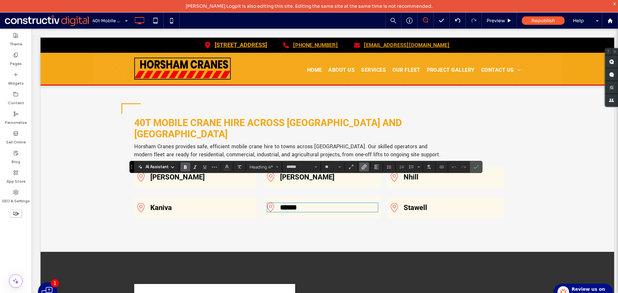
click at [412, 173] on link "Nhill" at bounding box center [410, 177] width 15 height 8
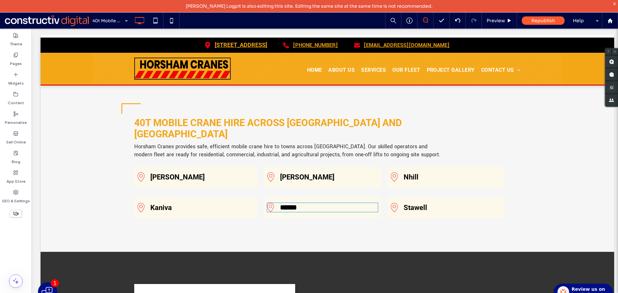
click at [412, 173] on link "Nhill" at bounding box center [410, 177] width 15 height 8
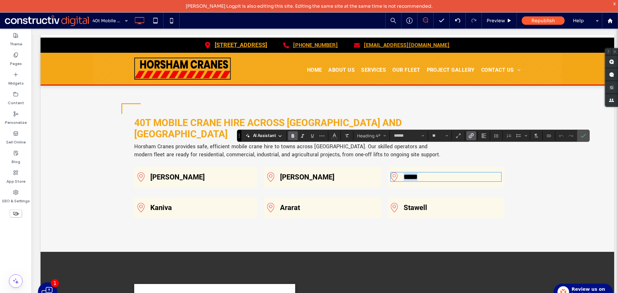
click at [412, 173] on link "*****" at bounding box center [410, 176] width 14 height 7
click at [469, 135] on icon "Link" at bounding box center [470, 135] width 5 height 5
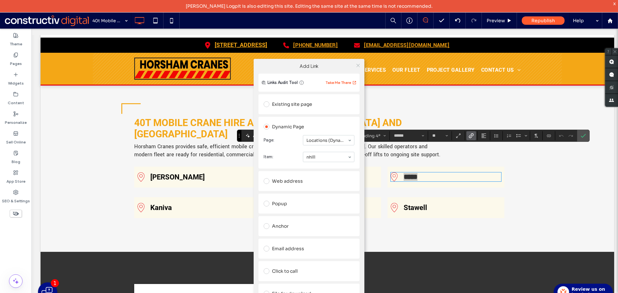
click at [357, 66] on icon at bounding box center [358, 65] width 5 height 5
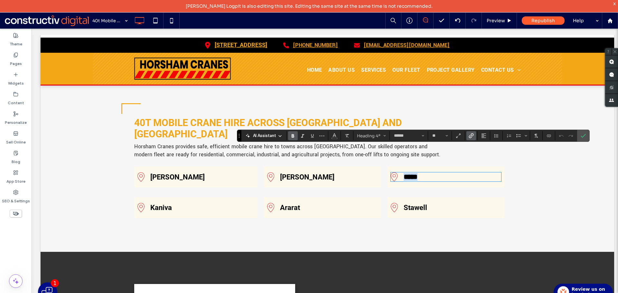
click at [406, 204] on link "Stawell" at bounding box center [414, 208] width 23 height 8
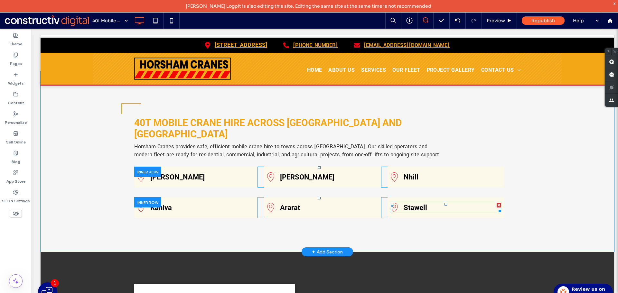
click at [406, 204] on link "Stawell" at bounding box center [414, 208] width 23 height 8
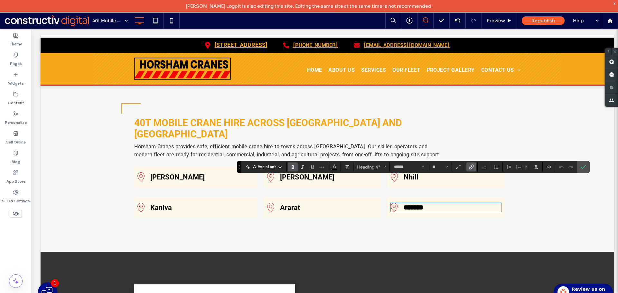
click at [470, 166] on icon "Link" at bounding box center [470, 166] width 5 height 5
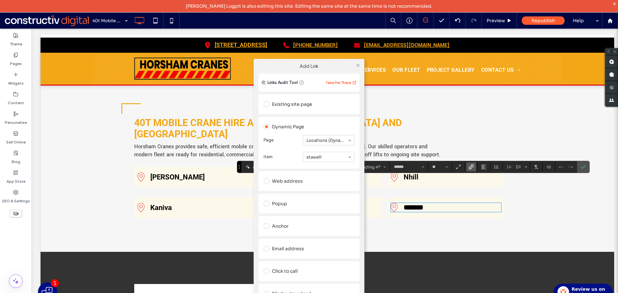
click at [360, 64] on div at bounding box center [358, 65] width 10 height 10
click at [357, 65] on icon at bounding box center [358, 65] width 5 height 5
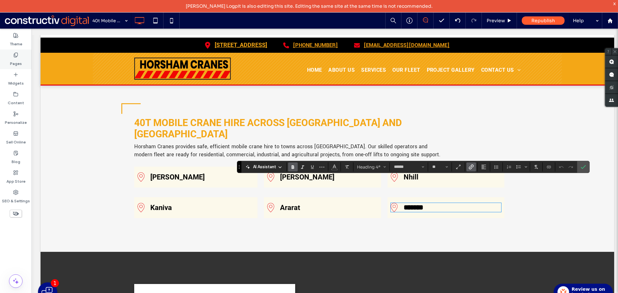
click at [15, 64] on label "Pages" at bounding box center [16, 62] width 12 height 9
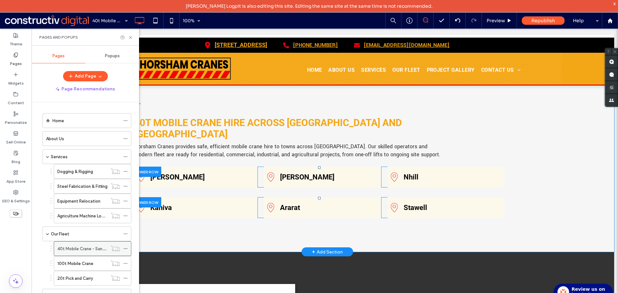
scroll to position [32, 0]
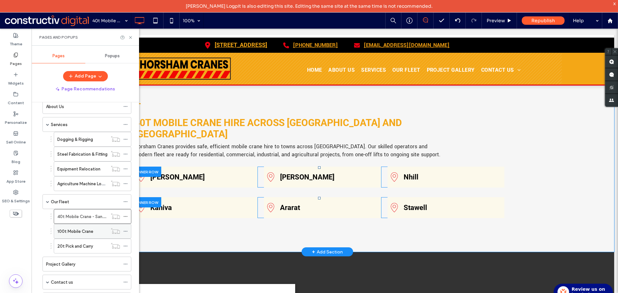
click at [87, 233] on label "100t Mobile Crane" at bounding box center [75, 231] width 36 height 11
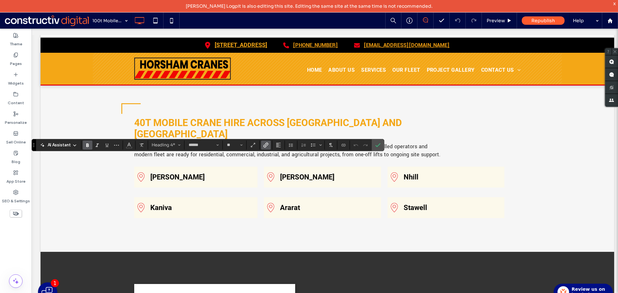
click at [264, 143] on icon "Link" at bounding box center [265, 145] width 5 height 5
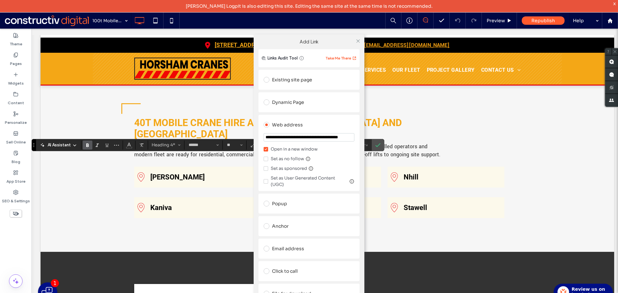
click at [276, 102] on div "Dynamic Page" at bounding box center [309, 102] width 91 height 10
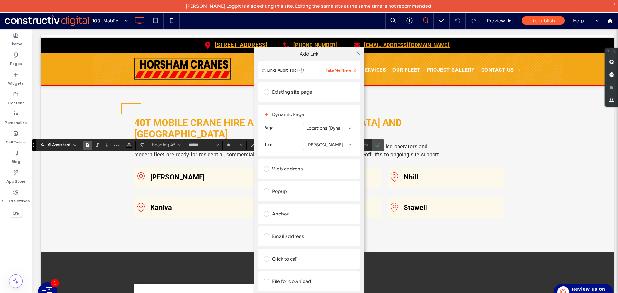
click at [360, 51] on div at bounding box center [358, 53] width 10 height 10
click at [357, 54] on icon at bounding box center [358, 53] width 5 height 5
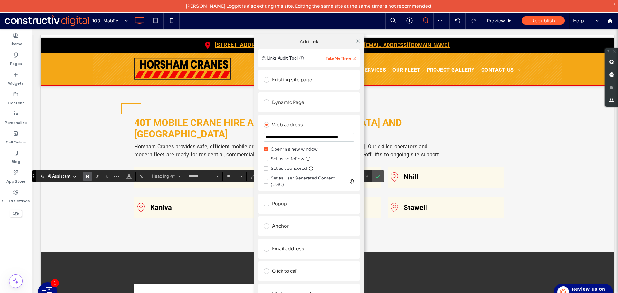
click at [288, 103] on div "Dynamic Page" at bounding box center [309, 102] width 91 height 10
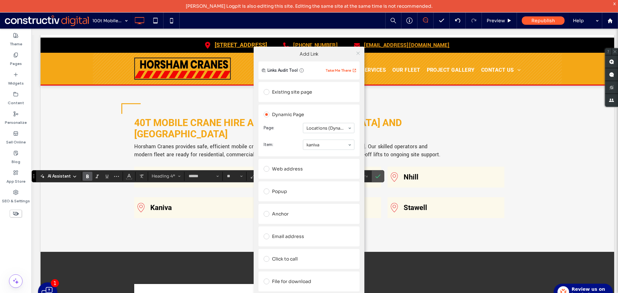
click at [358, 53] on use at bounding box center [357, 52] width 3 height 3
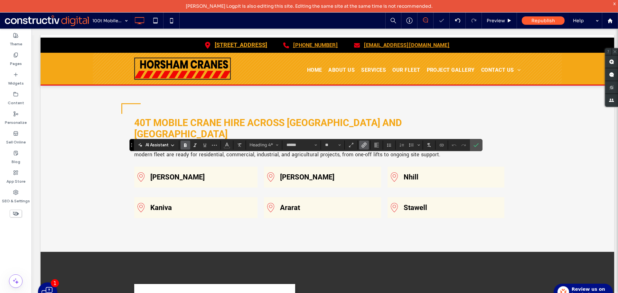
click at [365, 144] on icon "Link" at bounding box center [363, 145] width 5 height 5
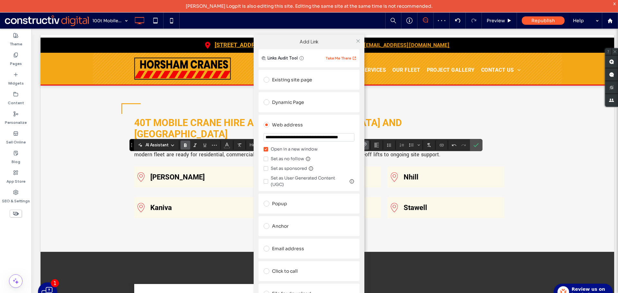
click at [299, 105] on div "Dynamic Page" at bounding box center [309, 102] width 91 height 10
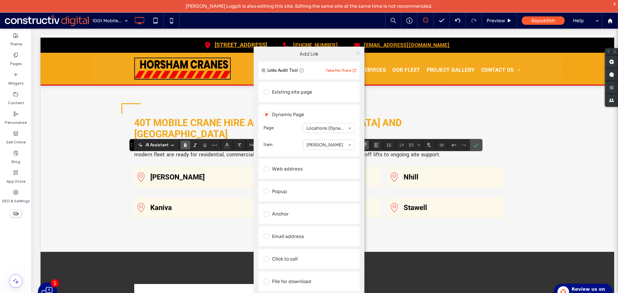
click at [359, 53] on icon at bounding box center [358, 53] width 5 height 5
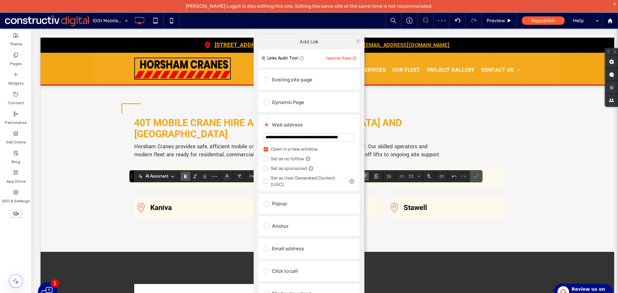
click at [288, 104] on div "Dynamic Page" at bounding box center [309, 102] width 91 height 10
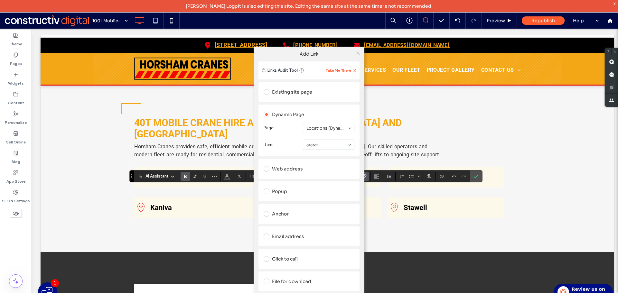
click at [357, 56] on span at bounding box center [358, 53] width 5 height 10
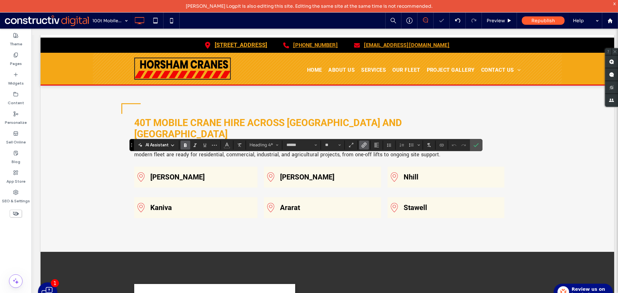
click at [366, 144] on label "Link" at bounding box center [364, 145] width 10 height 9
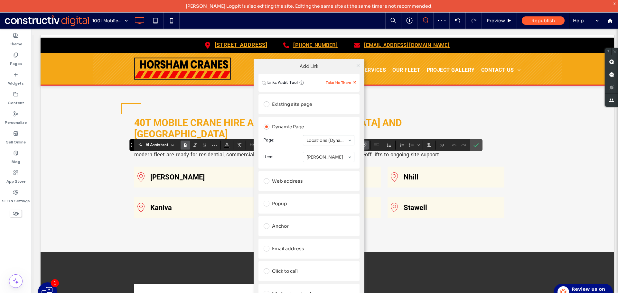
click at [357, 65] on icon at bounding box center [358, 65] width 5 height 5
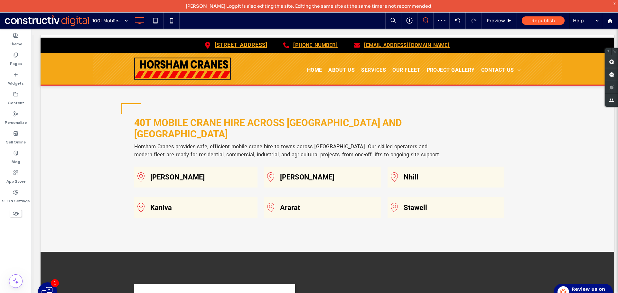
type input "******"
type input "**"
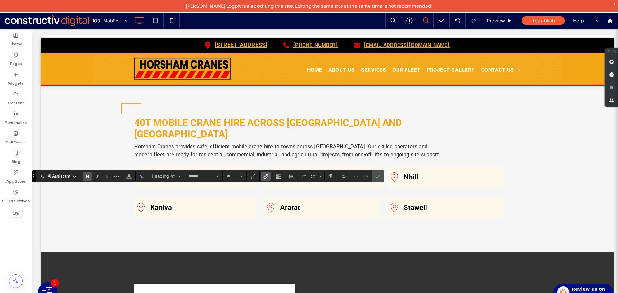
click at [266, 178] on icon "Link" at bounding box center [265, 176] width 5 height 5
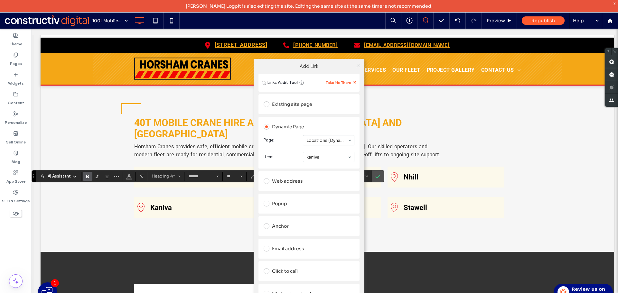
click at [357, 66] on icon at bounding box center [358, 65] width 5 height 5
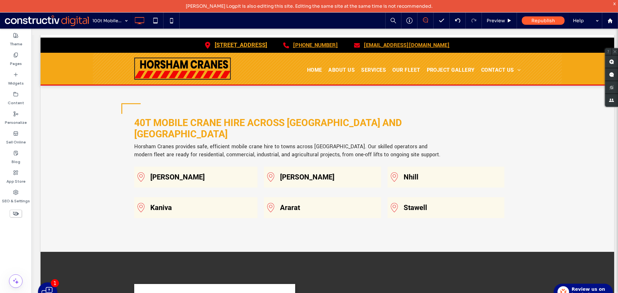
type input "******"
type input "**"
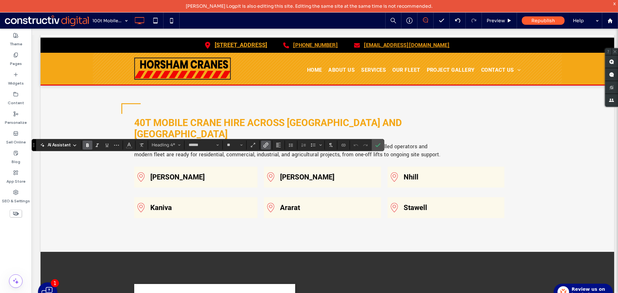
click at [268, 144] on label "Link" at bounding box center [266, 145] width 10 height 9
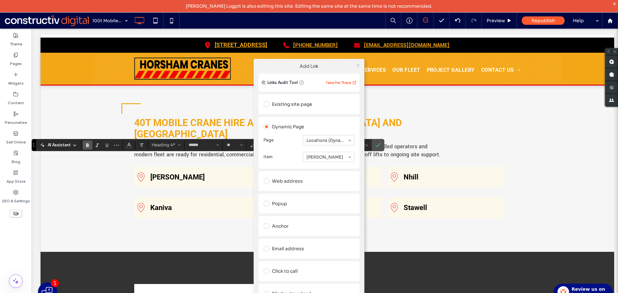
click at [358, 67] on icon at bounding box center [358, 65] width 5 height 5
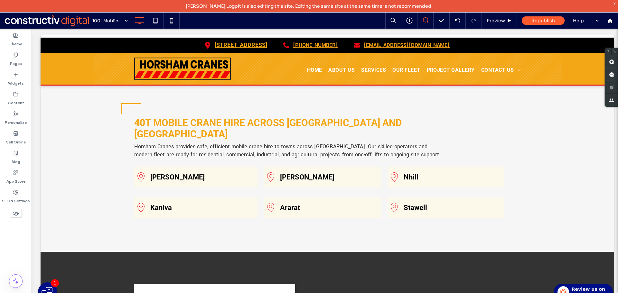
type input "******"
type input "**"
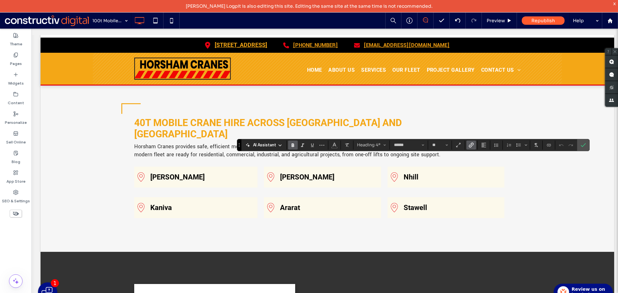
click at [469, 145] on use "Link" at bounding box center [470, 145] width 5 height 5
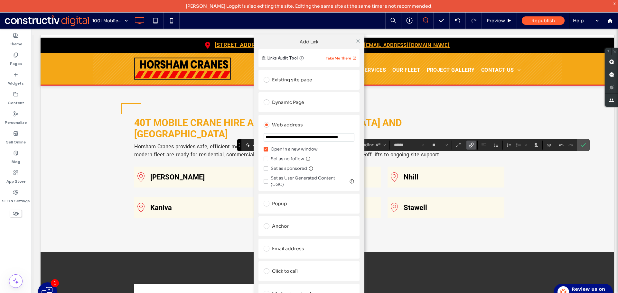
click at [288, 104] on div "Dynamic Page" at bounding box center [309, 102] width 91 height 10
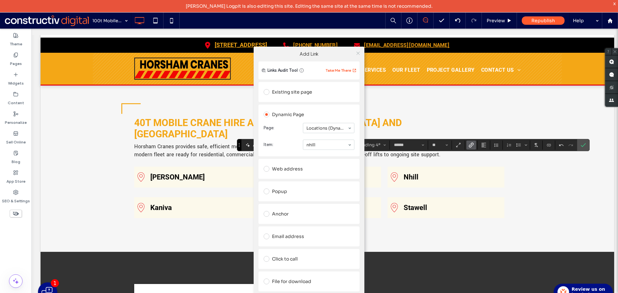
click at [359, 53] on icon at bounding box center [358, 53] width 5 height 5
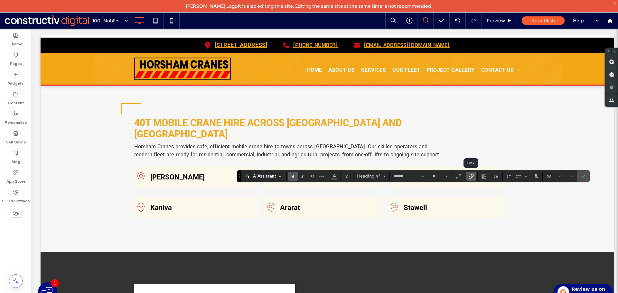
click at [468, 178] on icon "Link" at bounding box center [470, 176] width 5 height 5
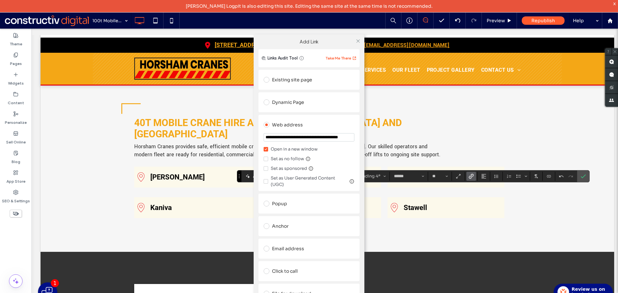
click at [308, 105] on div "Dynamic Page" at bounding box center [309, 102] width 91 height 10
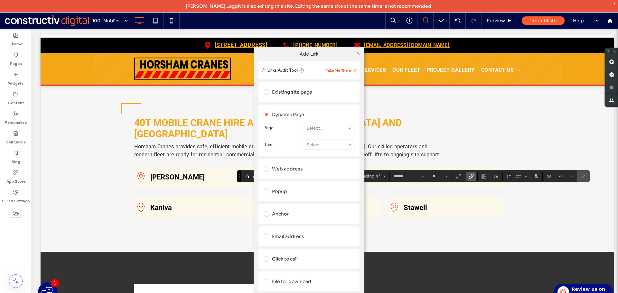
click at [320, 120] on section "Page: Select..." at bounding box center [309, 128] width 91 height 17
drag, startPoint x: 319, startPoint y: 124, endPoint x: 320, endPoint y: 132, distance: 8.1
click at [327, 150] on div "Select..." at bounding box center [328, 145] width 51 height 10
click at [357, 55] on icon at bounding box center [358, 53] width 5 height 5
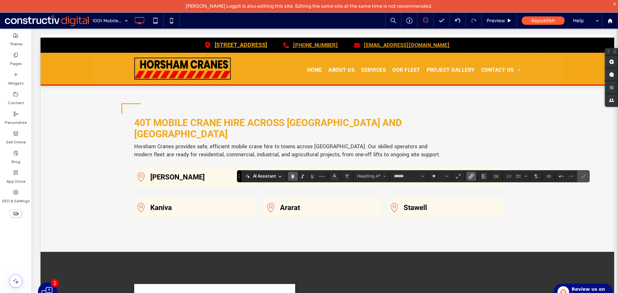
click at [471, 177] on icon "Link" at bounding box center [470, 176] width 5 height 5
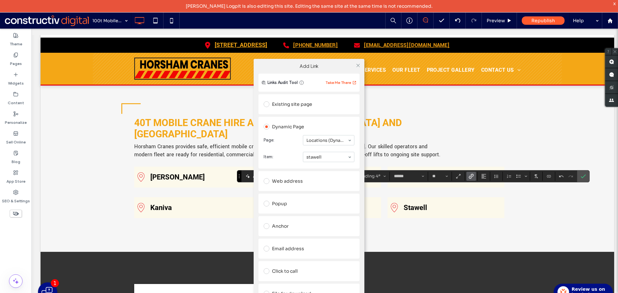
click at [452, 208] on div "Add Link Links Audit Tool Take Me There Existing site page Dynamic Page Page: L…" at bounding box center [309, 190] width 618 height 293
click at [410, 153] on div "Add Link Links Audit Tool Take Me There Existing site page Dynamic Page Page: L…" at bounding box center [309, 190] width 618 height 293
click at [411, 157] on div "Add Link Links Audit Tool Take Me There Existing site page Dynamic Page Page: L…" at bounding box center [309, 190] width 618 height 293
click at [410, 158] on div "Add Link Links Audit Tool Take Me There Existing site page Dynamic Page Page: L…" at bounding box center [309, 190] width 618 height 293
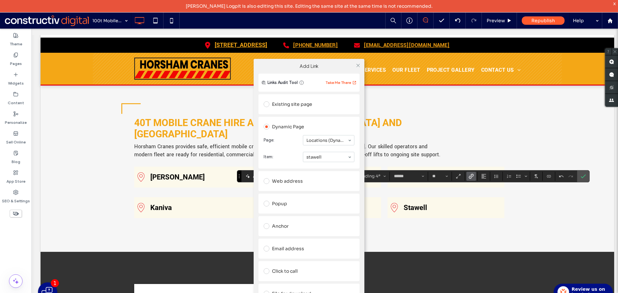
click at [423, 144] on div "Add Link Links Audit Tool Take Me There Existing site page Dynamic Page Page: L…" at bounding box center [309, 190] width 618 height 293
click at [357, 66] on icon at bounding box center [358, 65] width 5 height 5
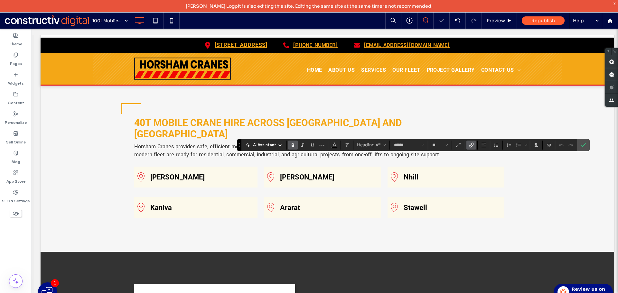
click at [475, 143] on label "Link" at bounding box center [471, 145] width 10 height 9
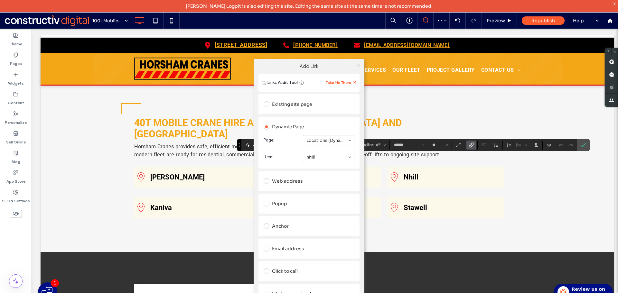
click at [358, 66] on icon at bounding box center [358, 65] width 5 height 5
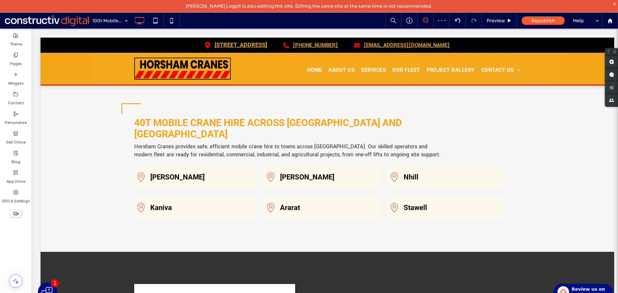
type input "******"
type input "**"
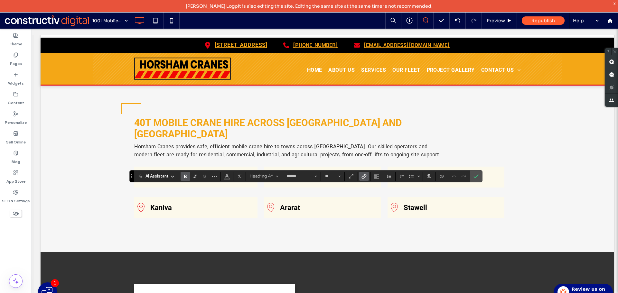
click at [365, 176] on icon "Link" at bounding box center [363, 176] width 5 height 5
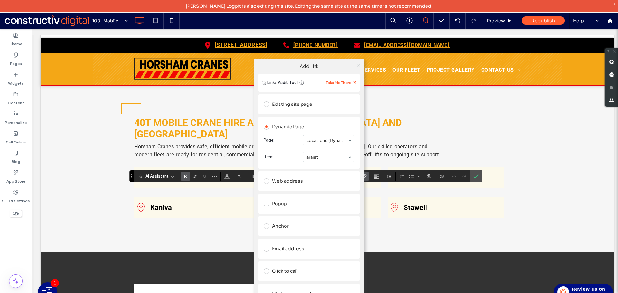
click at [357, 64] on icon at bounding box center [358, 65] width 5 height 5
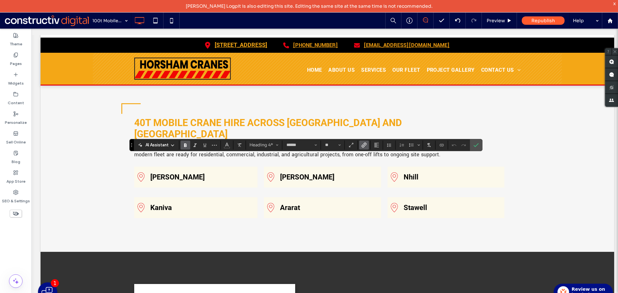
click at [363, 145] on use "Link" at bounding box center [363, 145] width 5 height 5
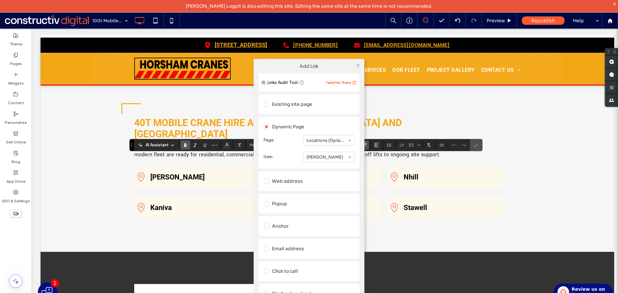
click at [395, 212] on div "Add Link Links Audit Tool Take Me There Existing site page Dynamic Page Page: L…" at bounding box center [309, 190] width 618 height 293
click at [359, 68] on icon at bounding box center [358, 65] width 5 height 5
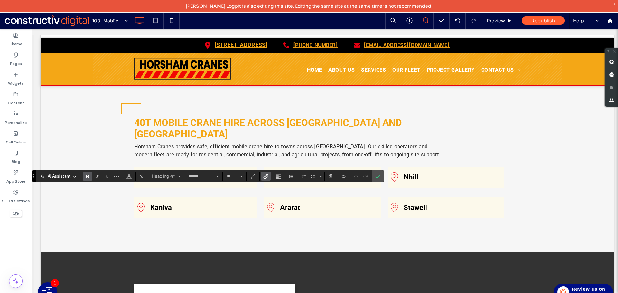
click at [264, 178] on use "Link" at bounding box center [266, 176] width 5 height 5
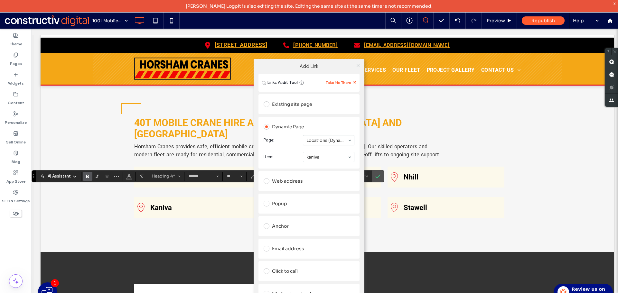
click at [360, 67] on icon at bounding box center [358, 65] width 5 height 5
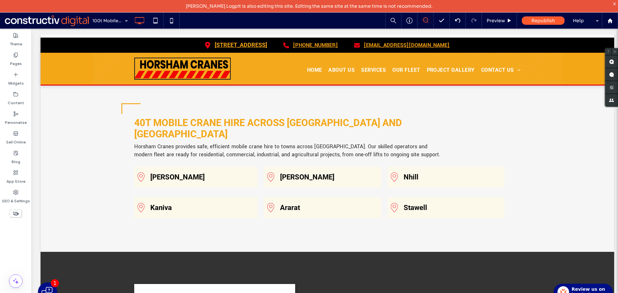
type input "******"
type input "**"
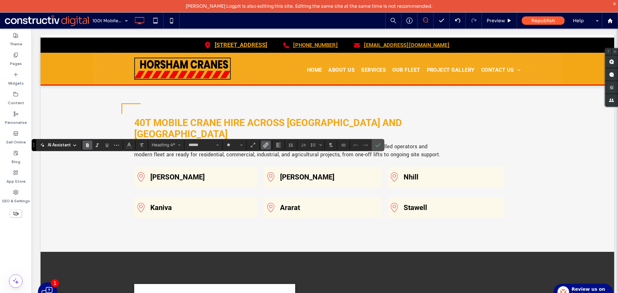
click at [270, 144] on label "Link" at bounding box center [266, 145] width 10 height 9
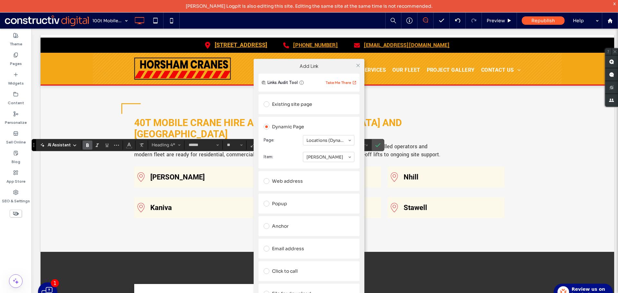
click at [404, 210] on div "Add Link Links Audit Tool Take Me There Existing site page Dynamic Page Page: L…" at bounding box center [309, 190] width 618 height 293
click at [356, 64] on icon at bounding box center [358, 65] width 5 height 5
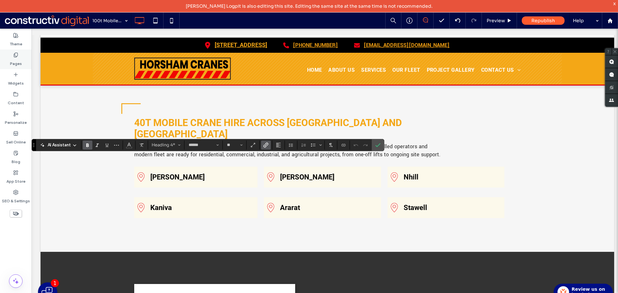
click at [17, 63] on label "Pages" at bounding box center [16, 62] width 12 height 9
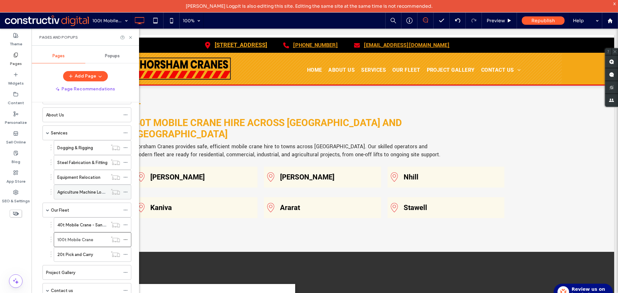
scroll to position [53, 0]
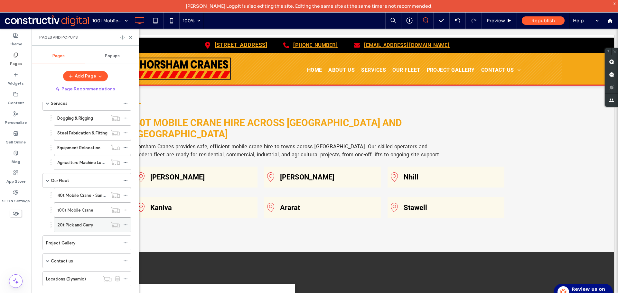
click at [83, 225] on label "20t Pick and Carry" at bounding box center [75, 224] width 36 height 11
click at [0, 0] on div at bounding box center [0, 0] width 0 height 0
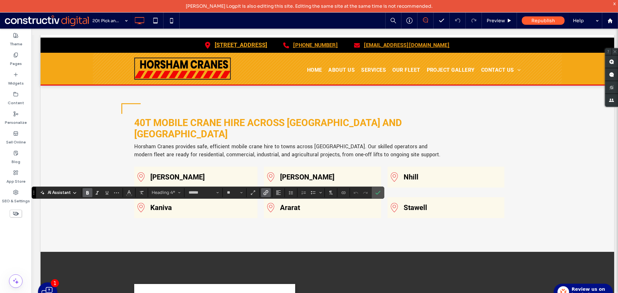
click at [264, 195] on icon "Link" at bounding box center [265, 192] width 5 height 5
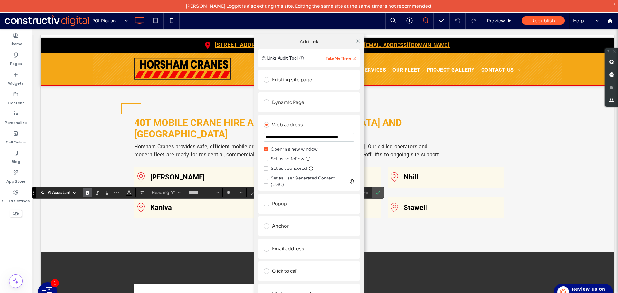
click at [294, 98] on div "Dynamic Page" at bounding box center [309, 102] width 91 height 10
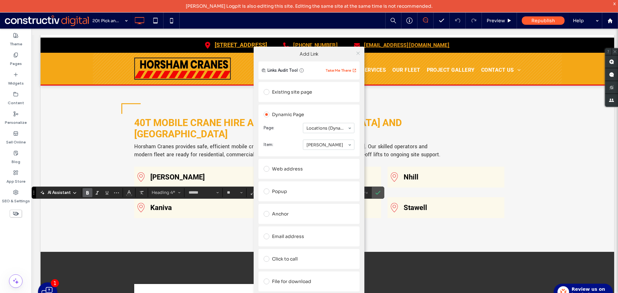
click at [359, 53] on icon at bounding box center [358, 53] width 5 height 5
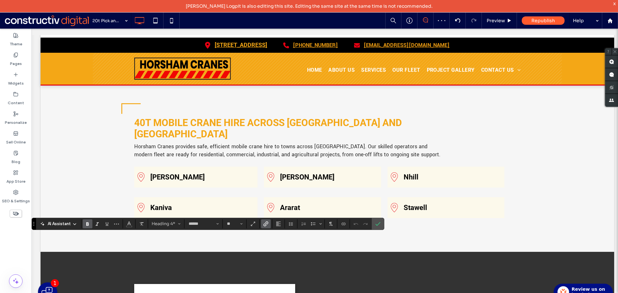
click at [266, 225] on use "Link" at bounding box center [266, 223] width 5 height 5
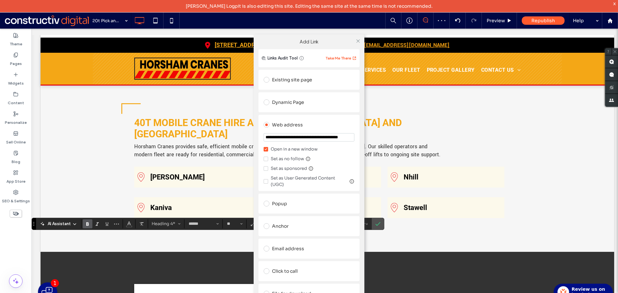
click at [289, 105] on div "Dynamic Page" at bounding box center [309, 102] width 91 height 10
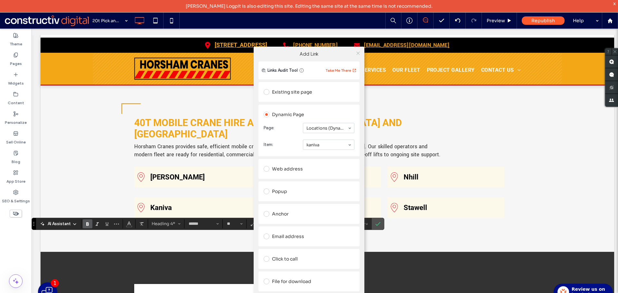
click at [359, 53] on icon at bounding box center [358, 53] width 5 height 5
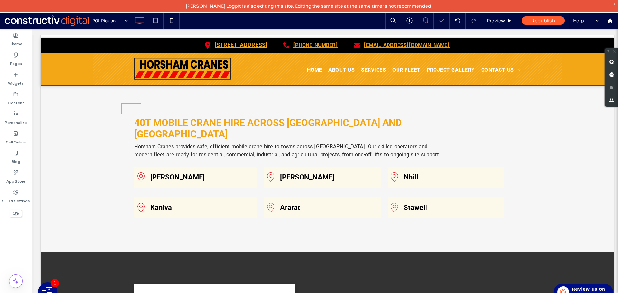
type input "******"
type input "**"
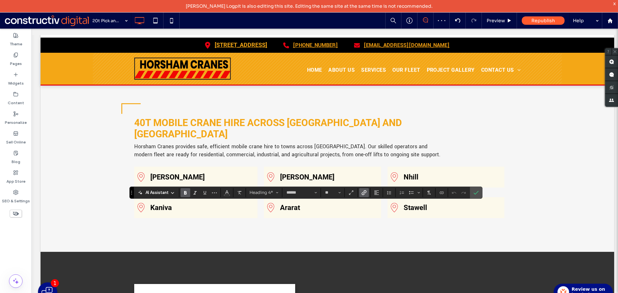
click at [363, 192] on use "Link" at bounding box center [363, 192] width 5 height 5
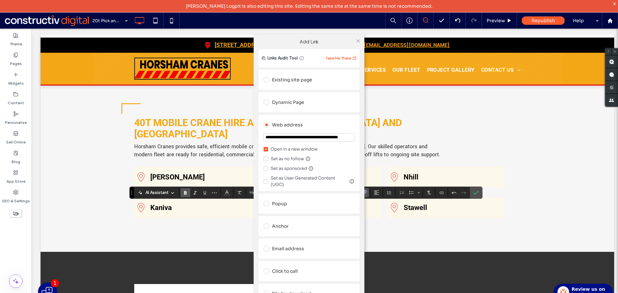
click at [306, 106] on div "Dynamic Page" at bounding box center [309, 102] width 91 height 10
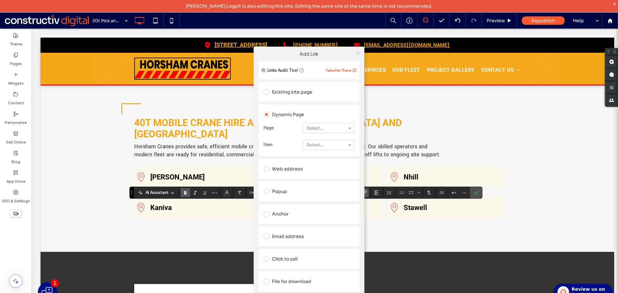
click at [356, 55] on icon at bounding box center [358, 53] width 5 height 5
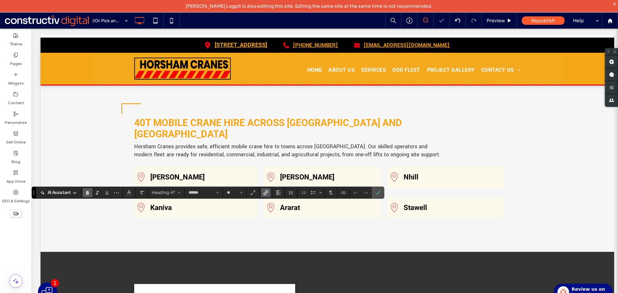
click at [267, 192] on icon "Link" at bounding box center [265, 192] width 5 height 5
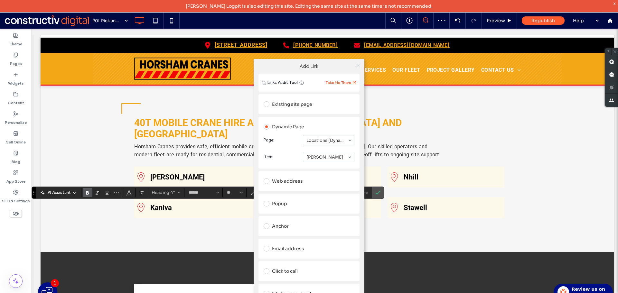
click at [357, 65] on icon at bounding box center [358, 65] width 5 height 5
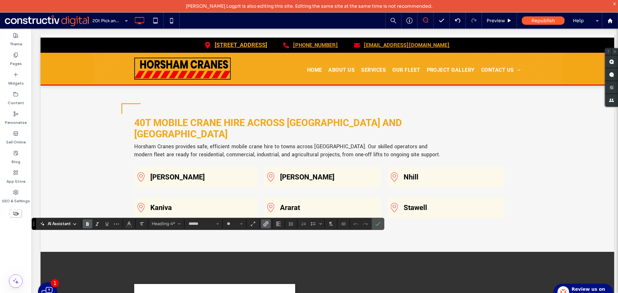
click at [264, 225] on use "Link" at bounding box center [266, 223] width 5 height 5
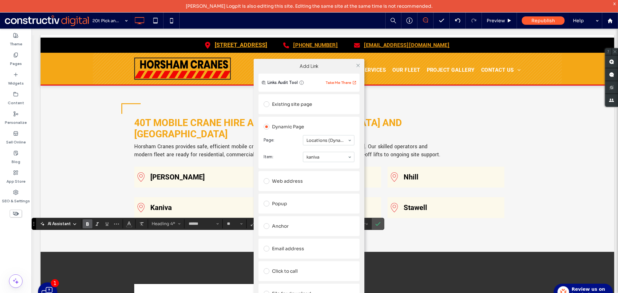
click at [410, 146] on div "Add Link Links Audit Tool Take Me There Existing site page Dynamic Page Page: L…" at bounding box center [309, 190] width 618 height 293
click at [358, 66] on use at bounding box center [357, 65] width 3 height 3
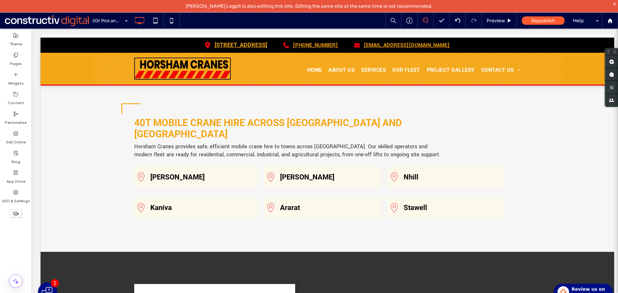
type input "******"
type input "**"
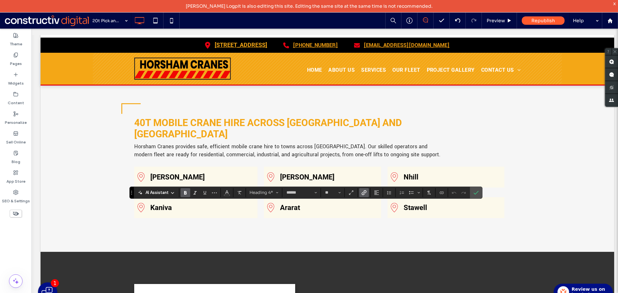
click at [360, 192] on label "Link" at bounding box center [364, 192] width 10 height 9
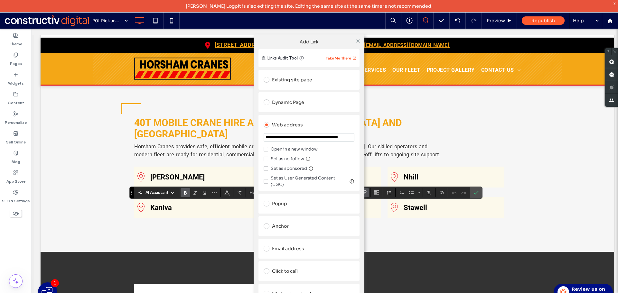
click at [310, 105] on div "Dynamic Page" at bounding box center [309, 102] width 91 height 10
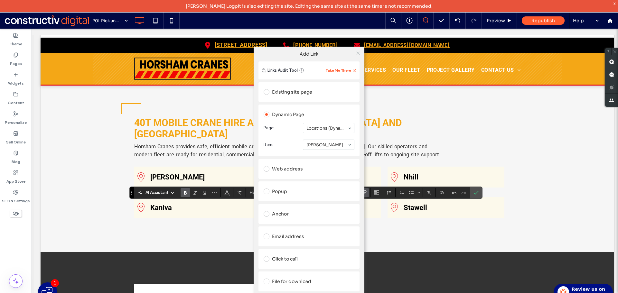
click at [358, 53] on icon at bounding box center [358, 53] width 5 height 5
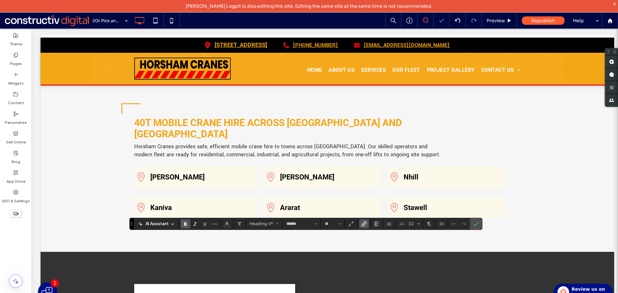
click at [363, 222] on icon "Link" at bounding box center [363, 223] width 5 height 5
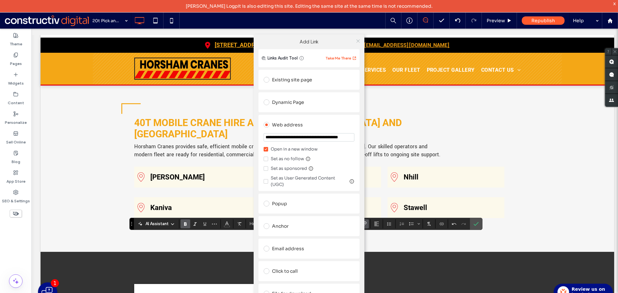
click at [359, 42] on icon at bounding box center [358, 41] width 5 height 5
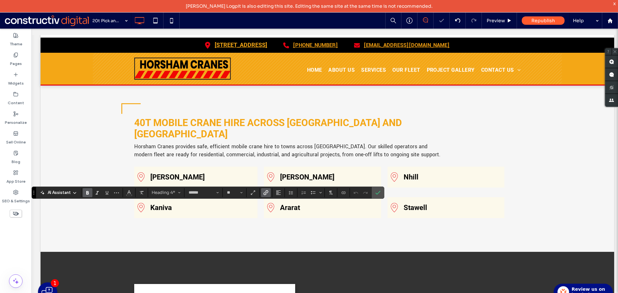
click at [267, 192] on icon "Link" at bounding box center [265, 192] width 5 height 5
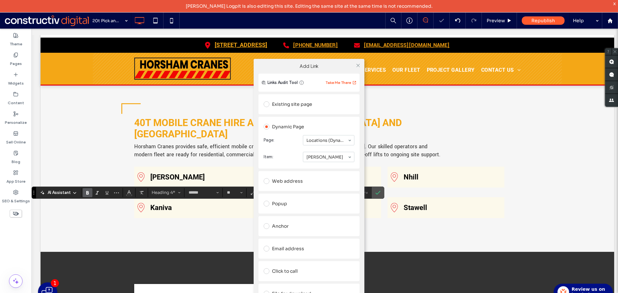
click at [434, 152] on div "Add Link Links Audit Tool Take Me There Existing site page Dynamic Page Page: L…" at bounding box center [309, 190] width 618 height 293
click at [169, 236] on div "Add Link Links Audit Tool Take Me There Existing site page Dynamic Page Page: L…" at bounding box center [309, 190] width 618 height 293
click at [161, 241] on div "Add Link Links Audit Tool Take Me There Existing site page Dynamic Page Page: L…" at bounding box center [309, 190] width 618 height 293
click at [160, 241] on div "Add Link Links Audit Tool Take Me There Existing site page Dynamic Page Page: L…" at bounding box center [309, 190] width 618 height 293
click at [357, 66] on icon at bounding box center [358, 65] width 5 height 5
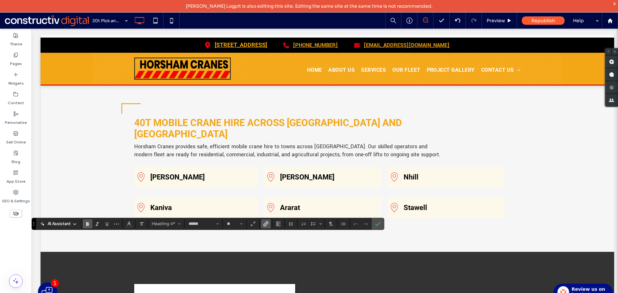
click at [269, 221] on label "Link" at bounding box center [266, 223] width 10 height 9
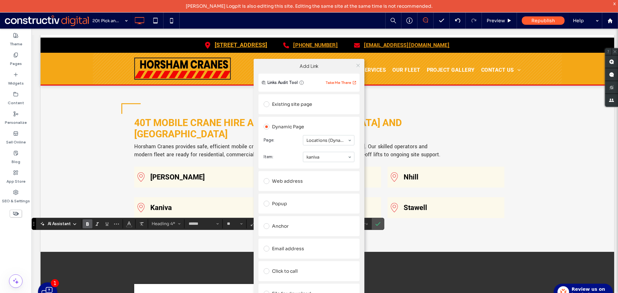
click at [356, 66] on icon at bounding box center [358, 65] width 5 height 5
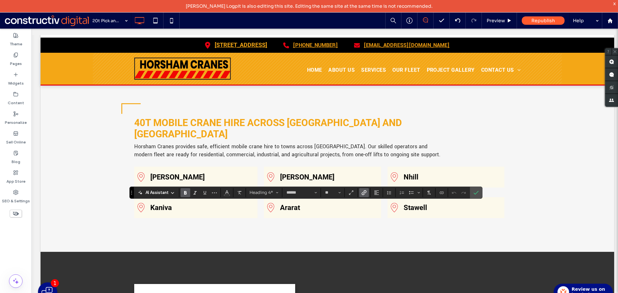
click at [364, 193] on use "Link" at bounding box center [363, 192] width 5 height 5
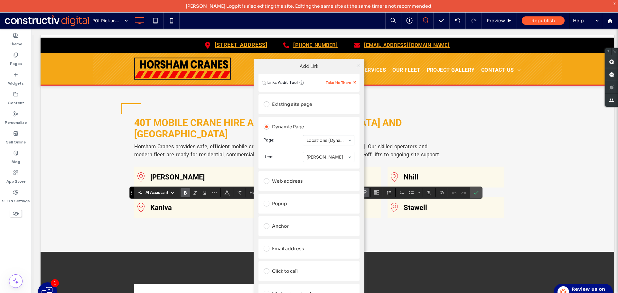
click at [359, 67] on icon at bounding box center [358, 65] width 5 height 5
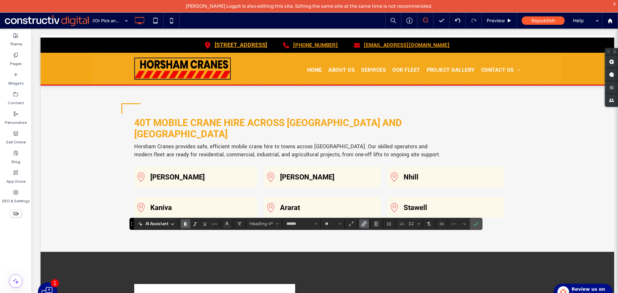
click at [364, 224] on use "Link" at bounding box center [363, 223] width 5 height 5
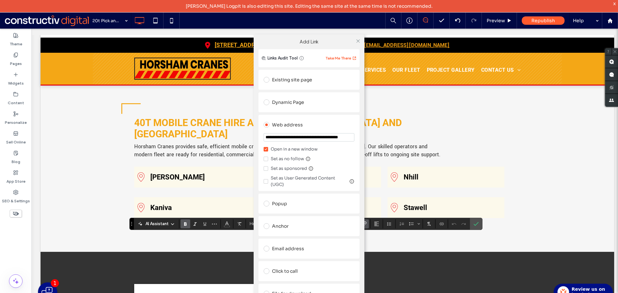
click at [290, 104] on div "Dynamic Page" at bounding box center [309, 102] width 91 height 10
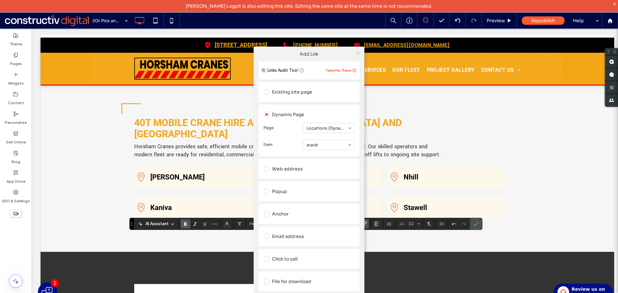
click at [356, 53] on icon at bounding box center [358, 53] width 5 height 5
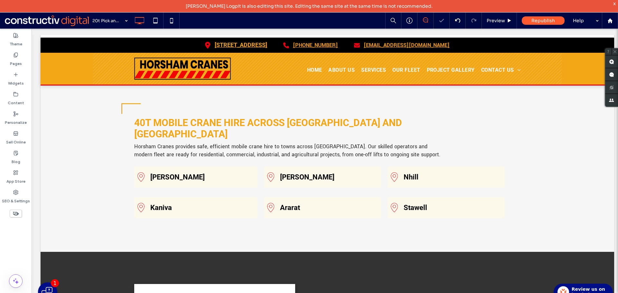
type input "******"
type input "**"
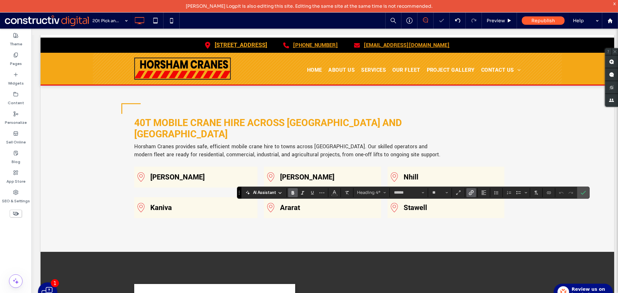
click at [472, 193] on use "Link" at bounding box center [470, 192] width 5 height 5
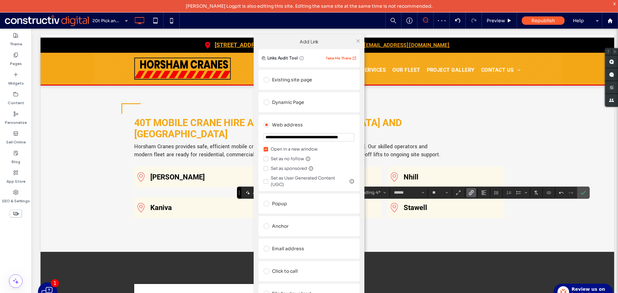
click at [301, 105] on div "Dynamic Page" at bounding box center [309, 102] width 91 height 10
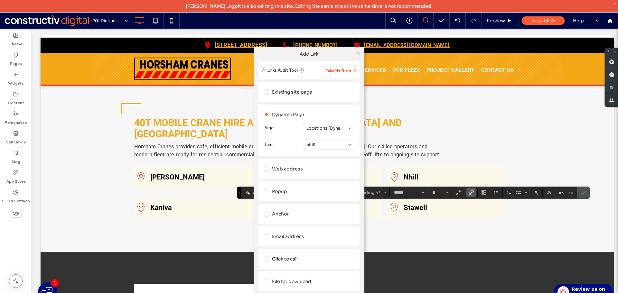
click at [358, 54] on icon at bounding box center [358, 53] width 5 height 5
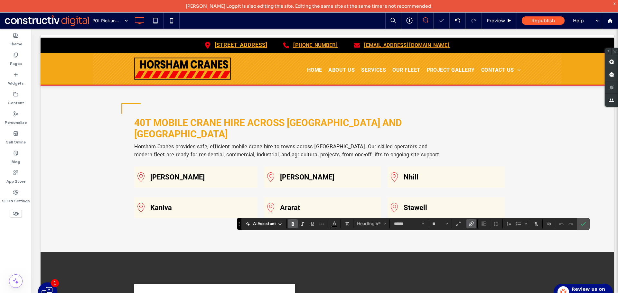
click at [468, 227] on label "Link" at bounding box center [471, 223] width 10 height 9
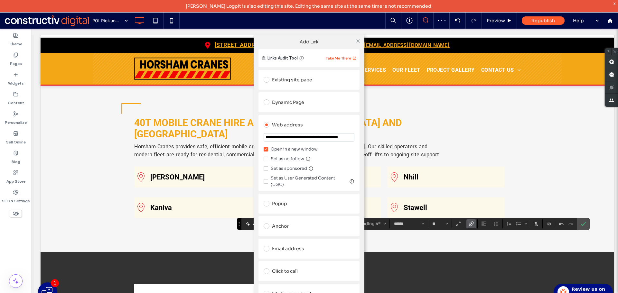
click at [298, 104] on div "Dynamic Page" at bounding box center [309, 102] width 91 height 10
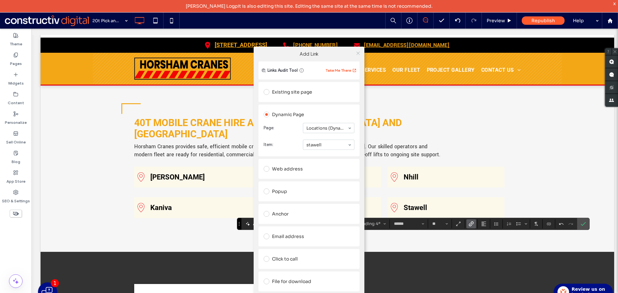
click at [357, 54] on icon at bounding box center [358, 53] width 5 height 5
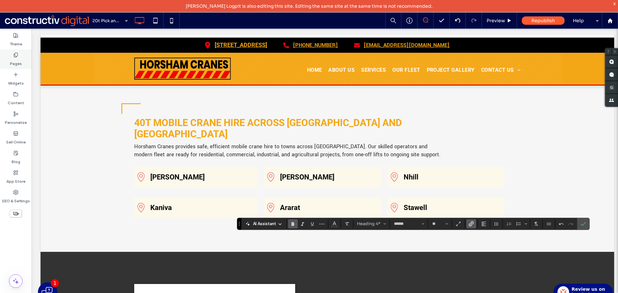
click at [17, 61] on label "Pages" at bounding box center [16, 62] width 12 height 9
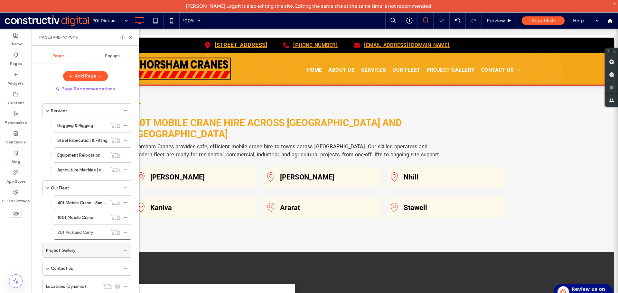
scroll to position [53, 0]
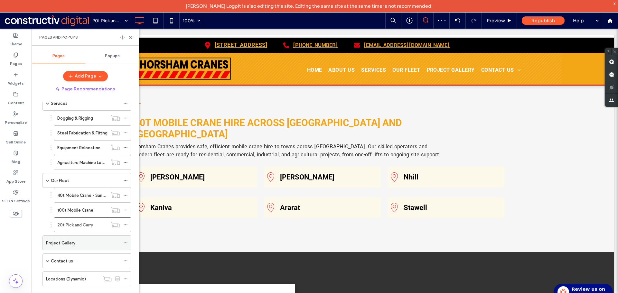
click at [78, 246] on div "Project Gallery" at bounding box center [83, 242] width 74 height 7
click at [80, 258] on div "Contact us" at bounding box center [85, 260] width 69 height 7
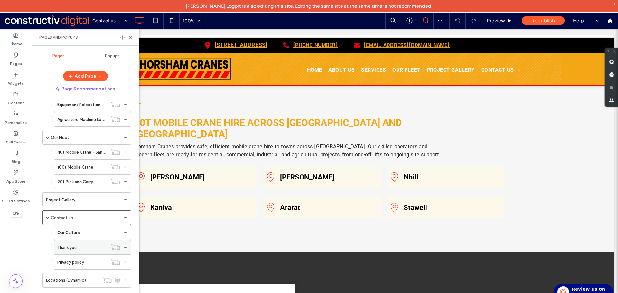
scroll to position [98, 0]
click at [79, 232] on label "Our Culture" at bounding box center [68, 231] width 23 height 11
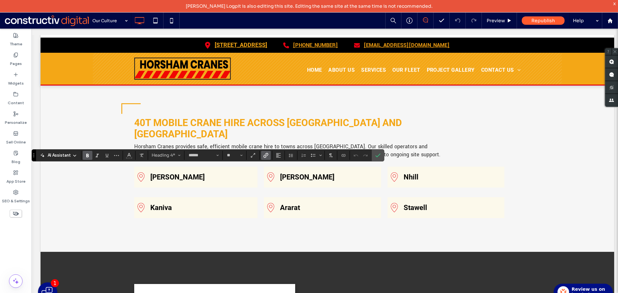
click at [267, 155] on icon "Link" at bounding box center [265, 155] width 5 height 5
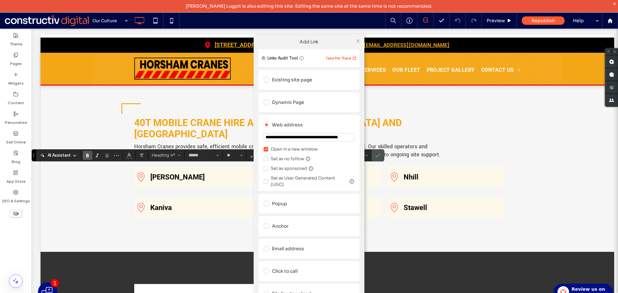
click at [287, 101] on div "Dynamic Page" at bounding box center [309, 102] width 91 height 10
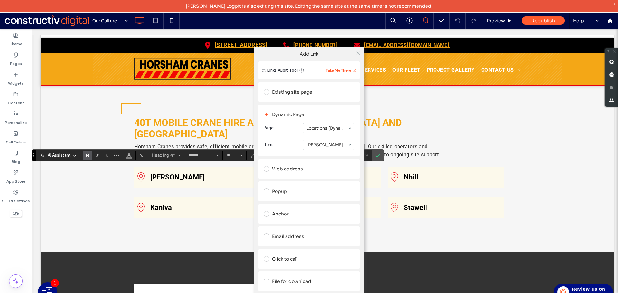
click at [359, 52] on icon at bounding box center [358, 53] width 5 height 5
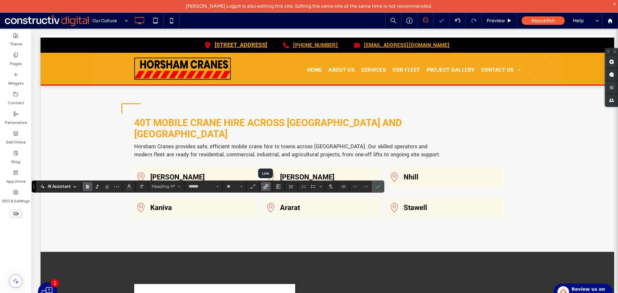
click at [266, 186] on use "Link" at bounding box center [266, 186] width 5 height 5
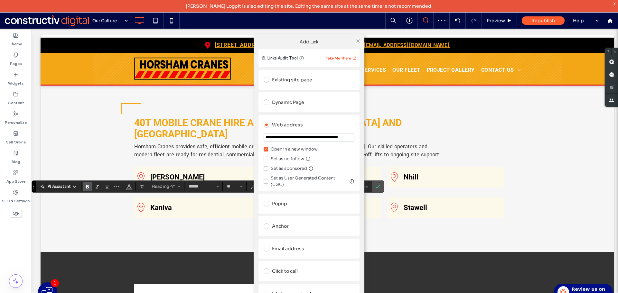
click at [297, 100] on div "Dynamic Page" at bounding box center [309, 102] width 91 height 10
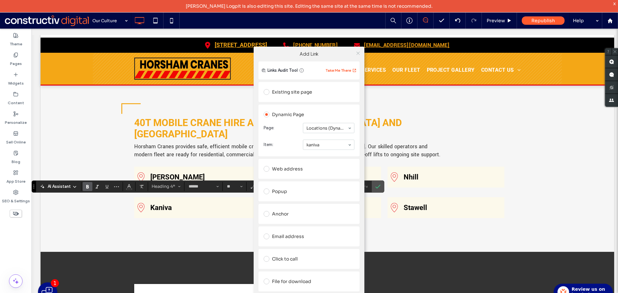
click at [357, 53] on icon at bounding box center [358, 53] width 5 height 5
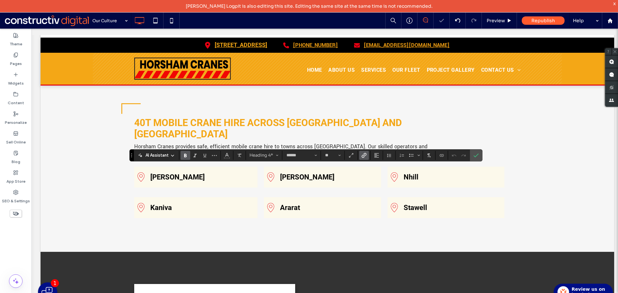
click at [361, 154] on icon "Link" at bounding box center [363, 155] width 5 height 5
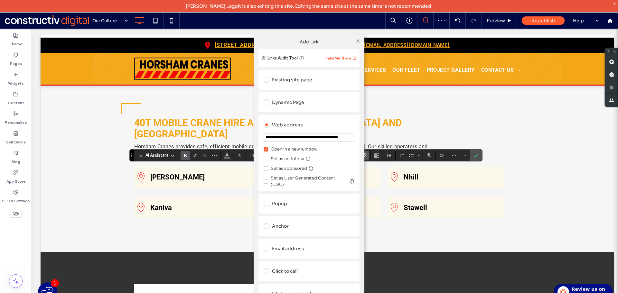
click at [290, 100] on div "Dynamic Page" at bounding box center [309, 102] width 91 height 10
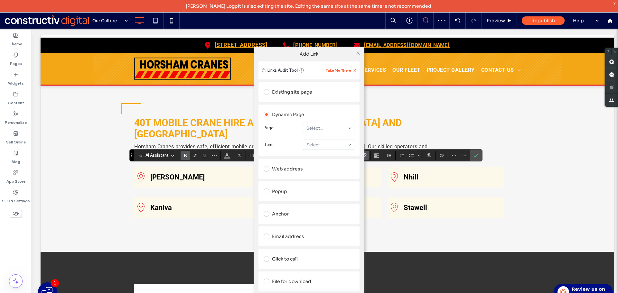
click at [316, 122] on section "Page: Select..." at bounding box center [309, 128] width 91 height 17
click at [357, 55] on icon at bounding box center [358, 53] width 5 height 5
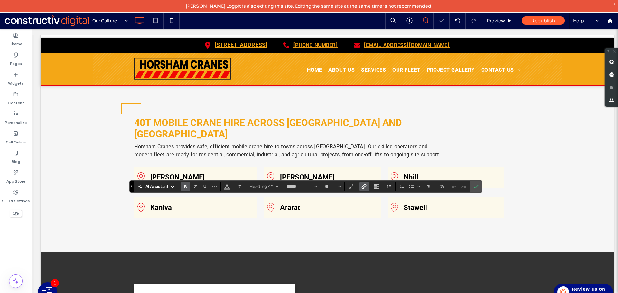
click at [360, 187] on label "Link" at bounding box center [364, 186] width 10 height 9
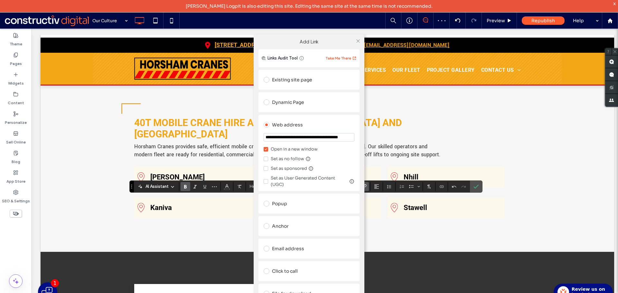
click at [294, 104] on div "Dynamic Page" at bounding box center [309, 102] width 91 height 10
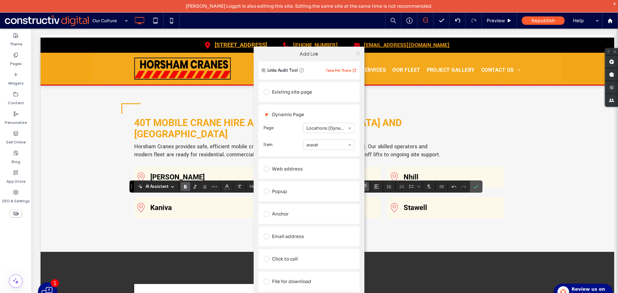
click at [359, 54] on use at bounding box center [357, 52] width 3 height 3
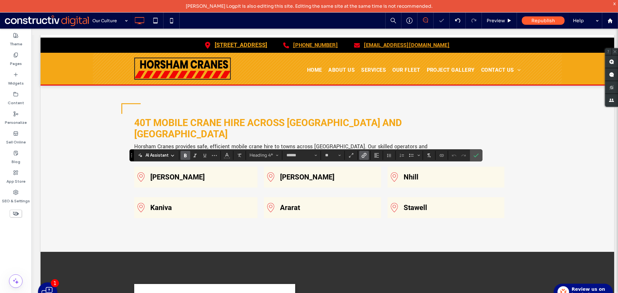
click at [362, 153] on icon "Link" at bounding box center [363, 155] width 5 height 5
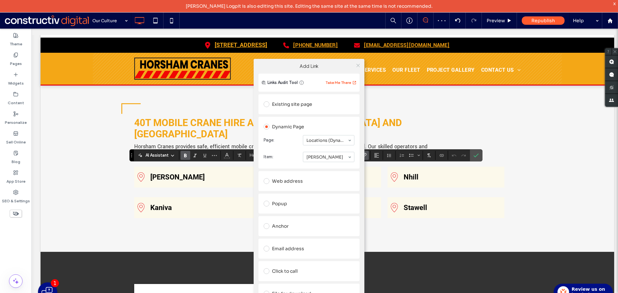
click at [358, 62] on span at bounding box center [358, 65] width 5 height 10
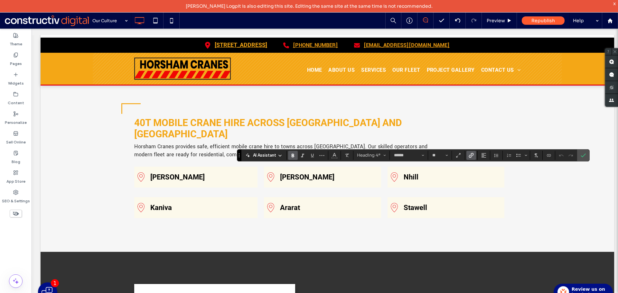
click at [470, 154] on icon "Link" at bounding box center [470, 155] width 5 height 5
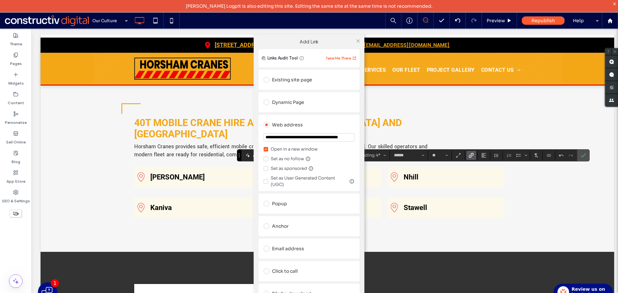
drag, startPoint x: 295, startPoint y: 107, endPoint x: 297, endPoint y: 105, distance: 3.5
click at [295, 107] on div "Dynamic Page" at bounding box center [309, 103] width 91 height 14
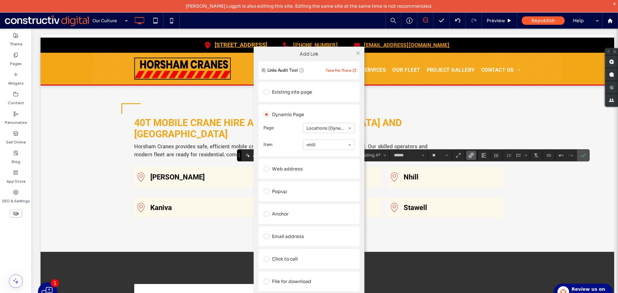
drag, startPoint x: 323, startPoint y: 178, endPoint x: 327, endPoint y: 168, distance: 10.4
click at [359, 54] on icon at bounding box center [358, 53] width 5 height 5
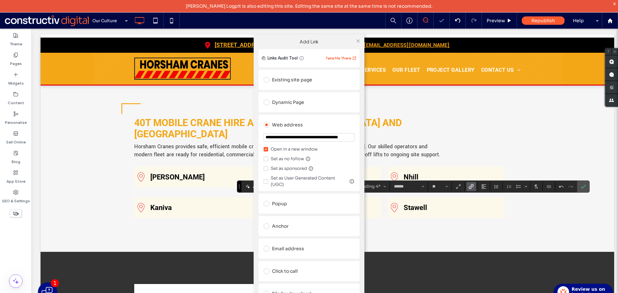
click at [468, 187] on div "**********" at bounding box center [309, 178] width 618 height 293
click at [272, 100] on label at bounding box center [268, 102] width 8 height 6
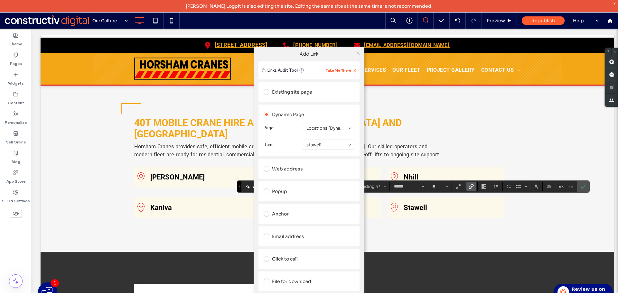
click at [357, 53] on use at bounding box center [357, 52] width 3 height 3
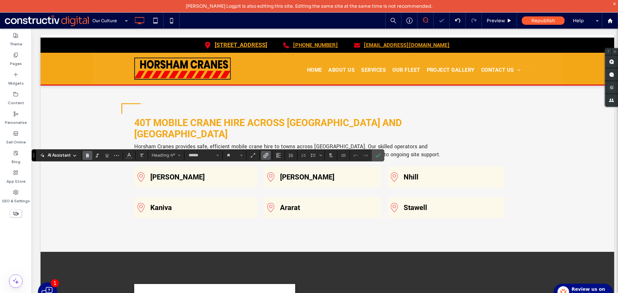
click at [270, 156] on label "Link" at bounding box center [266, 155] width 10 height 9
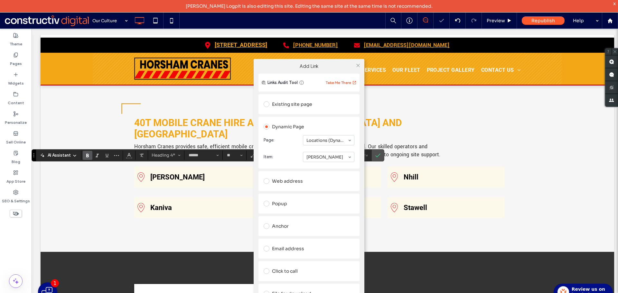
click at [427, 142] on div "Add Link Links Audit Tool Take Me There Existing site page Dynamic Page Page: L…" at bounding box center [309, 190] width 618 height 293
click at [165, 197] on div "Add Link Links Audit Tool Take Me There Existing site page Dynamic Page Page: L…" at bounding box center [309, 190] width 618 height 293
click at [357, 65] on icon at bounding box center [358, 65] width 5 height 5
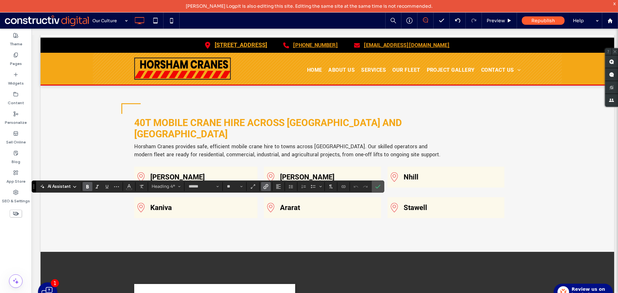
click at [268, 186] on icon "Link" at bounding box center [265, 186] width 5 height 5
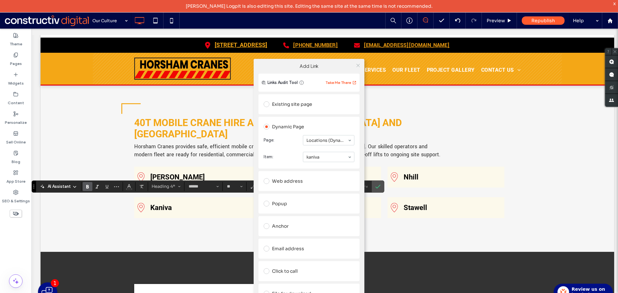
click at [358, 64] on icon at bounding box center [358, 65] width 5 height 5
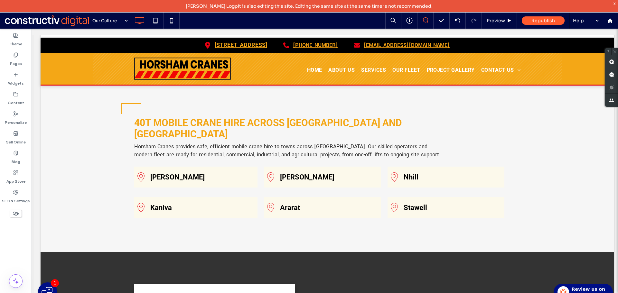
type input "******"
type input "**"
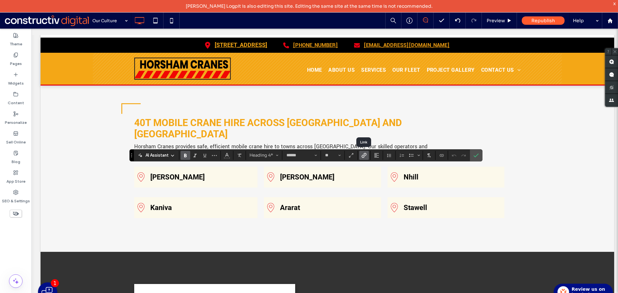
click at [364, 154] on icon "Link" at bounding box center [363, 155] width 5 height 5
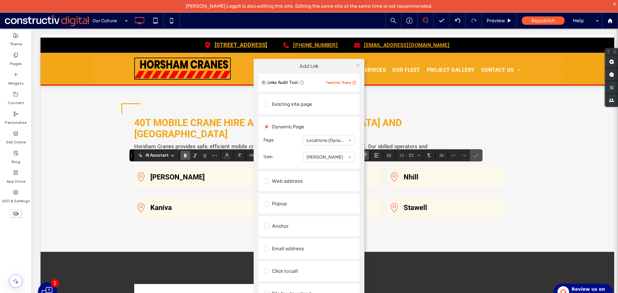
click at [359, 66] on icon at bounding box center [358, 65] width 5 height 5
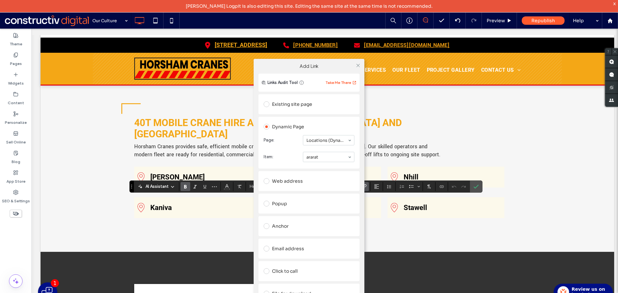
click at [400, 117] on div "Add Link Links Audit Tool Take Me There Existing site page Dynamic Page Page: L…" at bounding box center [309, 190] width 618 height 293
click at [357, 65] on icon at bounding box center [358, 65] width 5 height 5
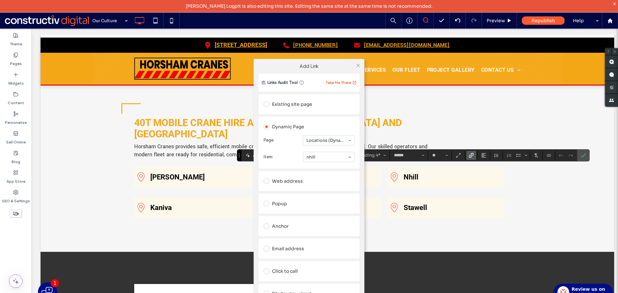
click at [427, 118] on div "Add Link Links Audit Tool Take Me There Existing site page Dynamic Page Page: L…" at bounding box center [309, 190] width 618 height 293
click at [359, 67] on icon at bounding box center [358, 65] width 5 height 5
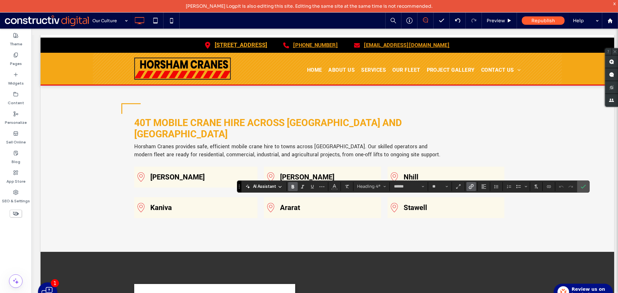
click at [473, 185] on icon "Link" at bounding box center [470, 186] width 5 height 5
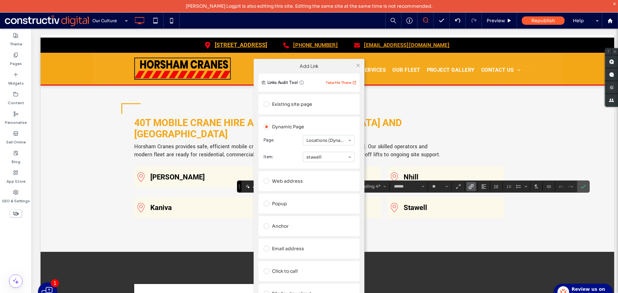
click at [473, 135] on div "Add Link Links Audit Tool Take Me There Existing site page Dynamic Page Page: L…" at bounding box center [309, 190] width 618 height 293
click at [356, 65] on icon at bounding box center [358, 65] width 5 height 5
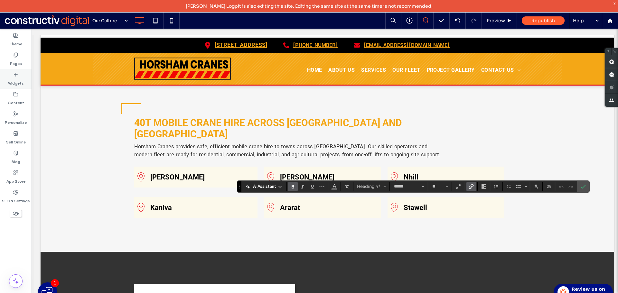
drag, startPoint x: 14, startPoint y: 62, endPoint x: 16, endPoint y: 71, distance: 9.0
click at [14, 62] on label "Pages" at bounding box center [16, 62] width 12 height 9
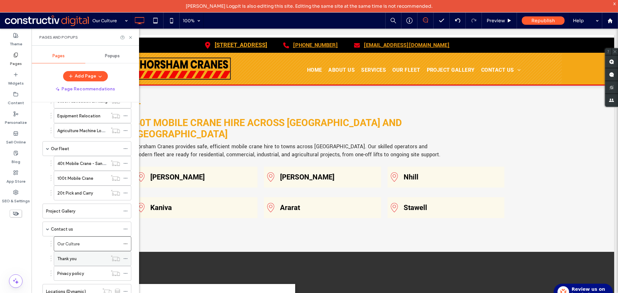
scroll to position [97, 0]
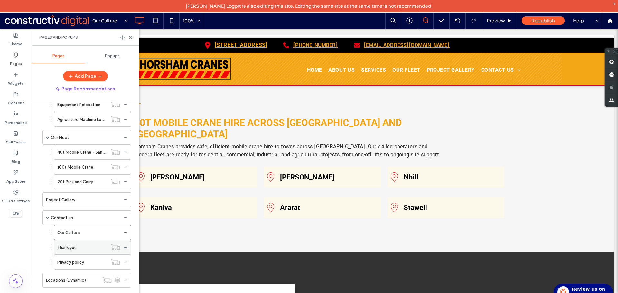
click at [84, 245] on div "Thank you" at bounding box center [82, 247] width 50 height 7
click at [77, 264] on label "Privacy policy" at bounding box center [70, 262] width 27 height 11
click at [83, 278] on label "Locations (Dynamic)" at bounding box center [66, 280] width 40 height 11
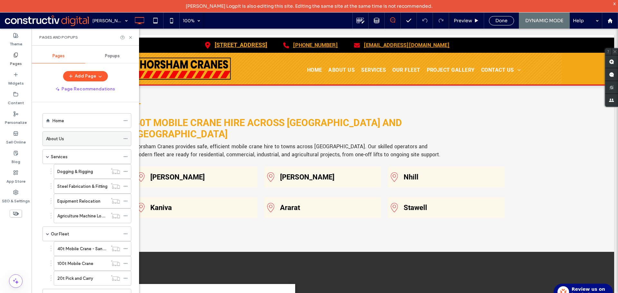
click at [77, 136] on div "About Us" at bounding box center [83, 138] width 74 height 7
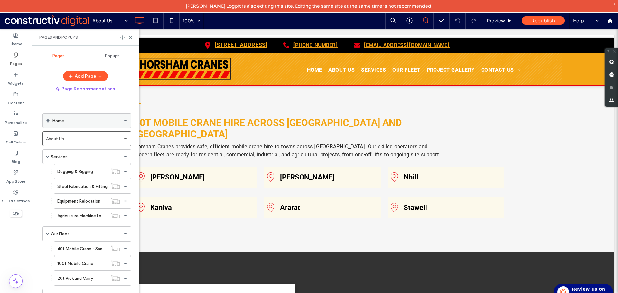
click at [78, 124] on div "Home" at bounding box center [86, 120] width 68 height 7
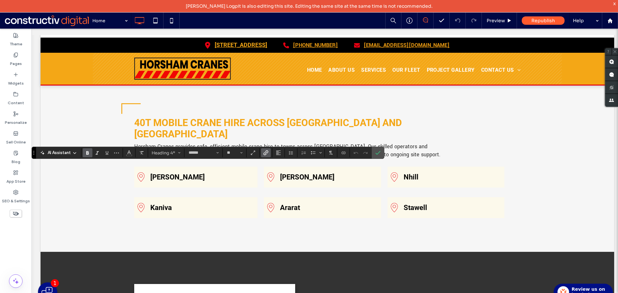
click at [266, 152] on icon "Link" at bounding box center [265, 152] width 5 height 5
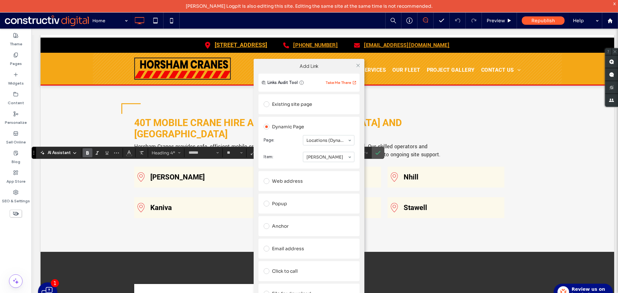
click at [169, 197] on div "Add Link Links Audit Tool Take Me There Existing site page Dynamic Page Page: L…" at bounding box center [309, 190] width 618 height 293
click at [168, 197] on div "Add Link Links Audit Tool Take Me There Existing site page Dynamic Page Page: L…" at bounding box center [309, 190] width 618 height 293
click at [168, 198] on div "Add Link Links Audit Tool Take Me There Existing site page Dynamic Page Page: L…" at bounding box center [309, 190] width 618 height 293
click at [355, 68] on div at bounding box center [358, 65] width 10 height 10
click at [360, 64] on icon at bounding box center [358, 65] width 5 height 5
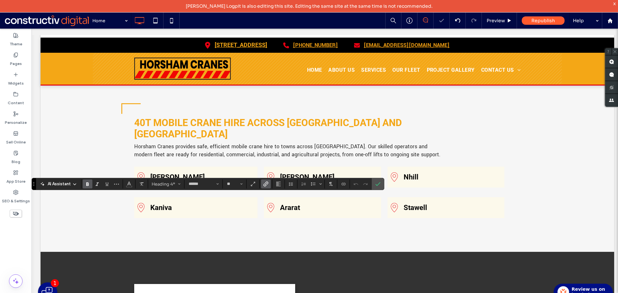
click at [263, 184] on icon "Link" at bounding box center [265, 183] width 5 height 5
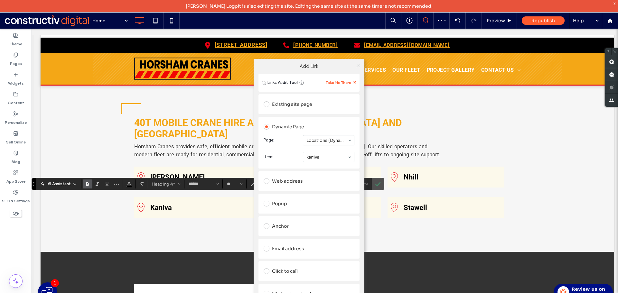
click at [359, 66] on use at bounding box center [357, 65] width 3 height 3
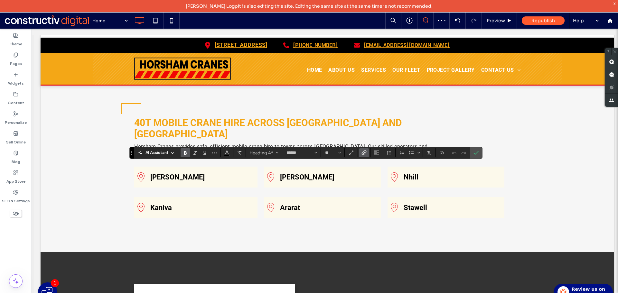
click at [363, 153] on icon "Link" at bounding box center [363, 152] width 5 height 5
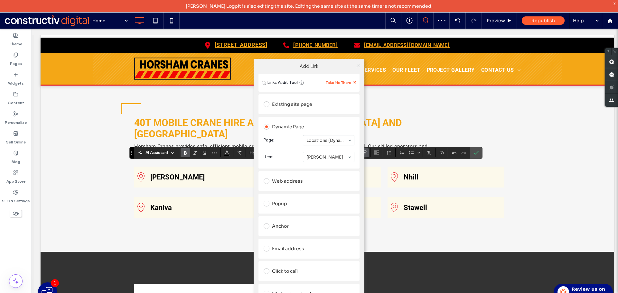
click at [357, 64] on icon at bounding box center [358, 65] width 5 height 5
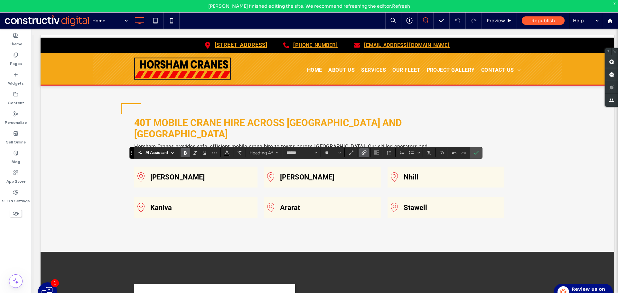
click at [360, 153] on label "Link" at bounding box center [364, 152] width 10 height 9
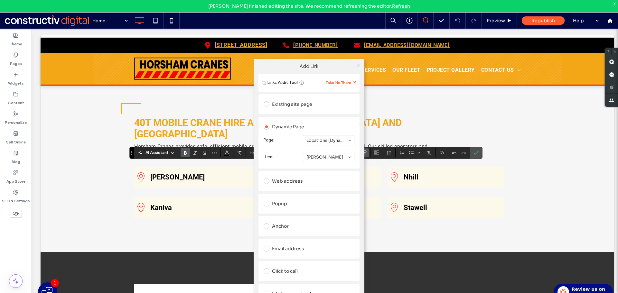
click at [356, 66] on icon at bounding box center [358, 65] width 5 height 5
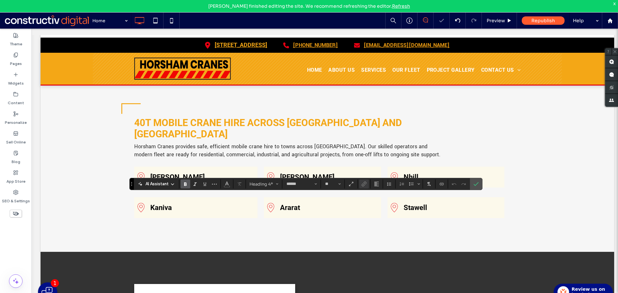
click at [368, 181] on div at bounding box center [364, 184] width 10 height 9
click at [360, 187] on div at bounding box center [364, 184] width 10 height 9
click at [365, 182] on icon "Link" at bounding box center [363, 183] width 5 height 5
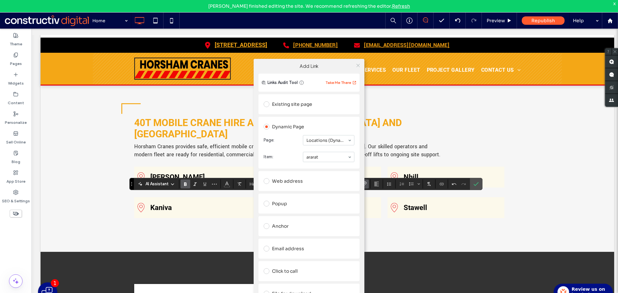
click at [357, 66] on icon at bounding box center [358, 65] width 5 height 5
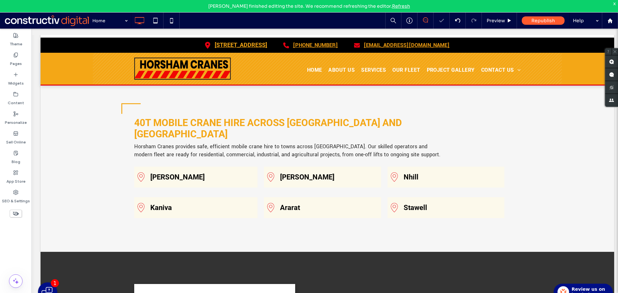
type input "******"
type input "**"
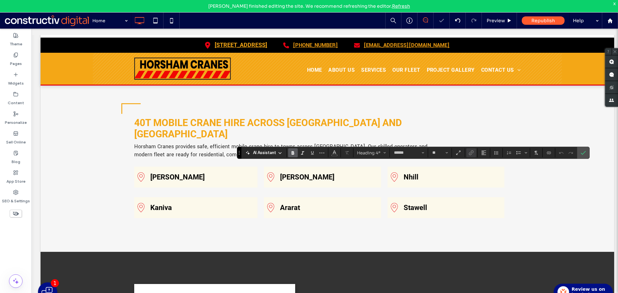
click at [471, 152] on div at bounding box center [471, 152] width 10 height 9
click at [471, 152] on icon "Link" at bounding box center [470, 152] width 5 height 5
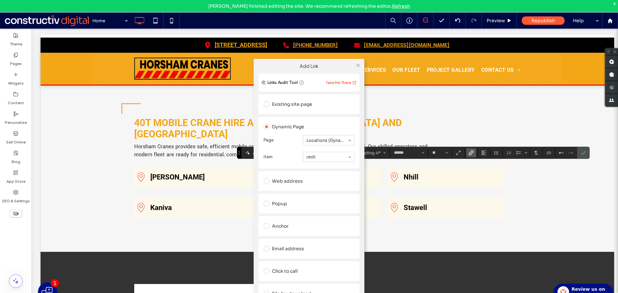
click at [361, 66] on div at bounding box center [358, 65] width 10 height 10
click at [357, 67] on icon at bounding box center [358, 65] width 5 height 5
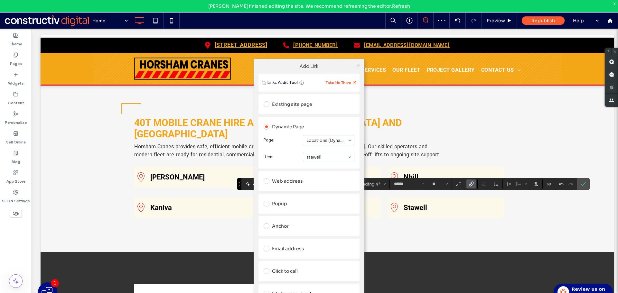
click at [359, 66] on icon at bounding box center [358, 65] width 5 height 5
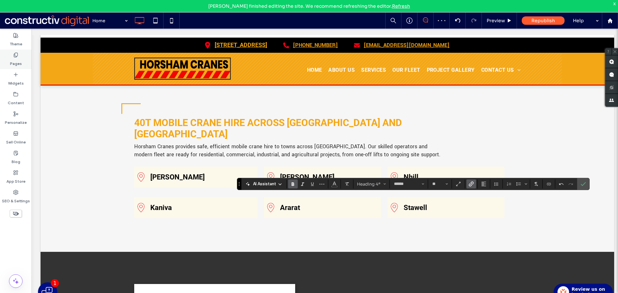
click at [17, 64] on label "Pages" at bounding box center [16, 62] width 12 height 9
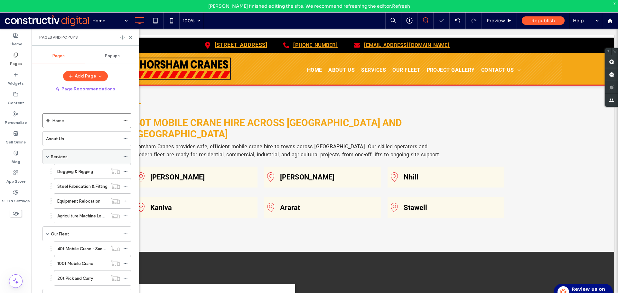
click at [68, 155] on div "Services" at bounding box center [85, 156] width 69 height 7
click at [86, 172] on div at bounding box center [309, 146] width 618 height 293
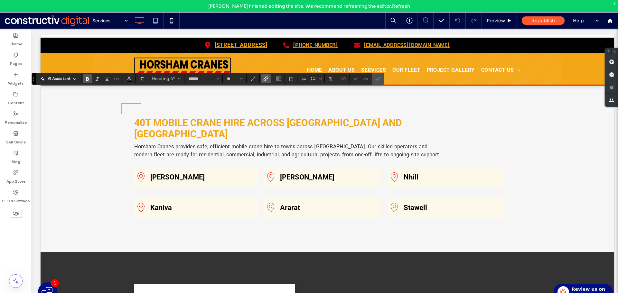
click at [265, 77] on icon "Link" at bounding box center [265, 78] width 5 height 5
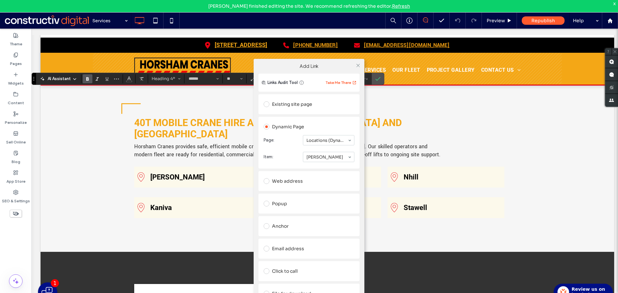
click at [361, 64] on div at bounding box center [358, 65] width 10 height 10
click at [360, 66] on div at bounding box center [358, 65] width 10 height 10
click at [357, 65] on icon at bounding box center [358, 65] width 5 height 5
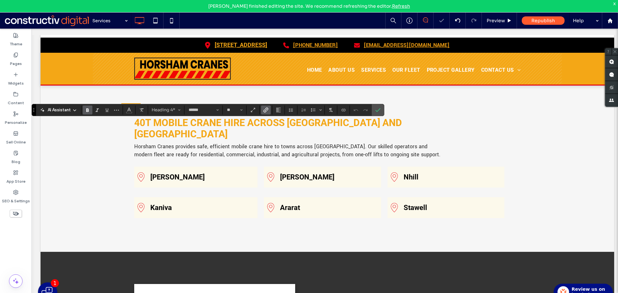
click at [268, 109] on use "Link" at bounding box center [266, 109] width 5 height 5
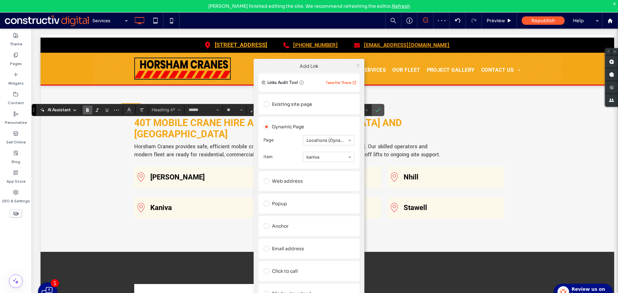
click at [357, 67] on use at bounding box center [357, 65] width 3 height 3
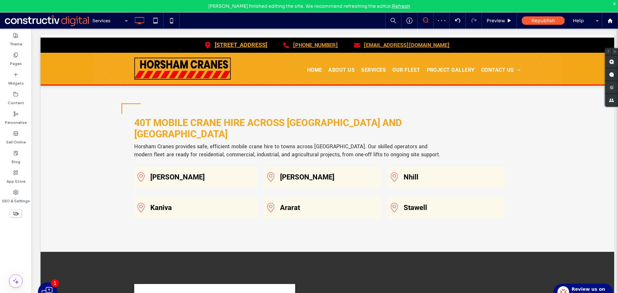
type input "******"
type input "**"
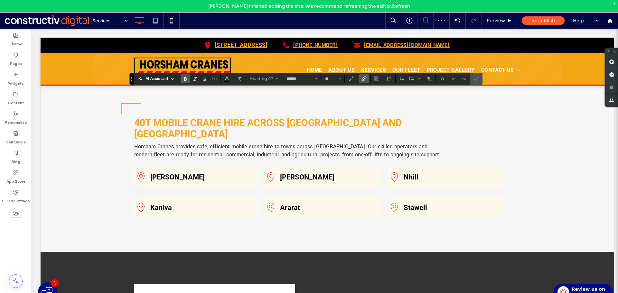
click at [365, 77] on icon "Link" at bounding box center [363, 78] width 5 height 5
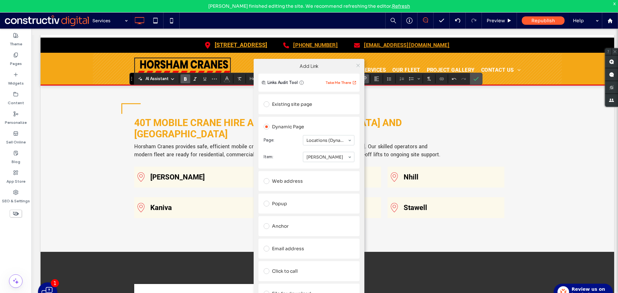
click at [359, 67] on icon at bounding box center [358, 65] width 5 height 5
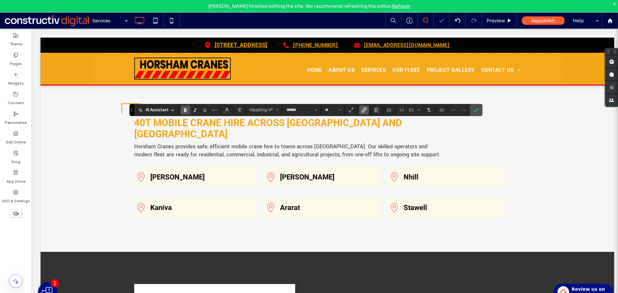
click at [363, 111] on use "Link" at bounding box center [363, 109] width 5 height 5
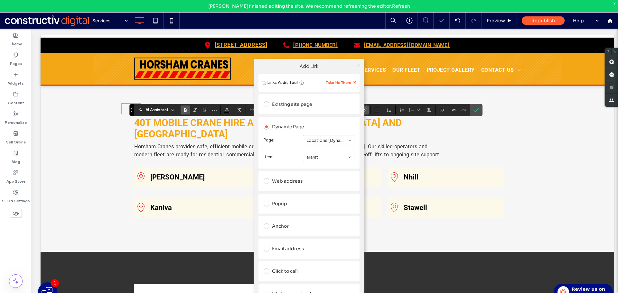
click at [359, 66] on icon at bounding box center [358, 65] width 5 height 5
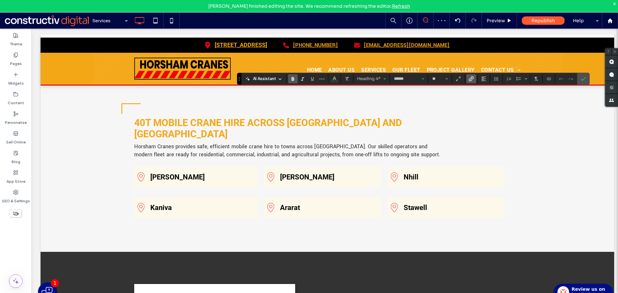
click at [469, 77] on icon "Link" at bounding box center [470, 78] width 5 height 5
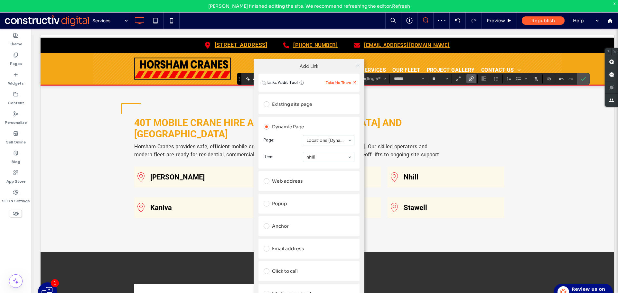
click at [358, 67] on icon at bounding box center [358, 65] width 5 height 5
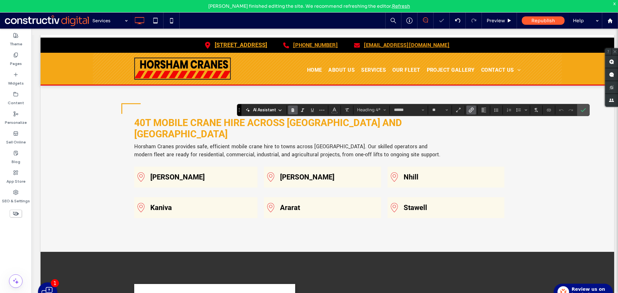
click at [470, 109] on icon "Link" at bounding box center [470, 109] width 5 height 5
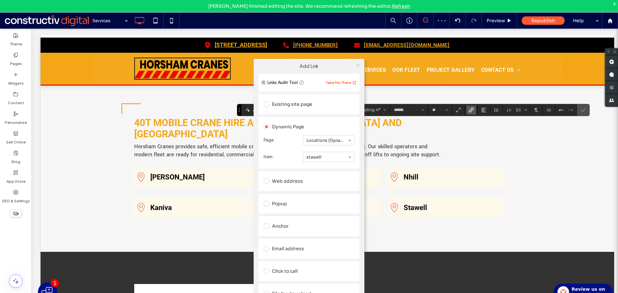
click at [357, 67] on icon at bounding box center [358, 65] width 5 height 5
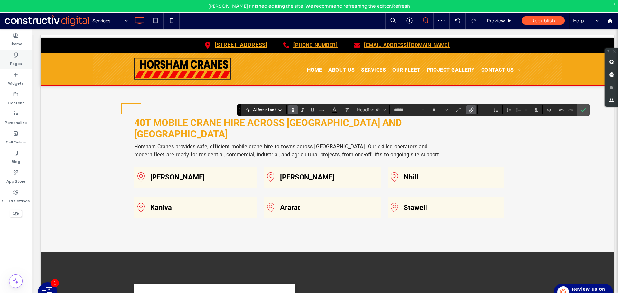
click at [14, 62] on label "Pages" at bounding box center [16, 62] width 12 height 9
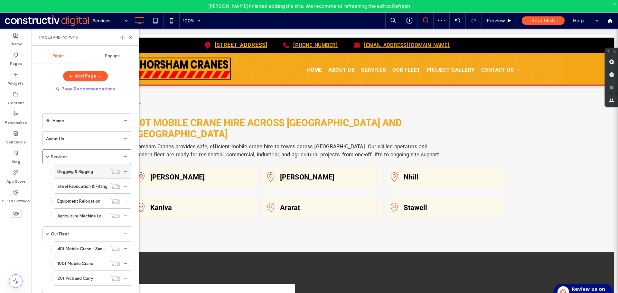
click at [75, 172] on label "Dogging & Rigging" at bounding box center [75, 171] width 36 height 11
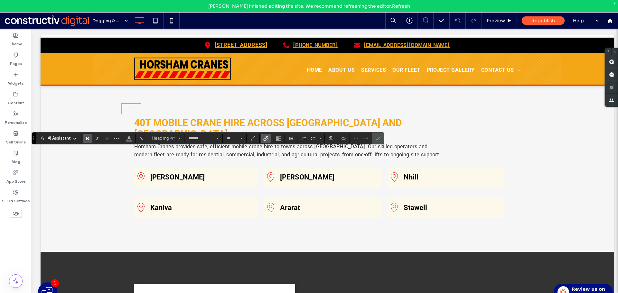
click at [269, 137] on label "Link" at bounding box center [266, 138] width 10 height 9
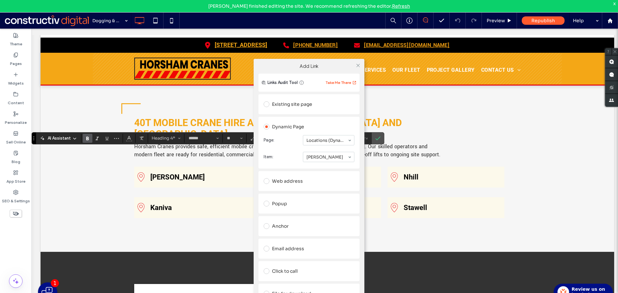
click at [357, 66] on icon at bounding box center [358, 65] width 5 height 5
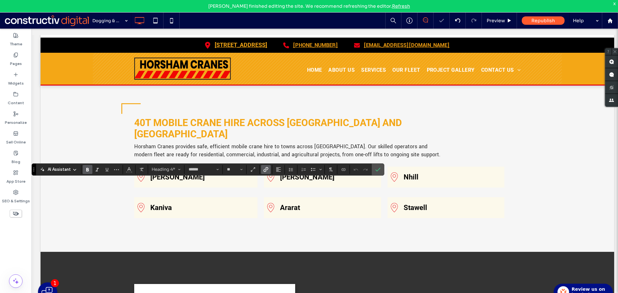
click at [267, 167] on icon "Link" at bounding box center [265, 169] width 5 height 5
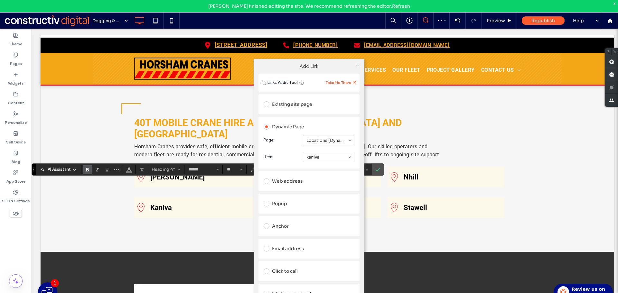
click at [357, 66] on use at bounding box center [357, 65] width 3 height 3
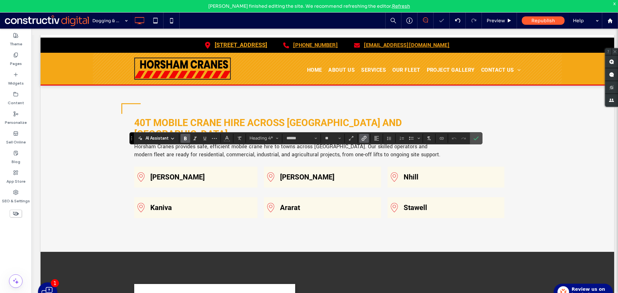
click at [363, 137] on icon "Link" at bounding box center [363, 138] width 5 height 5
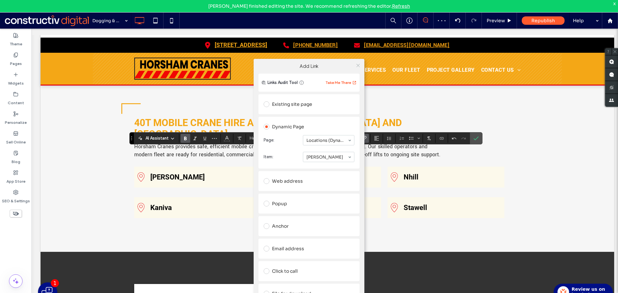
click at [357, 66] on icon at bounding box center [358, 65] width 5 height 5
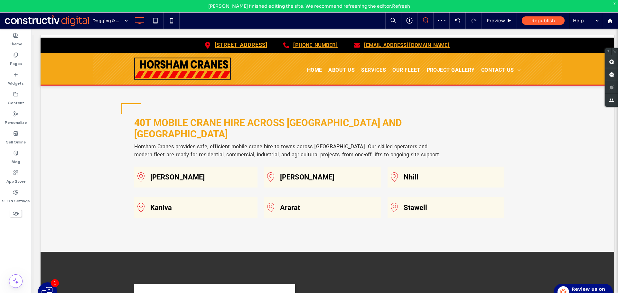
type input "******"
type input "**"
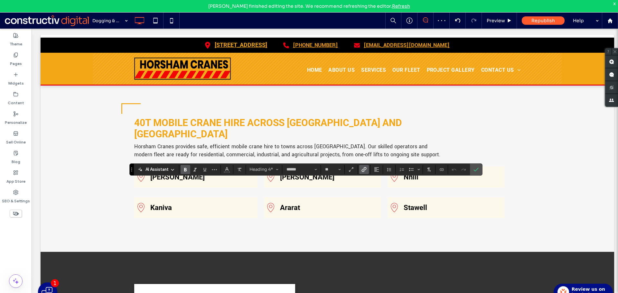
click at [365, 167] on icon "Link" at bounding box center [363, 169] width 5 height 5
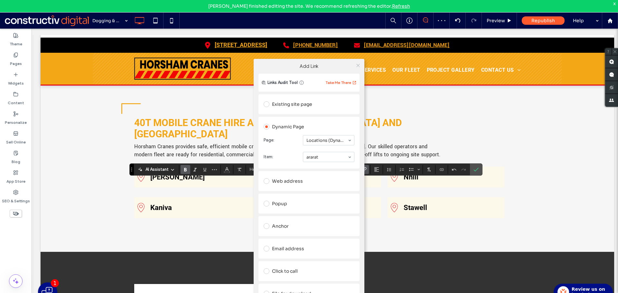
click at [357, 65] on icon at bounding box center [358, 65] width 5 height 5
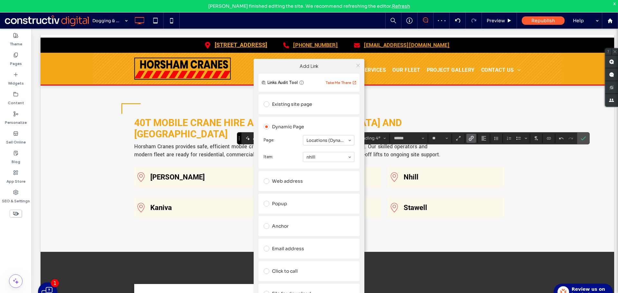
click at [360, 62] on span at bounding box center [358, 65] width 5 height 10
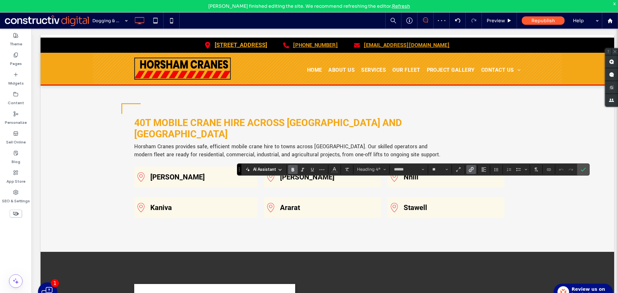
click at [469, 170] on use "Link" at bounding box center [470, 169] width 5 height 5
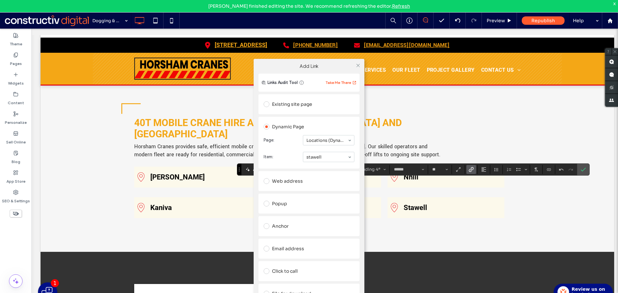
drag, startPoint x: 424, startPoint y: 209, endPoint x: 420, endPoint y: 199, distance: 10.8
click at [424, 208] on div "Add Link Links Audit Tool Take Me There Existing site page Dynamic Page Page: L…" at bounding box center [309, 190] width 618 height 293
click at [357, 65] on use at bounding box center [357, 65] width 3 height 3
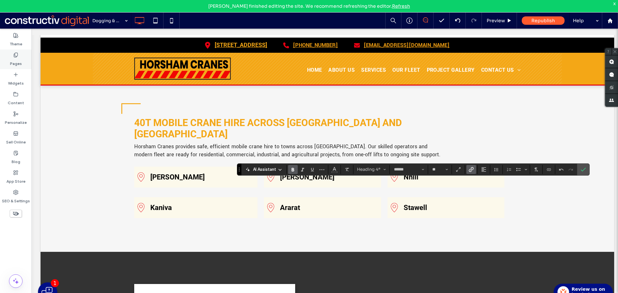
drag, startPoint x: 23, startPoint y: 58, endPoint x: 18, endPoint y: 66, distance: 8.8
click at [23, 58] on div "Pages" at bounding box center [16, 60] width 32 height 20
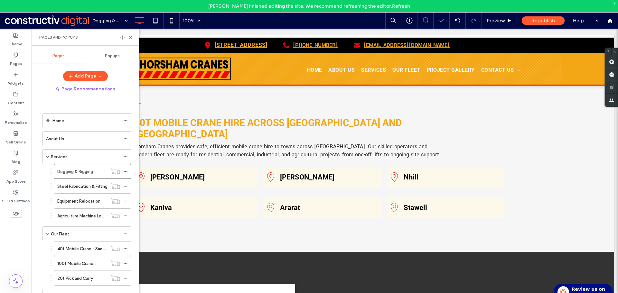
click at [74, 182] on label "Steel Fabrication & Fitting" at bounding box center [82, 186] width 50 height 11
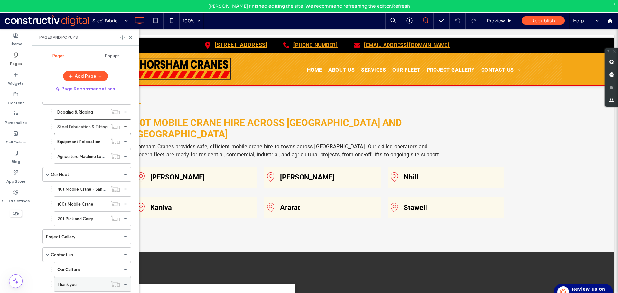
scroll to position [98, 0]
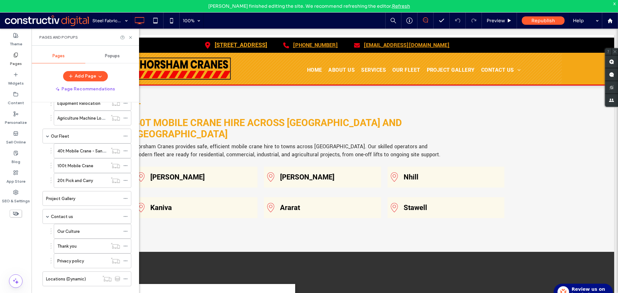
drag, startPoint x: 130, startPoint y: 36, endPoint x: 128, endPoint y: 11, distance: 24.9
click at [129, 36] on icon at bounding box center [130, 37] width 5 height 5
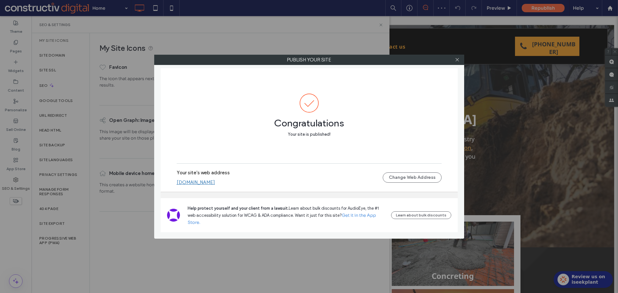
click at [215, 182] on link "[DOMAIN_NAME]" at bounding box center [196, 183] width 38 height 6
click at [453, 59] on div at bounding box center [457, 60] width 10 height 10
click at [455, 59] on icon at bounding box center [457, 59] width 5 height 5
